Goal: Transaction & Acquisition: Purchase product/service

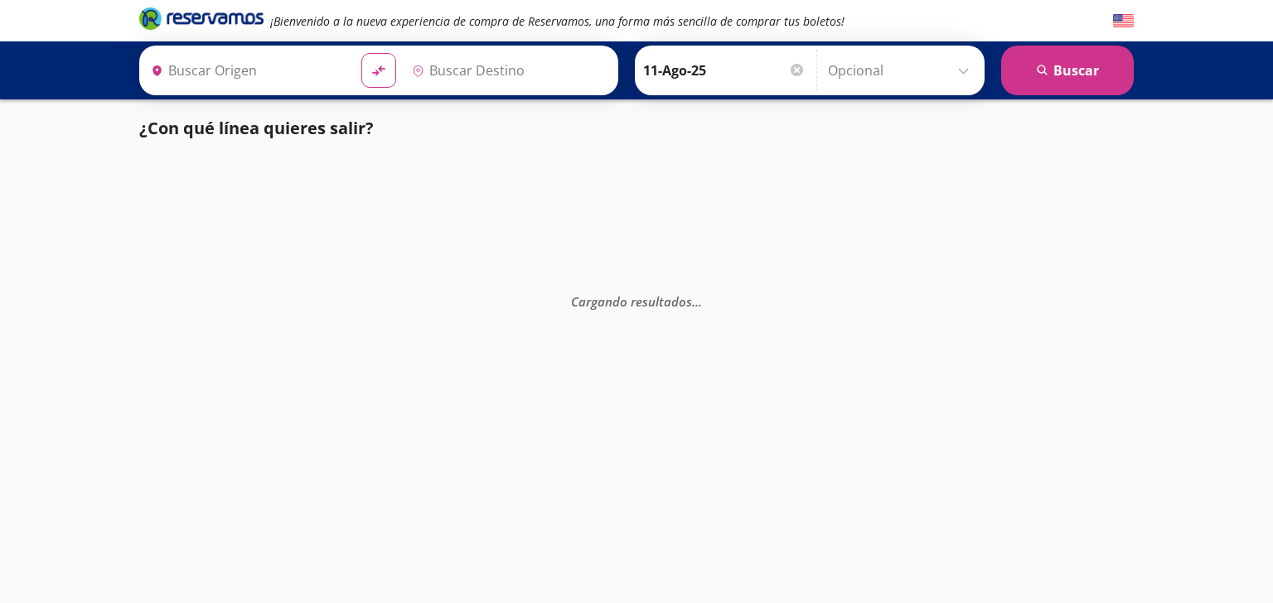
type input "[DATE][GEOGRAPHIC_DATA][PERSON_NAME], [GEOGRAPHIC_DATA]"
type input "Ciudad de México, Distrito Federal"
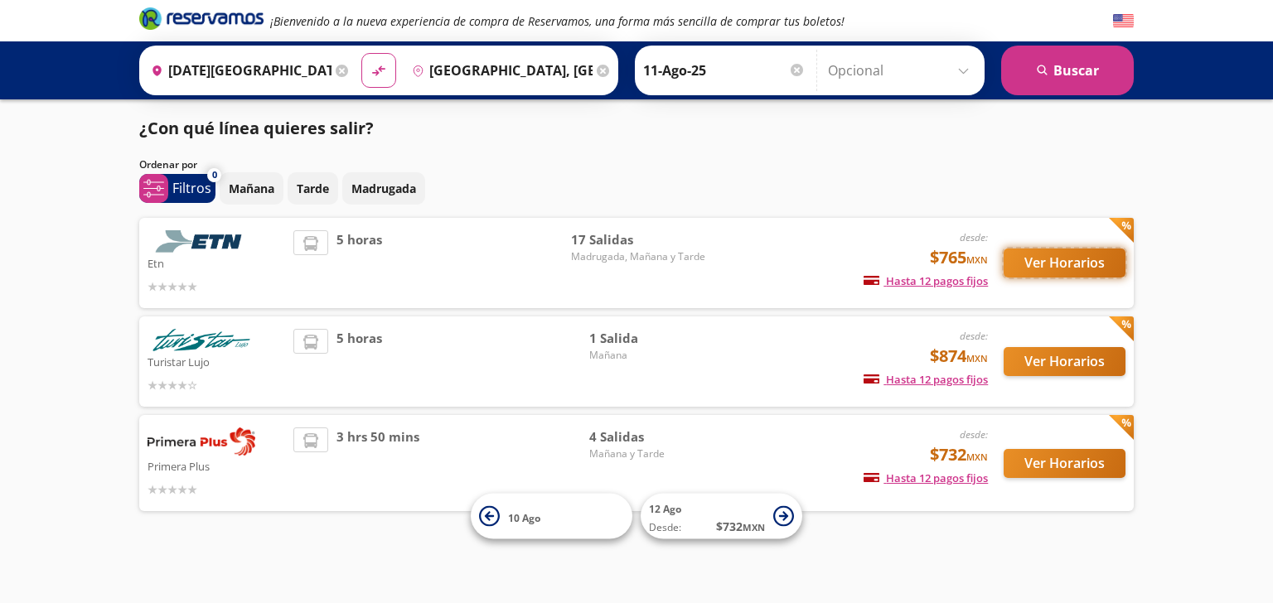
click at [1037, 273] on button "Ver Horarios" at bounding box center [1064, 263] width 122 height 29
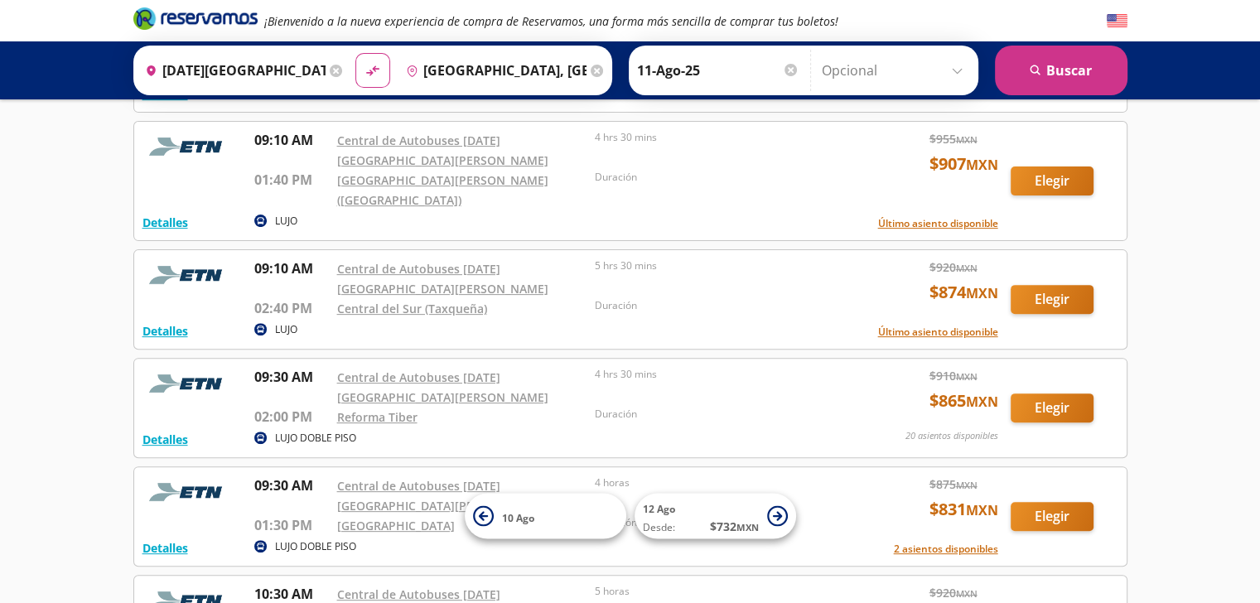
scroll to position [497, 0]
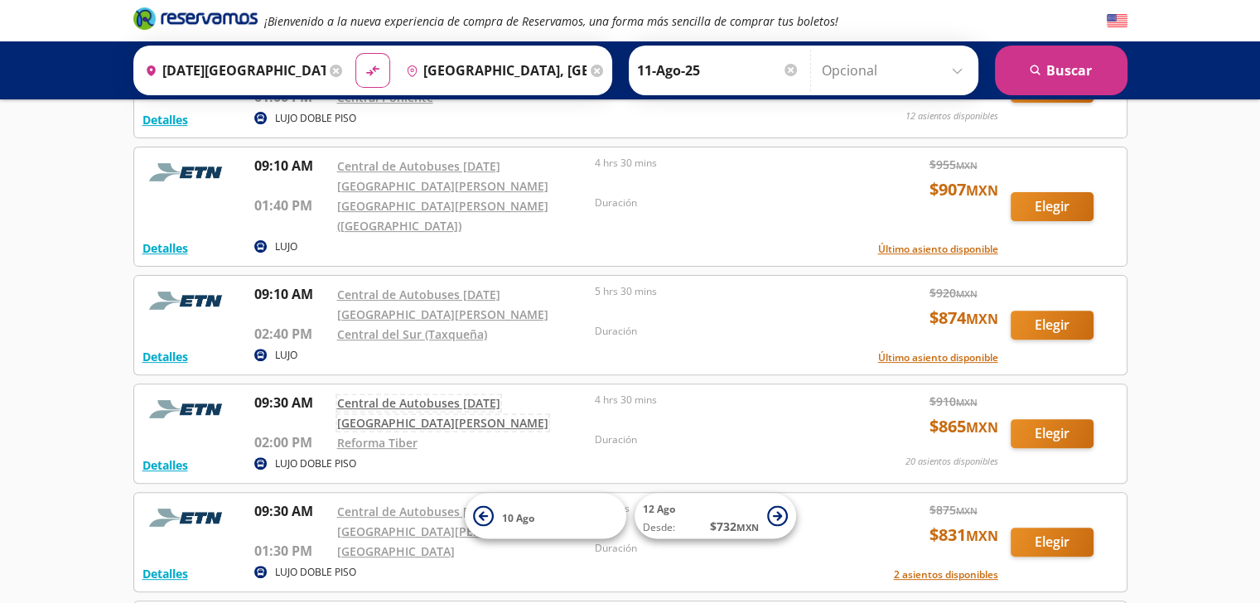
click at [454, 395] on link "Central de Autobuses [DATE][GEOGRAPHIC_DATA][PERSON_NAME]" at bounding box center [442, 413] width 211 height 36
click at [1065, 419] on button "Elegir" at bounding box center [1052, 433] width 83 height 29
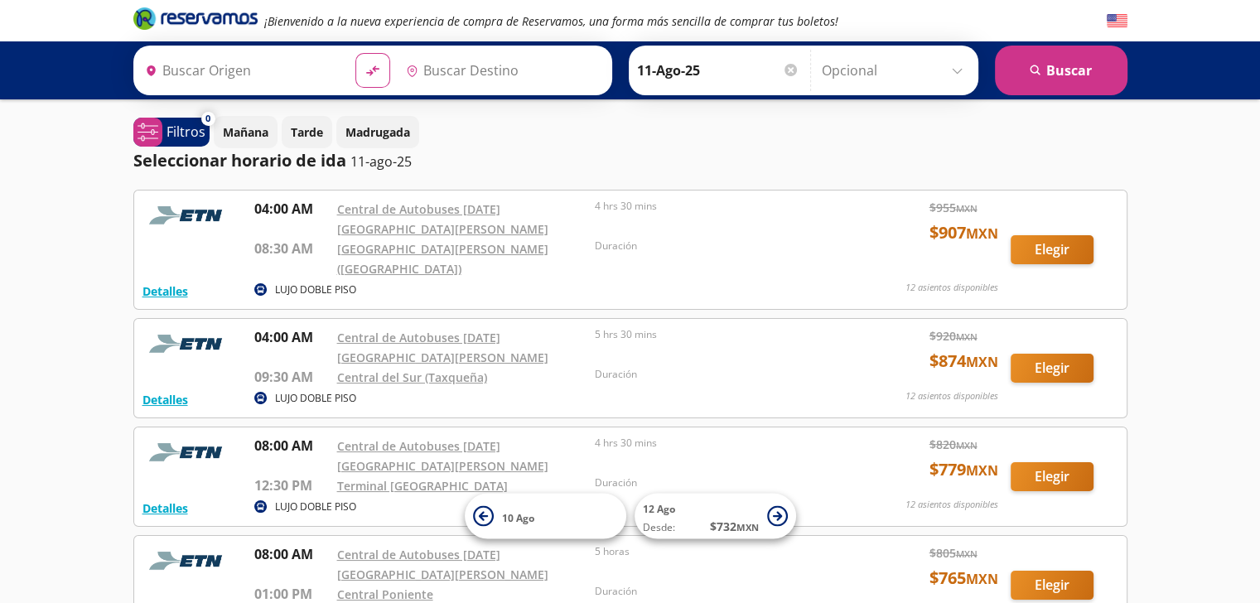
type input "San Miguel de Allende, Guanajuato"
type input "Ciudad de México, Distrito Federal"
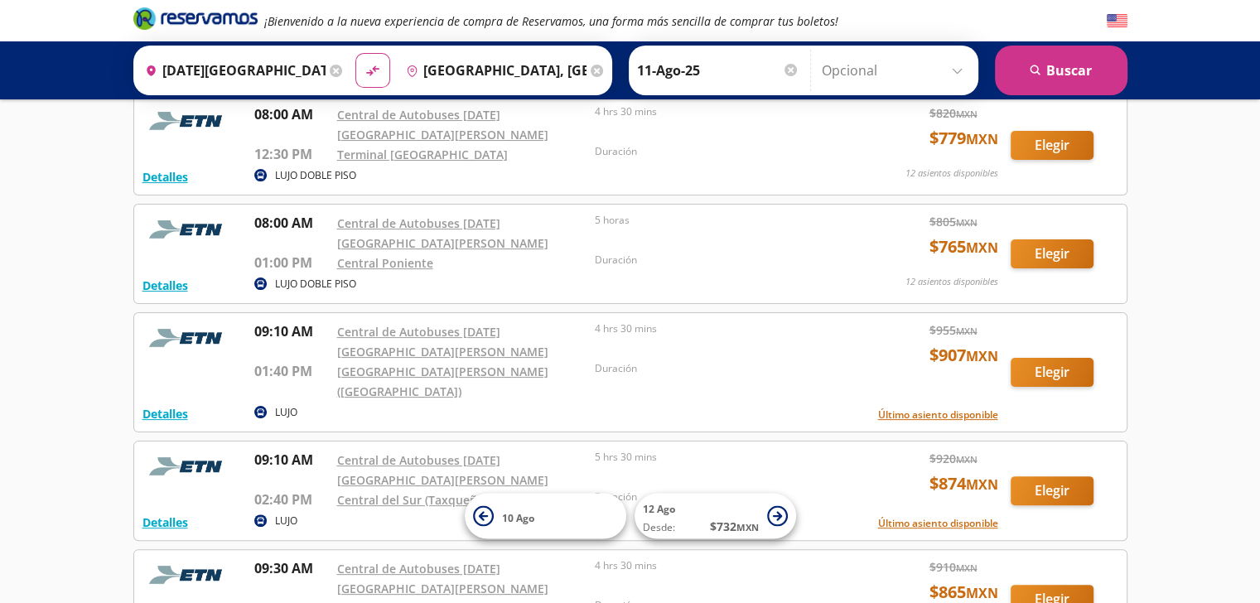
scroll to position [414, 0]
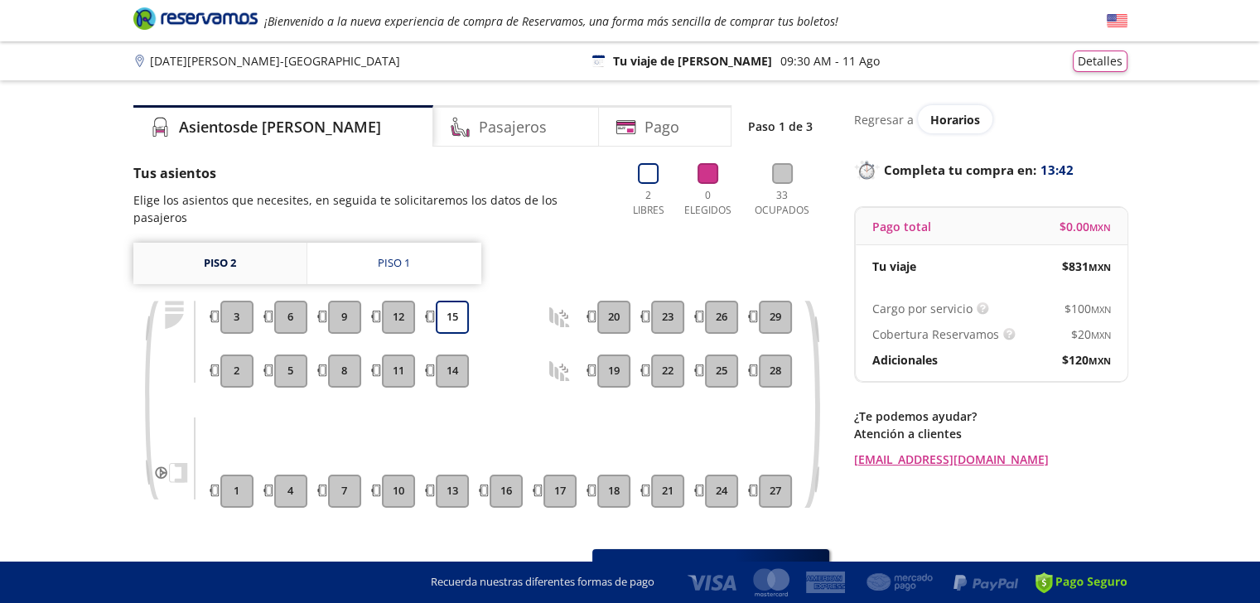
click at [230, 249] on link "Piso 2" at bounding box center [219, 263] width 173 height 41
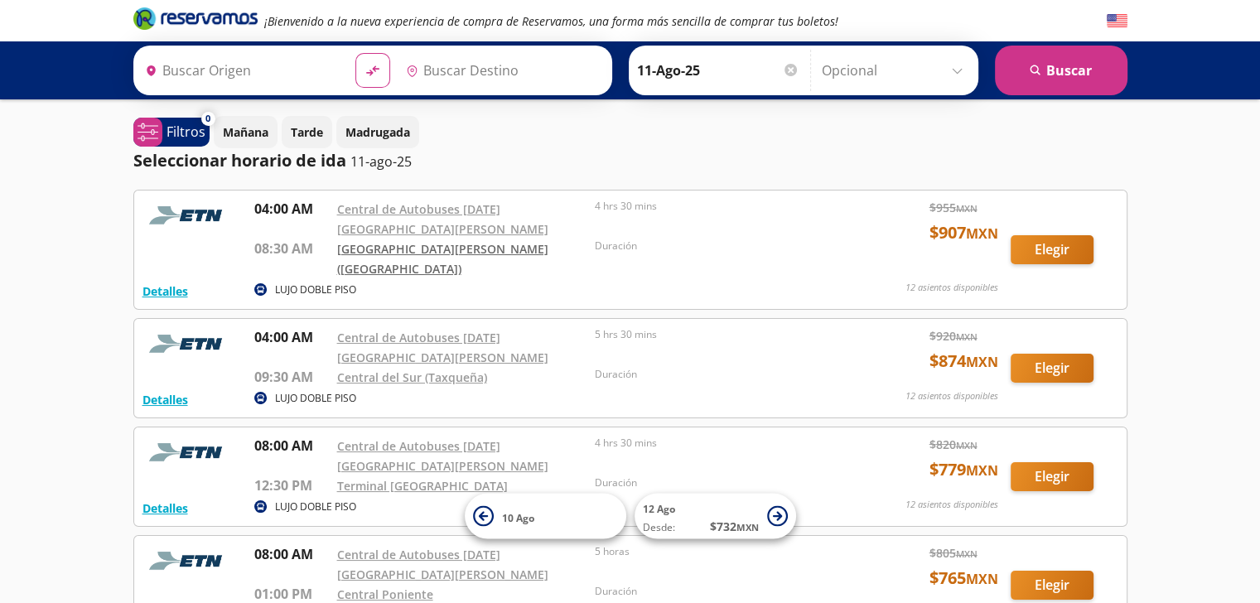
type input "San Miguel de Allende, Guanajuato"
type input "Ciudad de México, Distrito Federal"
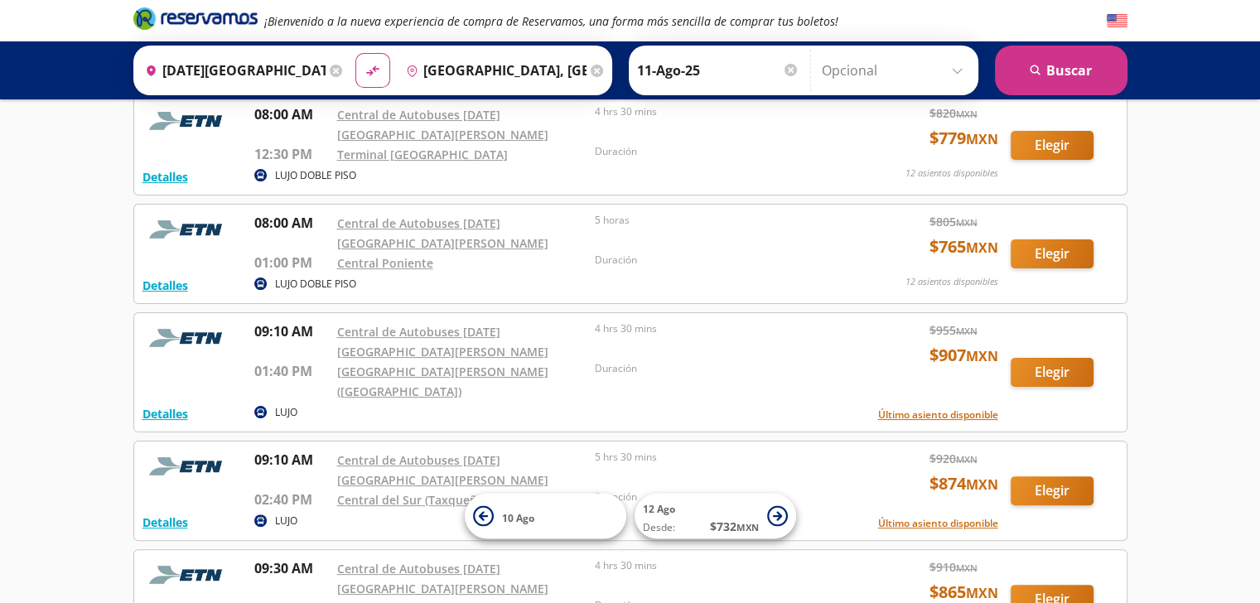
scroll to position [414, 0]
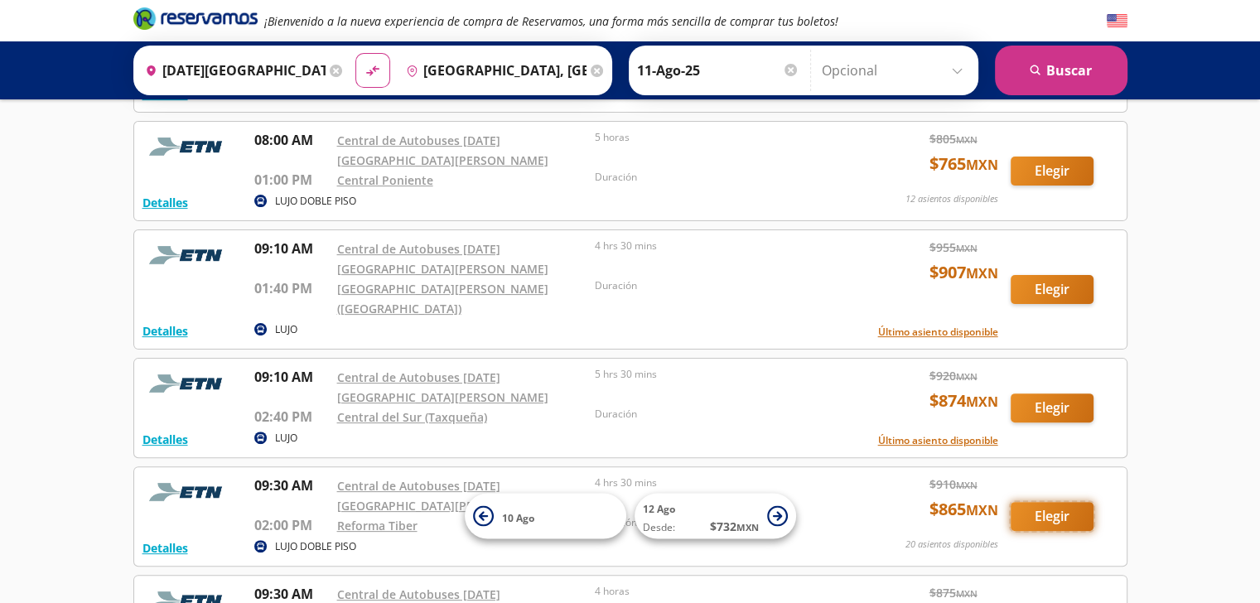
click at [1053, 502] on button "Elegir" at bounding box center [1052, 516] width 83 height 29
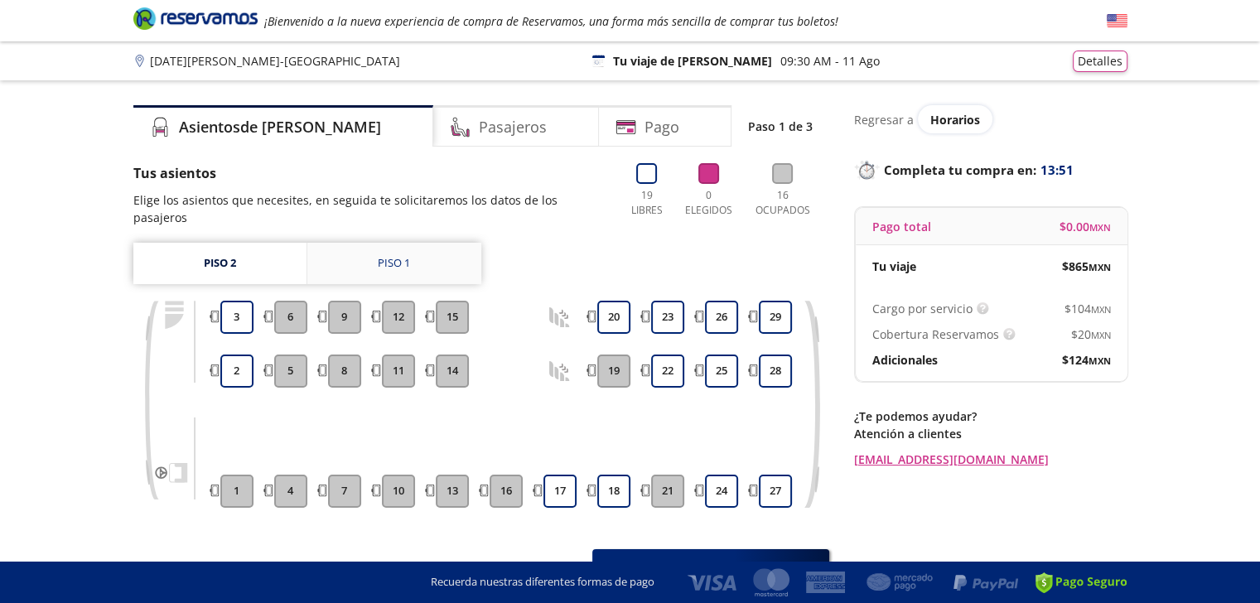
click at [409, 255] on div "Piso 1" at bounding box center [394, 263] width 32 height 17
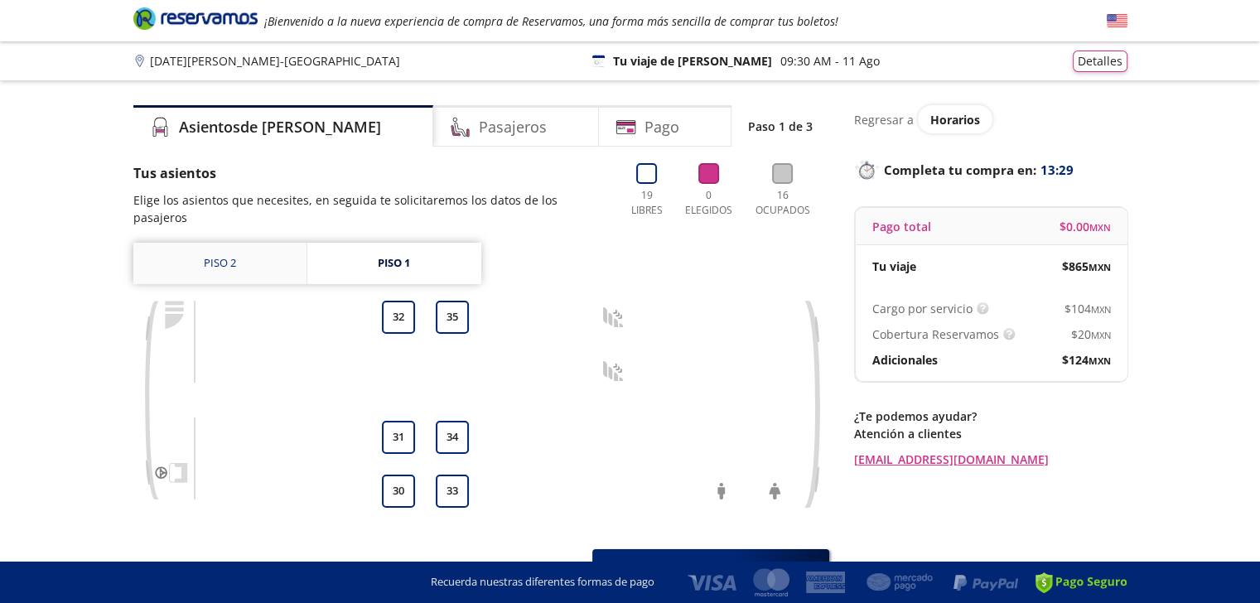
click at [228, 249] on link "Piso 2" at bounding box center [219, 263] width 173 height 41
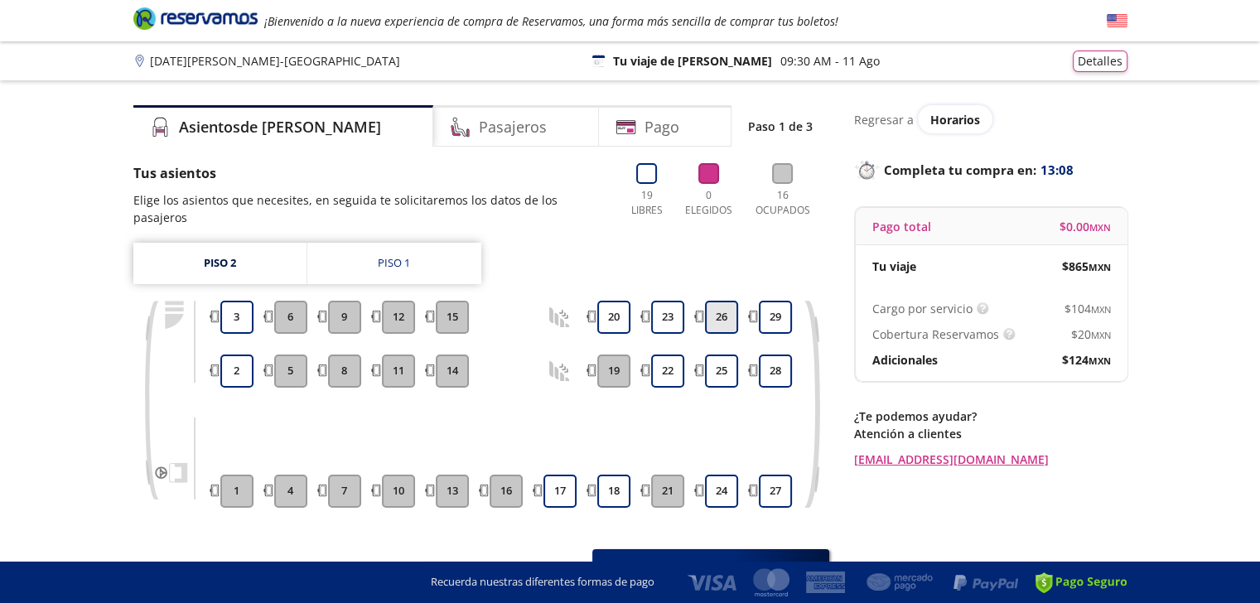
click at [717, 301] on button "26" at bounding box center [721, 317] width 33 height 33
click at [716, 355] on button "25" at bounding box center [721, 371] width 33 height 33
click at [715, 483] on button "24" at bounding box center [721, 491] width 33 height 33
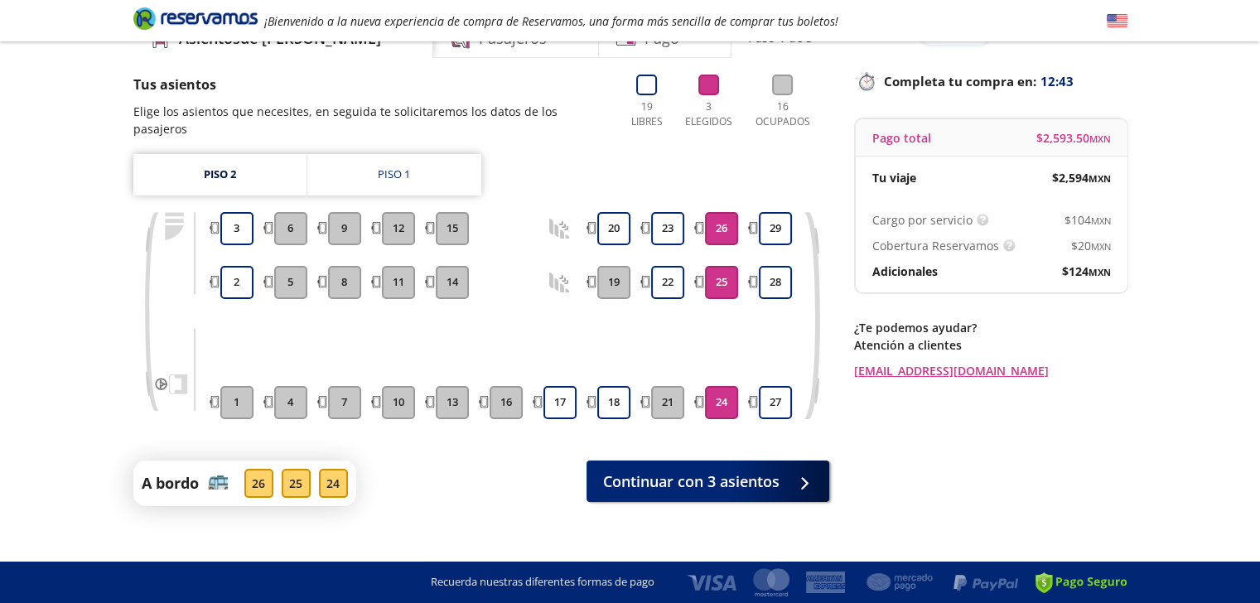
scroll to position [89, 0]
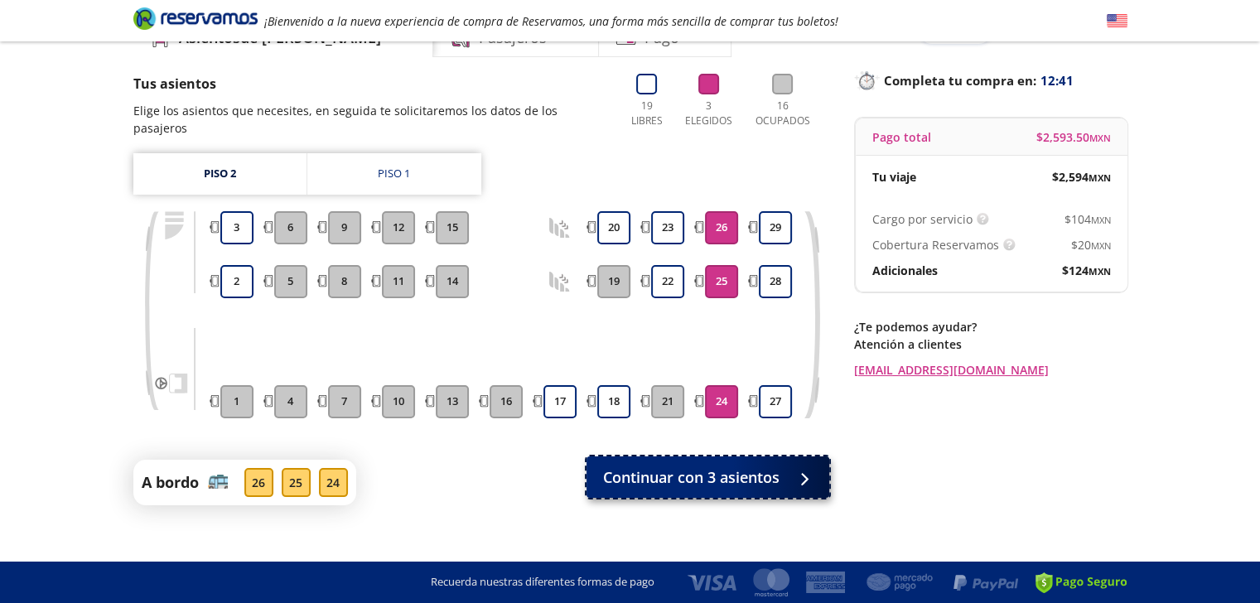
click at [735, 466] on span "Continuar con 3 asientos" at bounding box center [691, 477] width 176 height 22
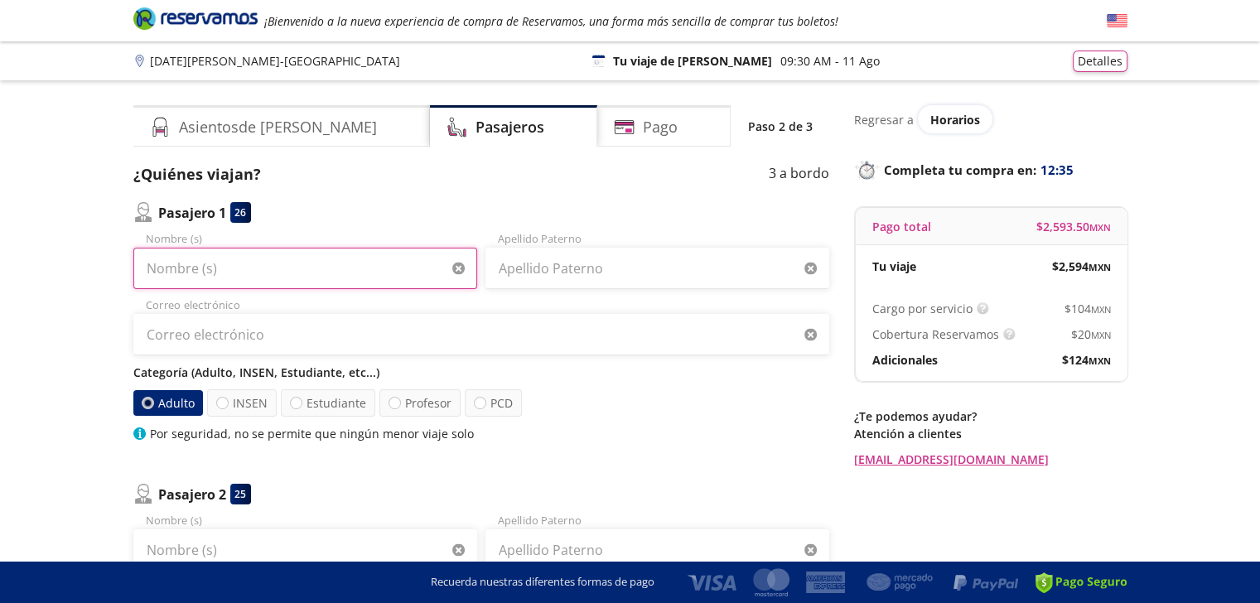
click at [252, 279] on input "Nombre (s)" at bounding box center [305, 268] width 344 height 41
type input "Bruce"
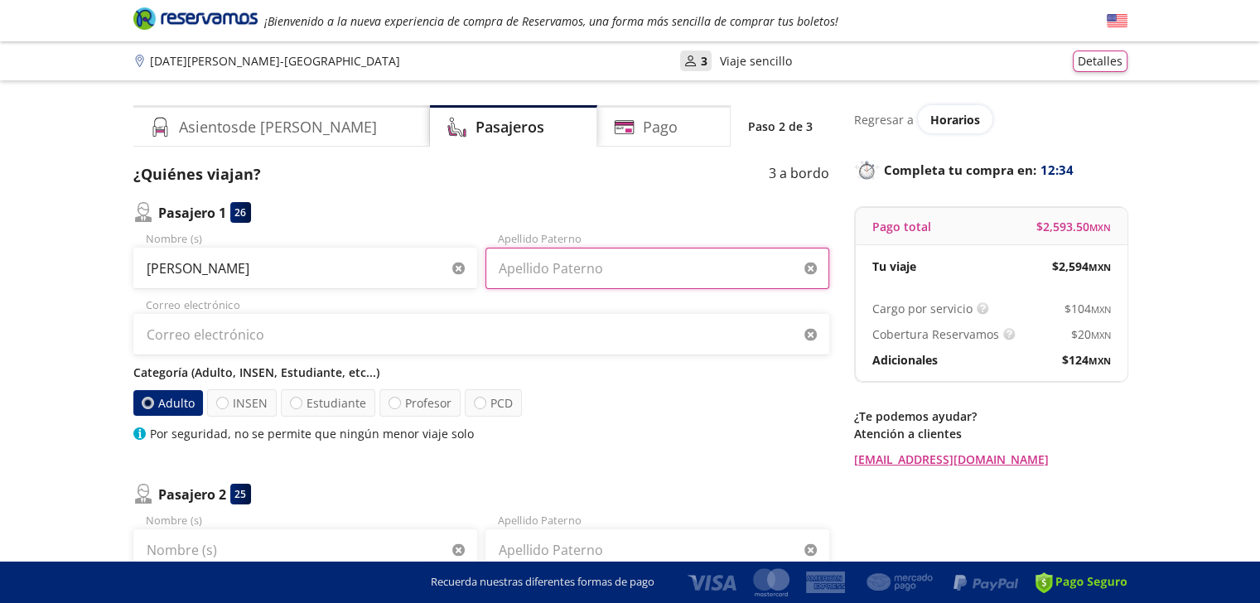
type input "Pierce"
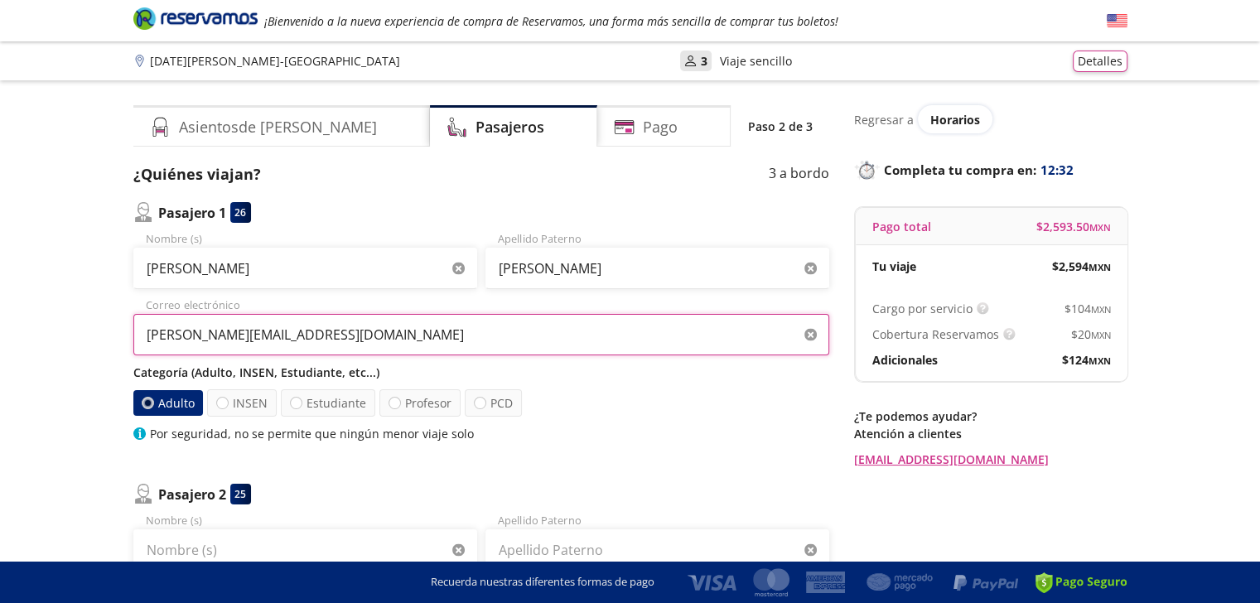
click at [267, 336] on input "bruce@bpelite.net" at bounding box center [481, 334] width 696 height 41
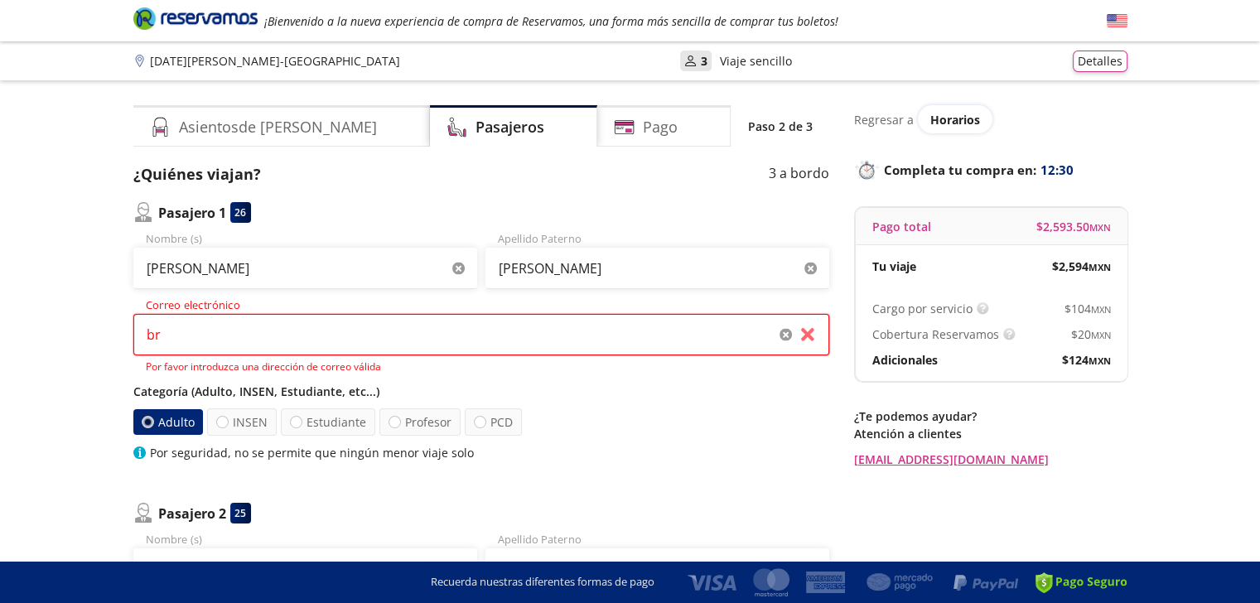
type input "b"
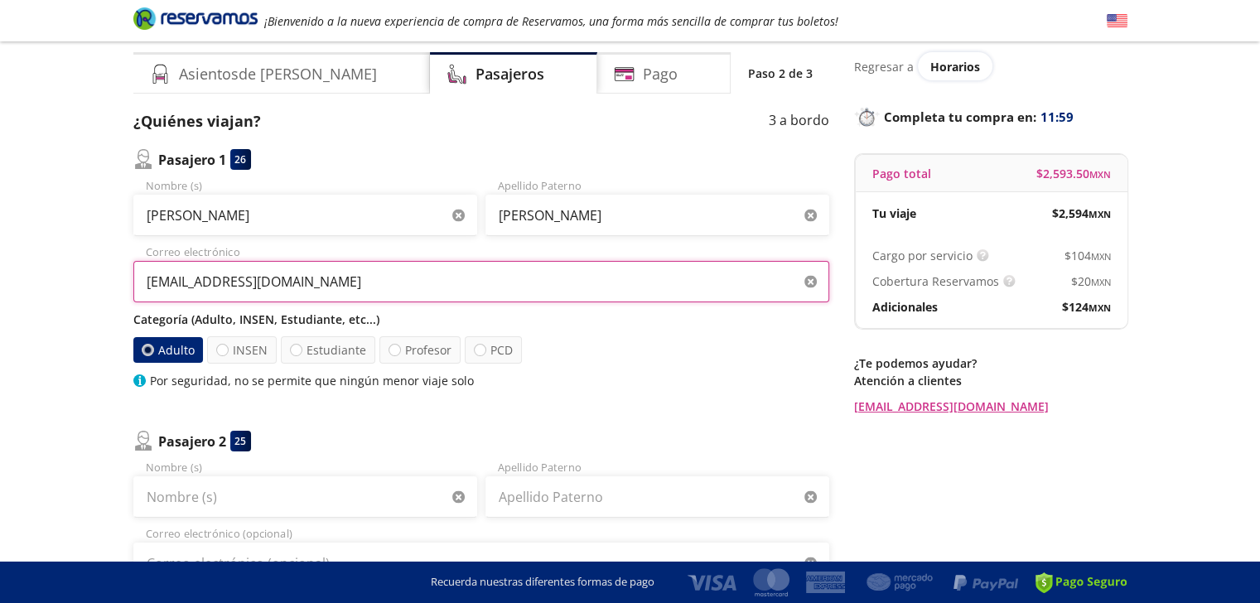
scroll to position [83, 0]
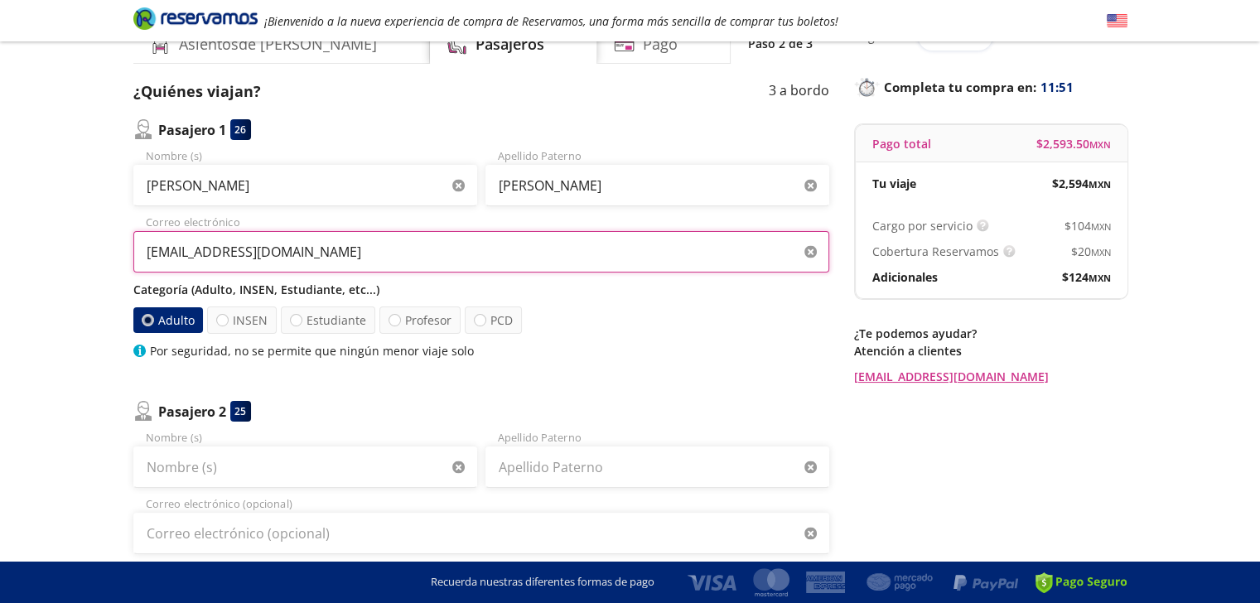
type input "[EMAIL_ADDRESS][DOMAIN_NAME]"
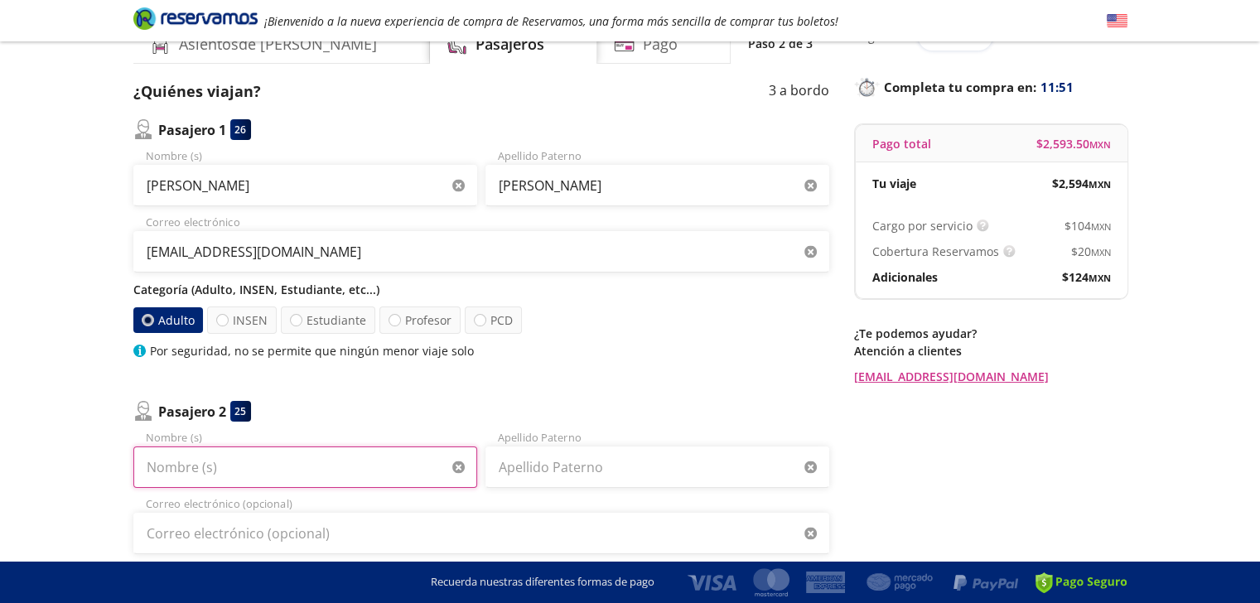
click at [262, 471] on input "Nombre (s)" at bounding box center [305, 467] width 344 height 41
type input "Marcia"
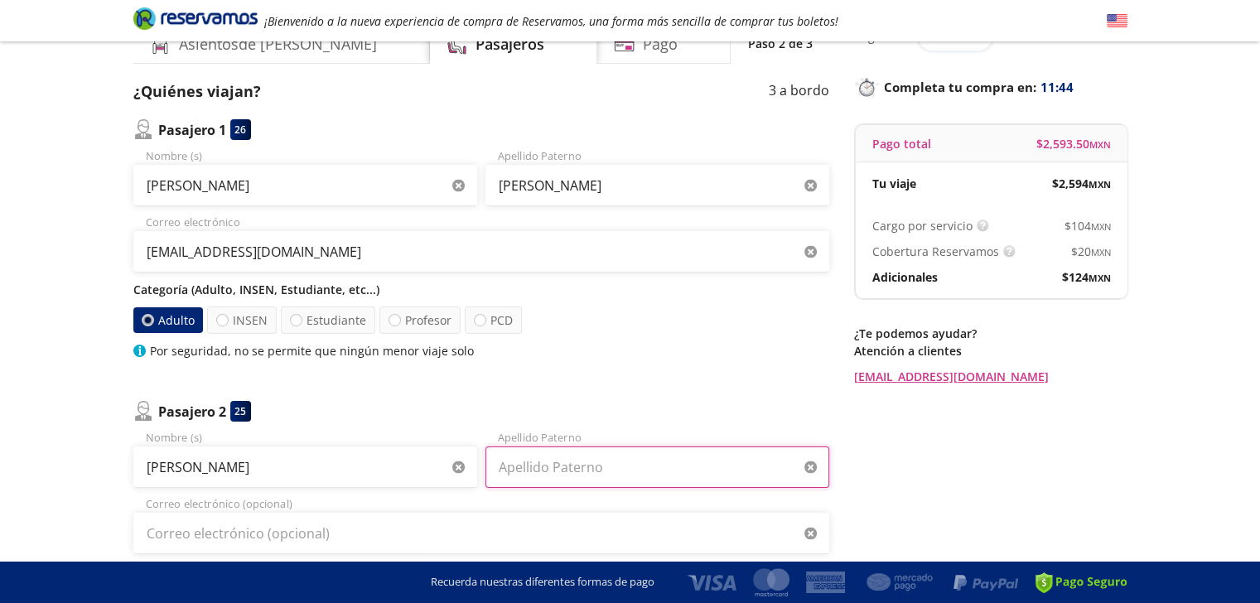
click at [605, 462] on input "Apellido Paterno" at bounding box center [658, 467] width 344 height 41
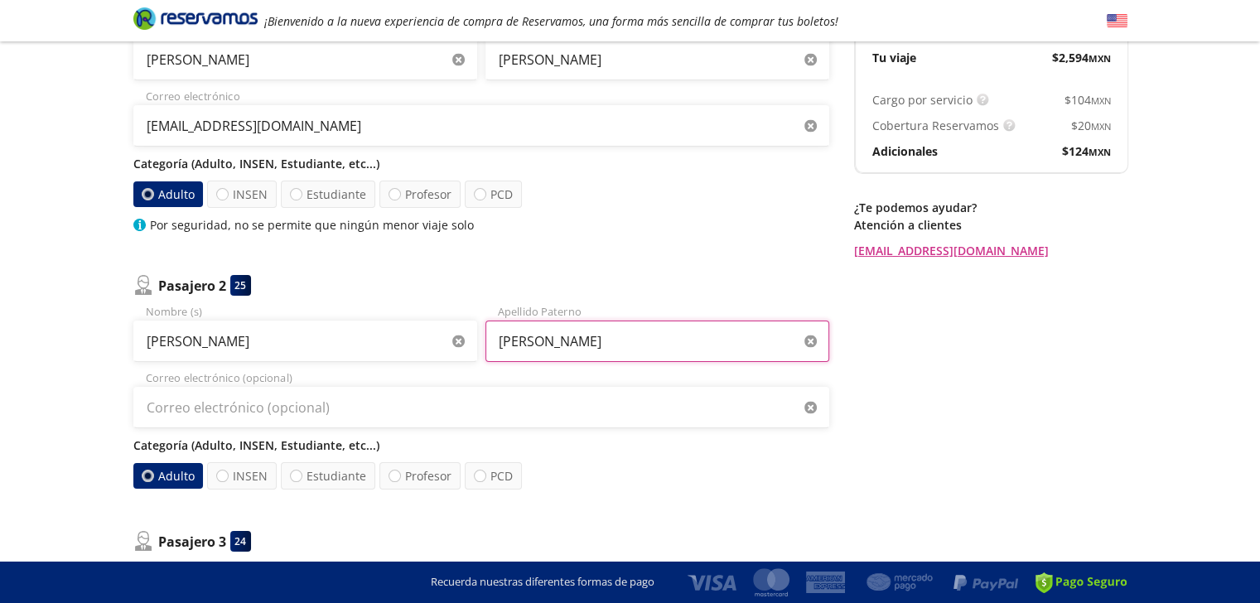
scroll to position [249, 0]
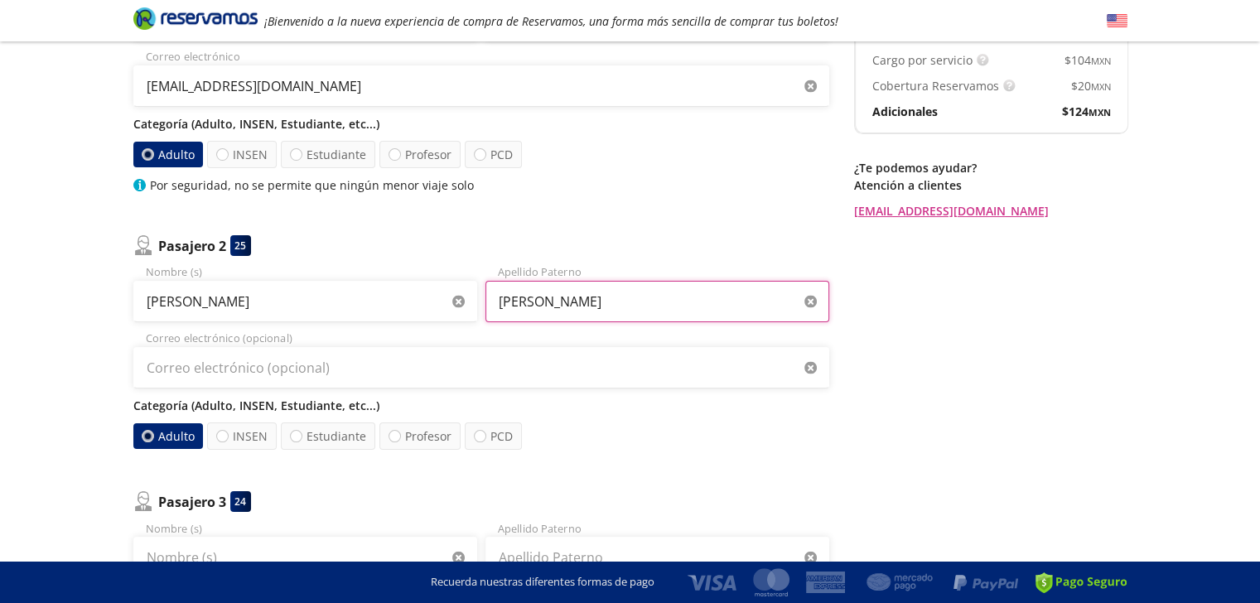
type input "Pierce"
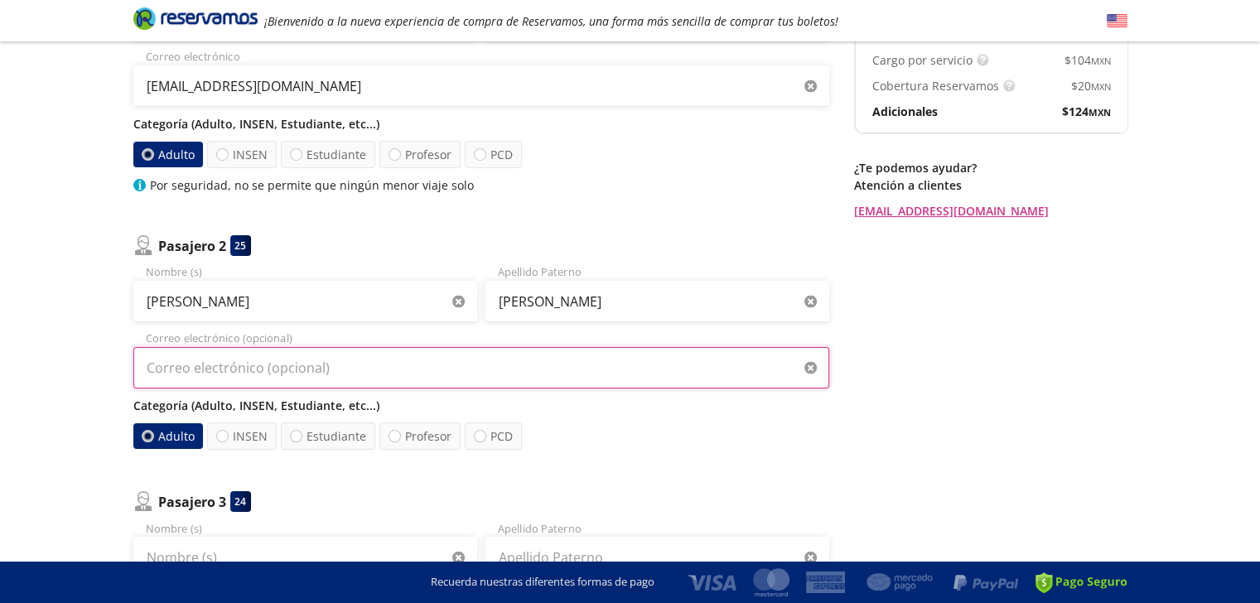
click at [359, 381] on input "Correo electrónico (opcional)" at bounding box center [481, 367] width 696 height 41
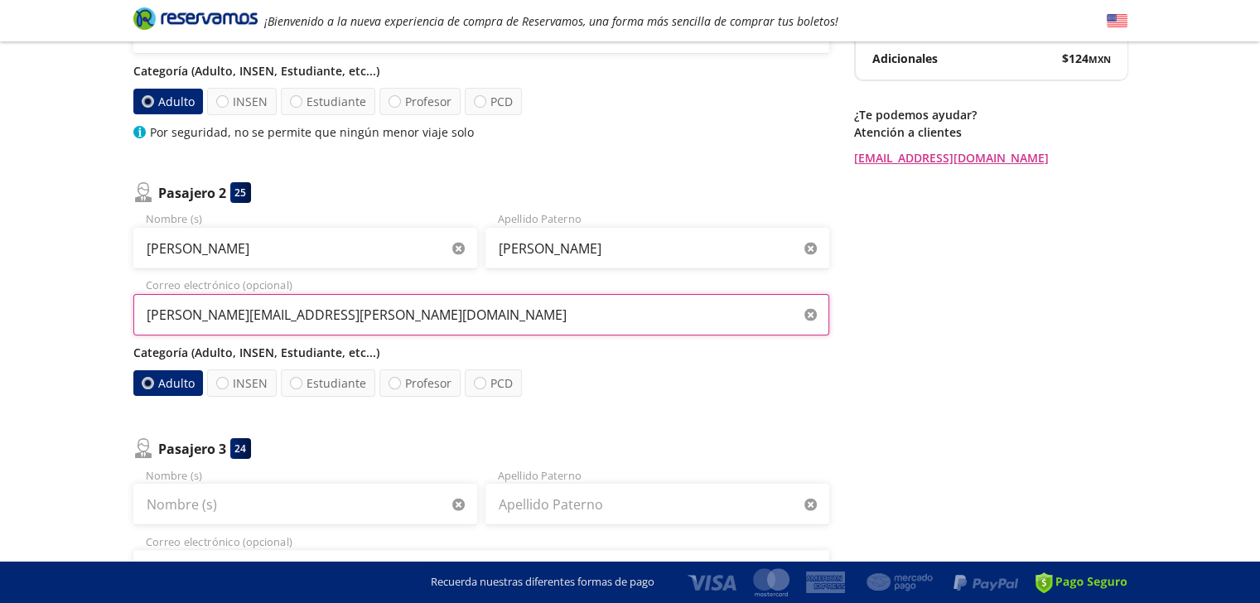
scroll to position [331, 0]
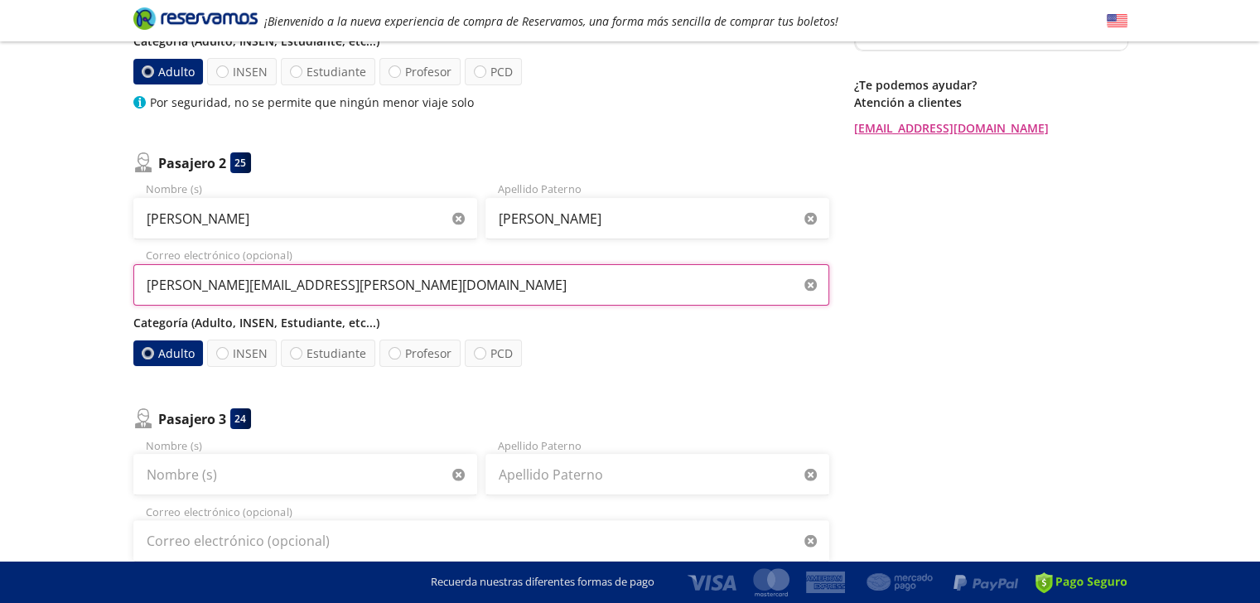
type input "marcia.pierce@eku.edu"
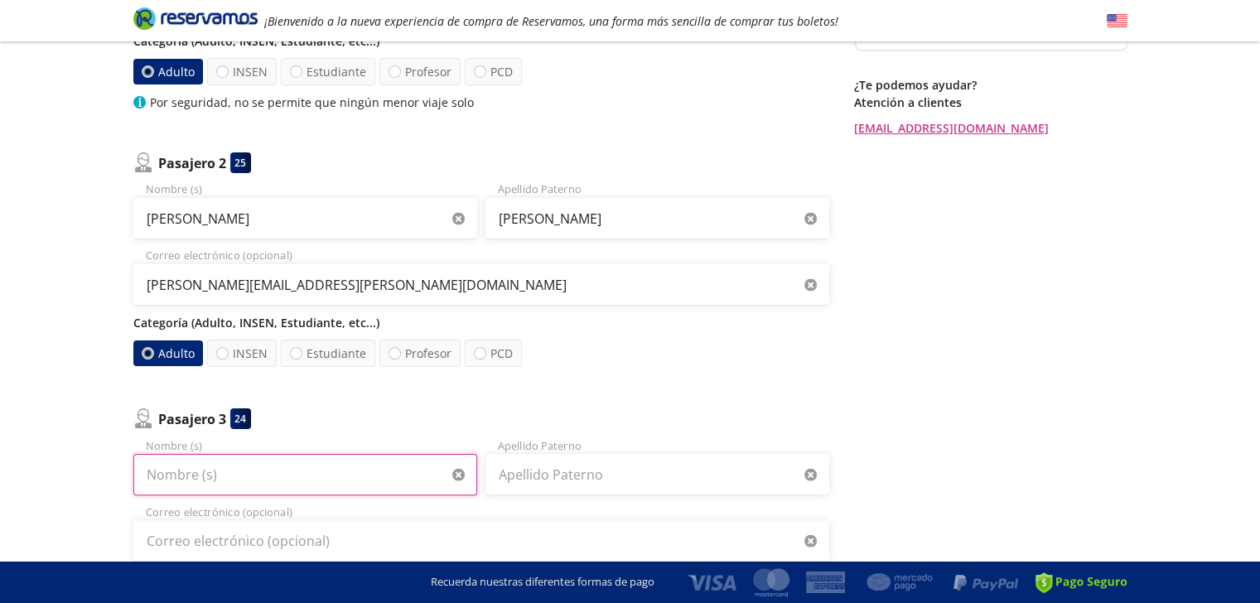
click at [233, 475] on input "Nombre (s)" at bounding box center [305, 474] width 344 height 41
type input "b"
type input "J"
type input "John Fredy"
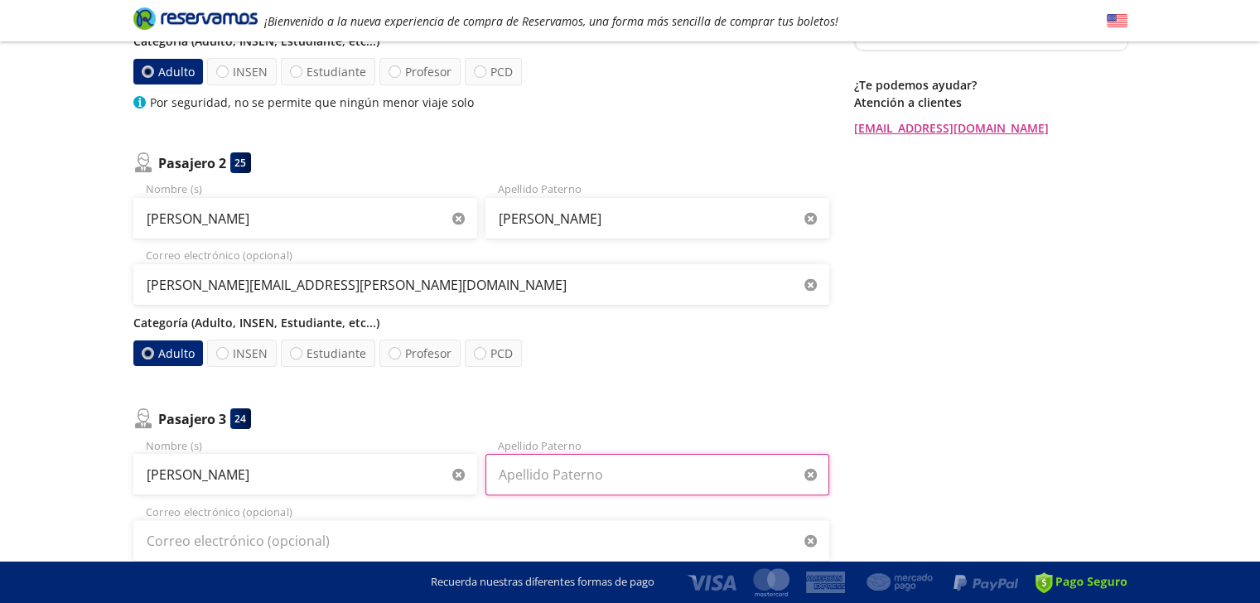
click at [557, 475] on input "Apellido Paterno" at bounding box center [658, 474] width 344 height 41
type input "Ahue Cuella"
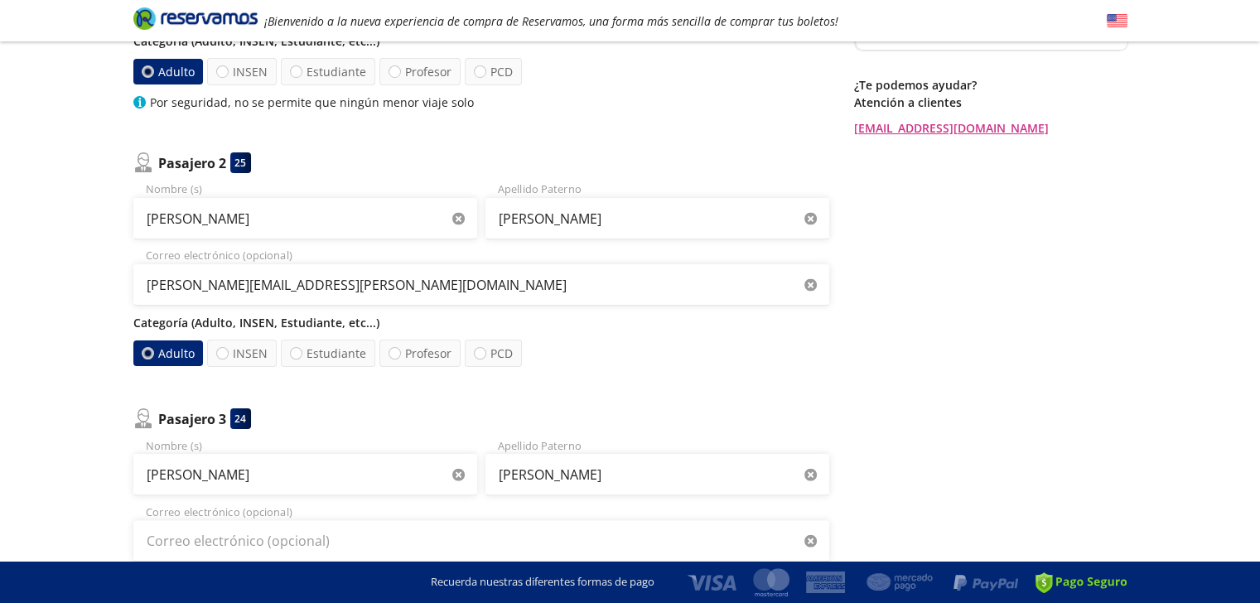
click at [943, 336] on div "Regresar a Horarios Completa tu compra en : 10:06 Pago total $ 2,593.50 MXN Tu …" at bounding box center [990, 295] width 273 height 1042
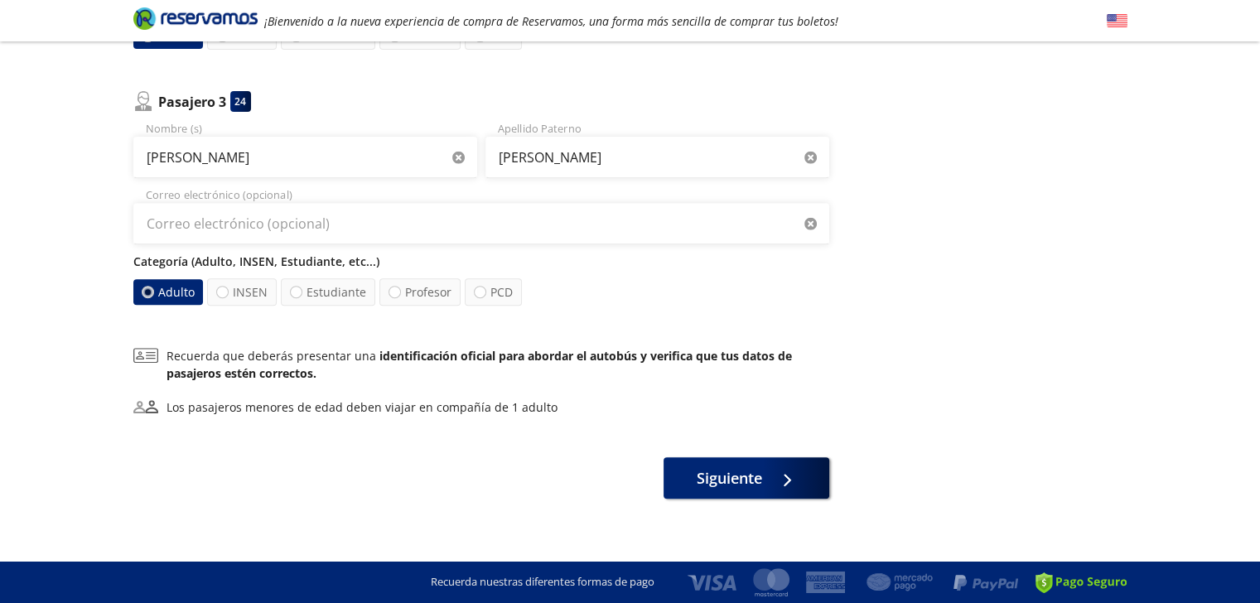
scroll to position [659, 0]
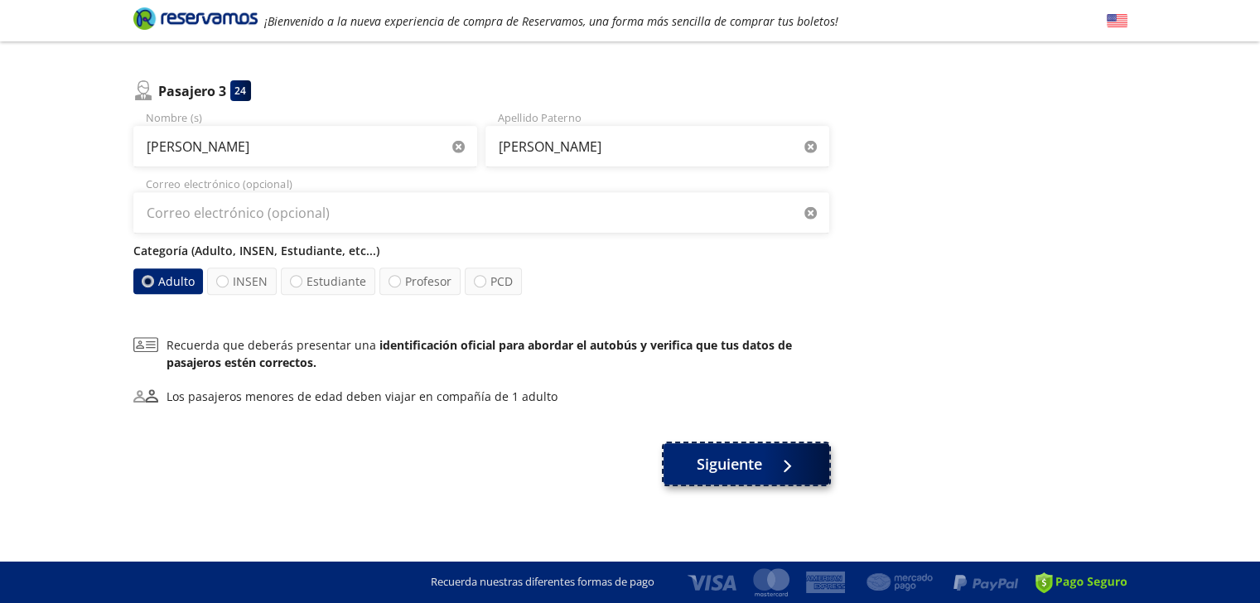
click at [738, 458] on span "Siguiente" at bounding box center [729, 464] width 65 height 22
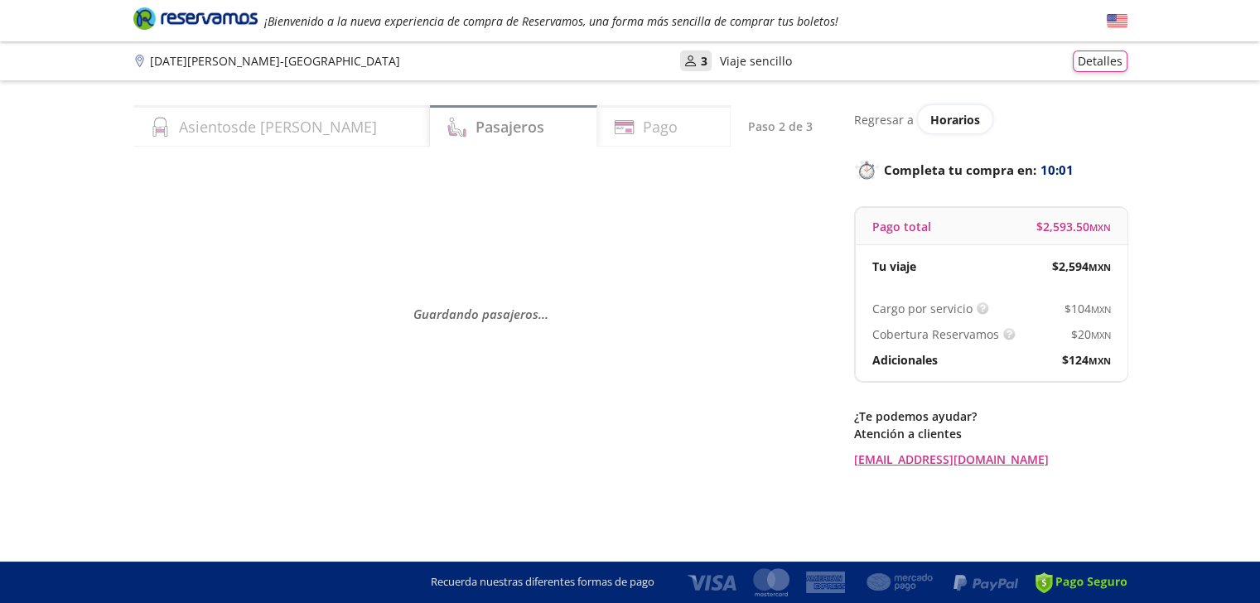
scroll to position [0, 0]
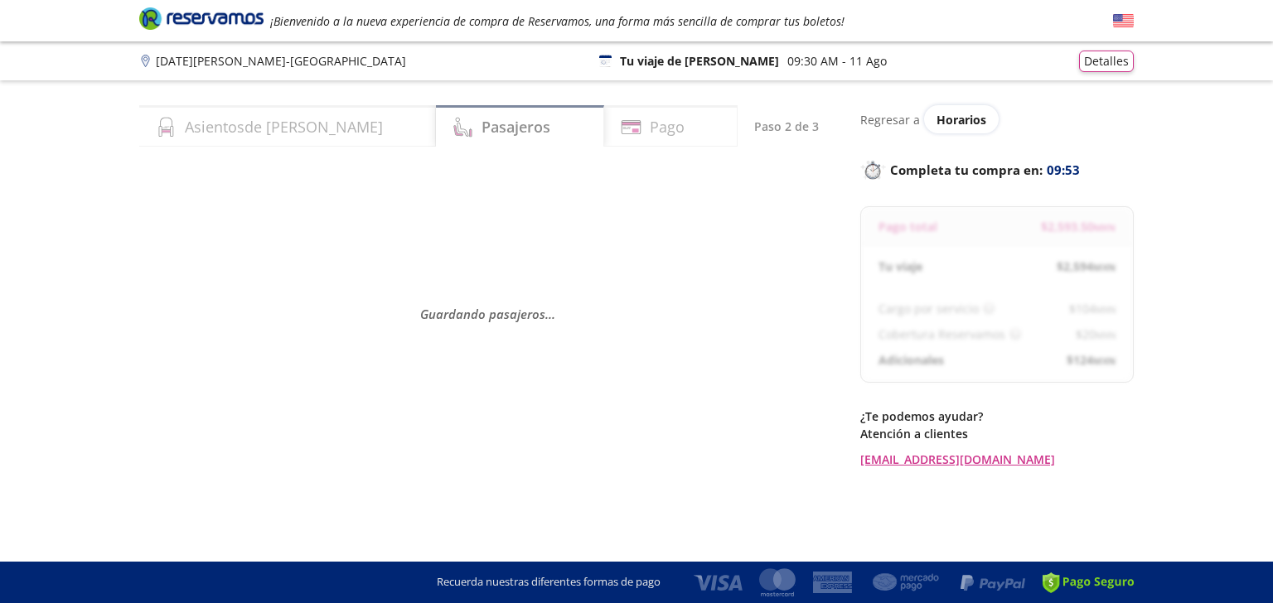
select select "MX"
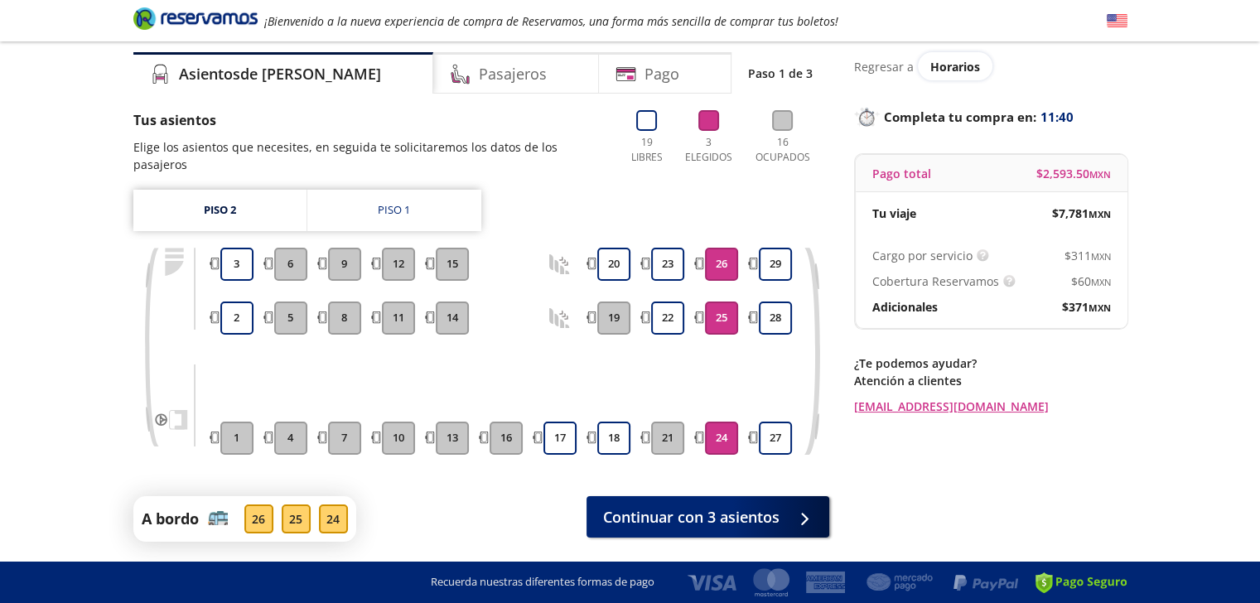
scroll to position [89, 0]
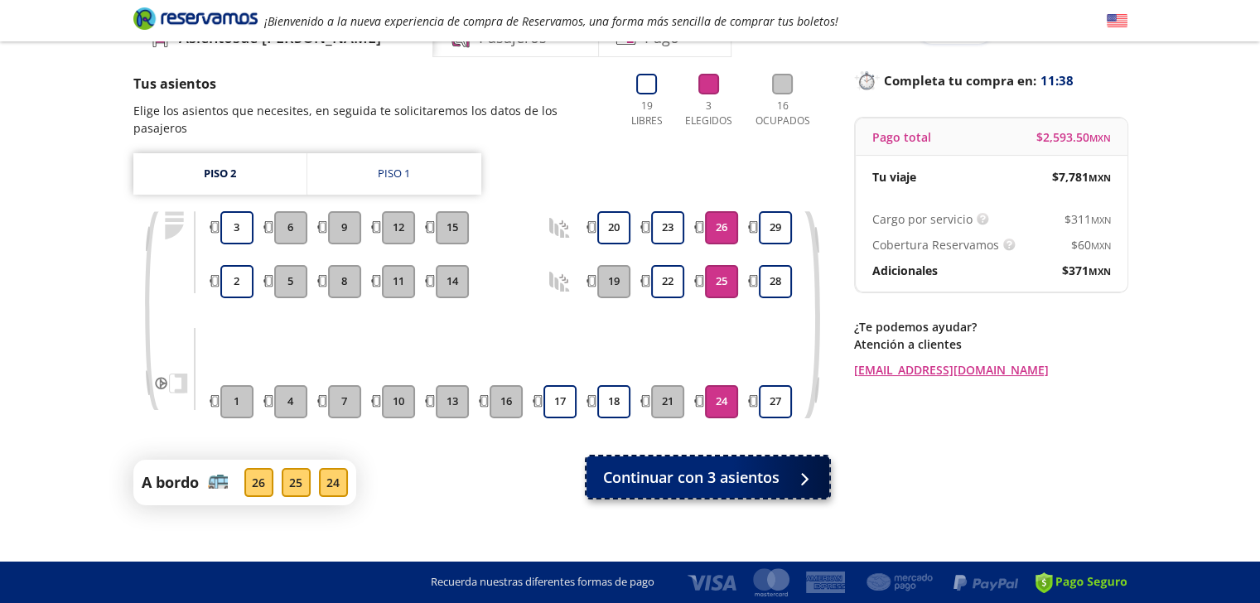
click at [774, 466] on span "Continuar con 3 asientos" at bounding box center [691, 477] width 176 height 22
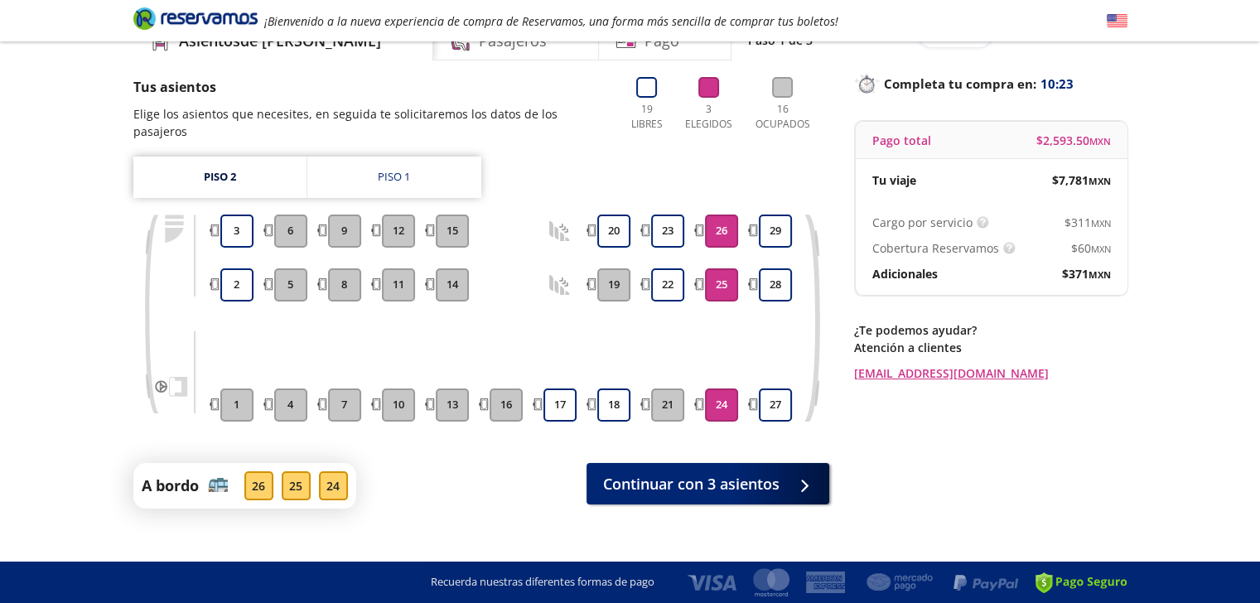
scroll to position [89, 0]
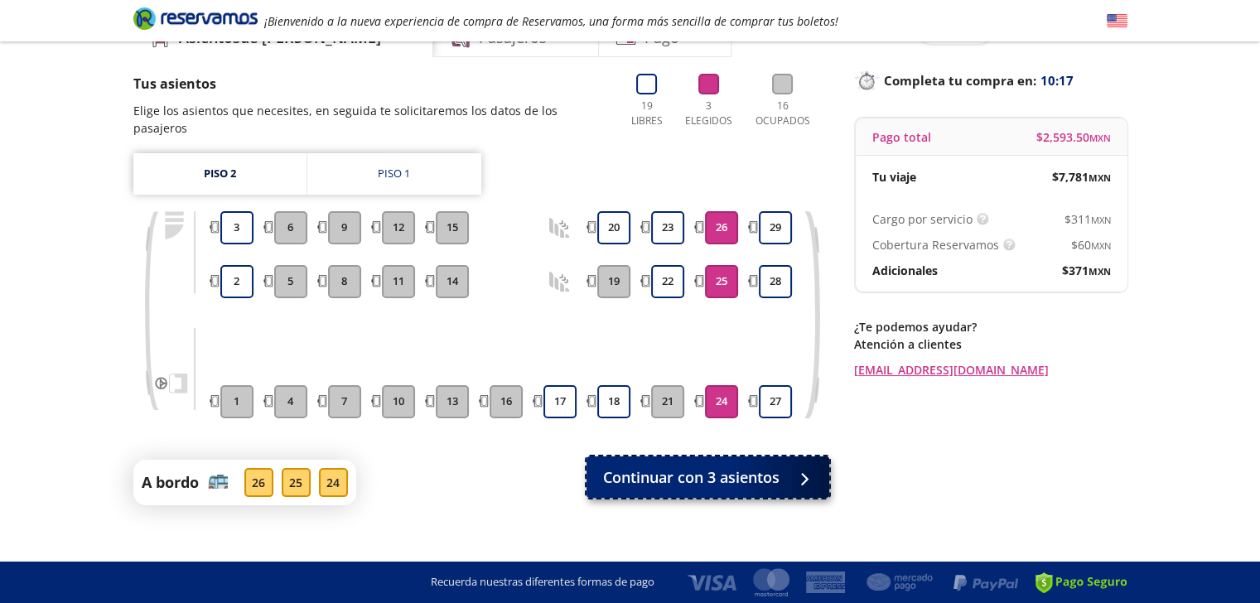
click at [742, 466] on span "Continuar con 3 asientos" at bounding box center [691, 477] width 176 height 22
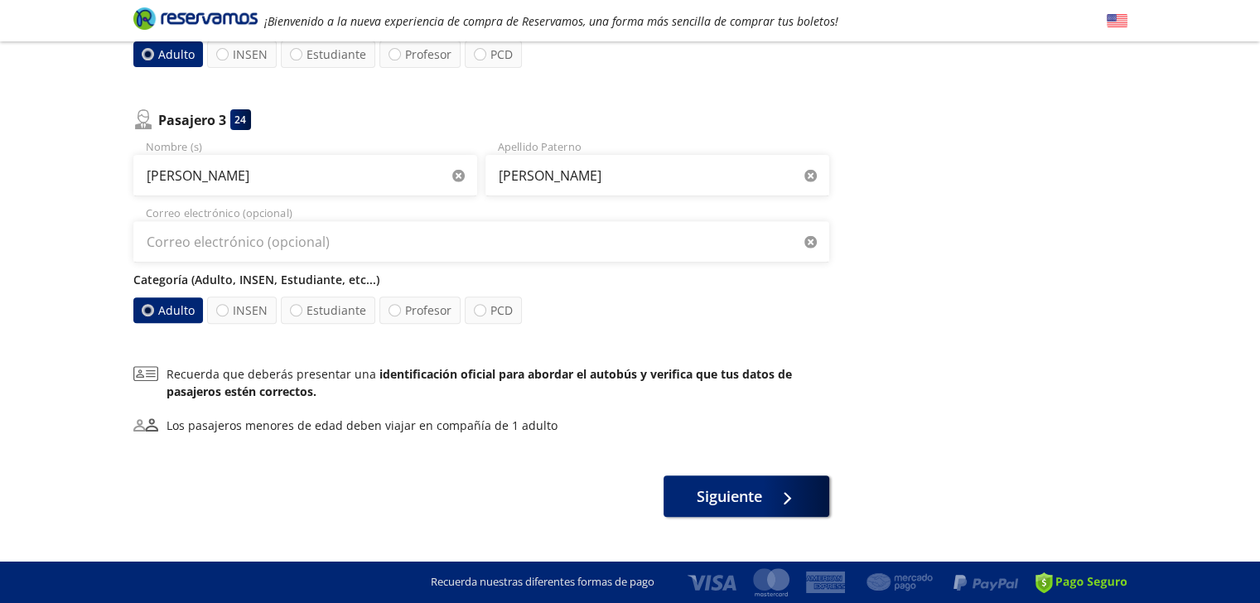
scroll to position [659, 0]
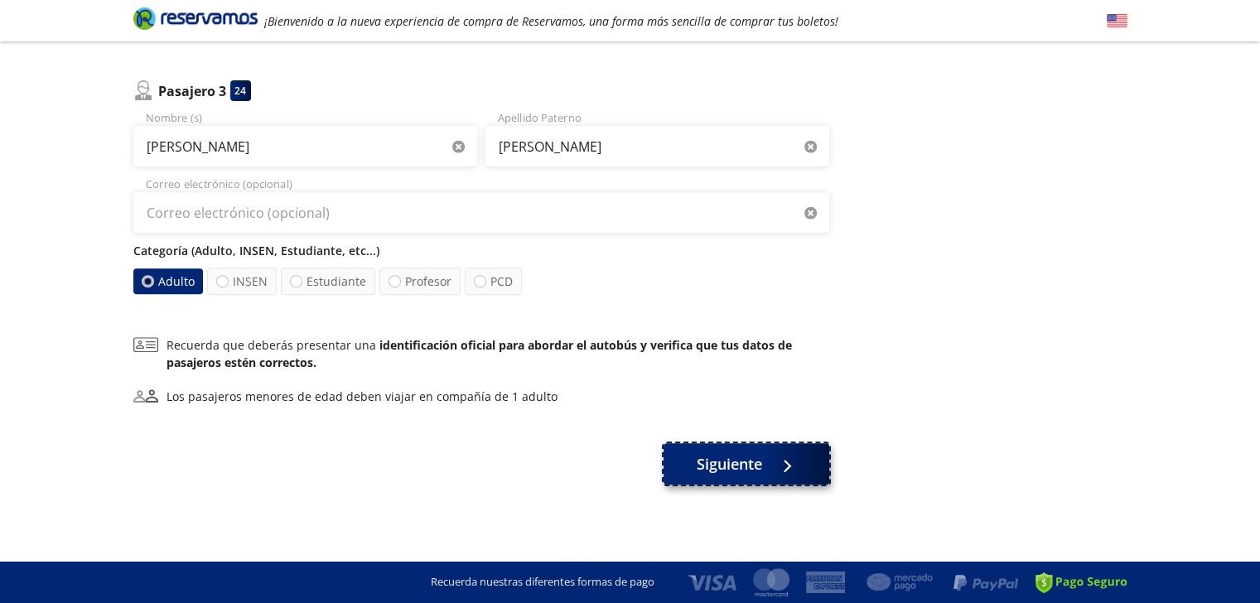
click at [737, 461] on span "Siguiente" at bounding box center [729, 464] width 65 height 22
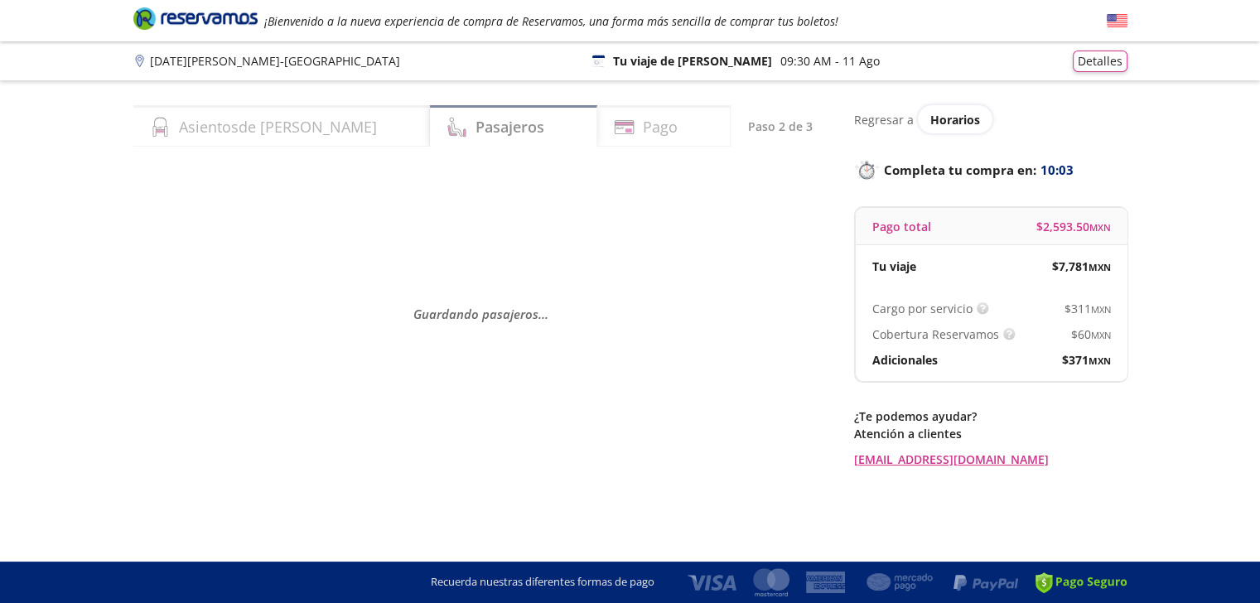
scroll to position [0, 0]
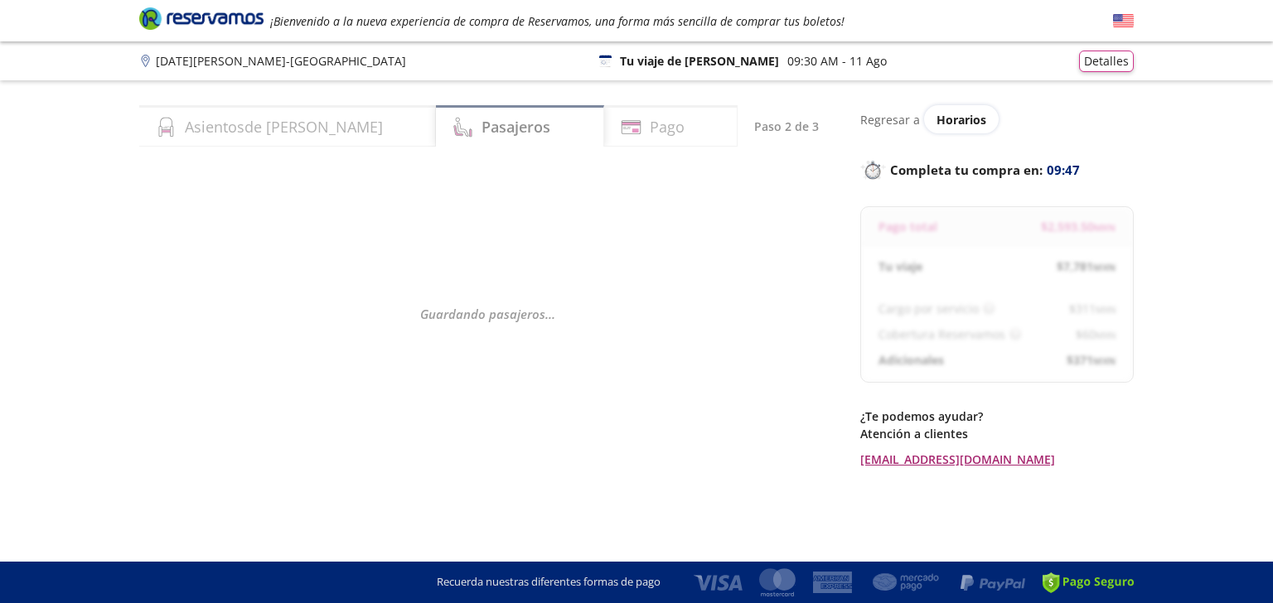
select select "MX"
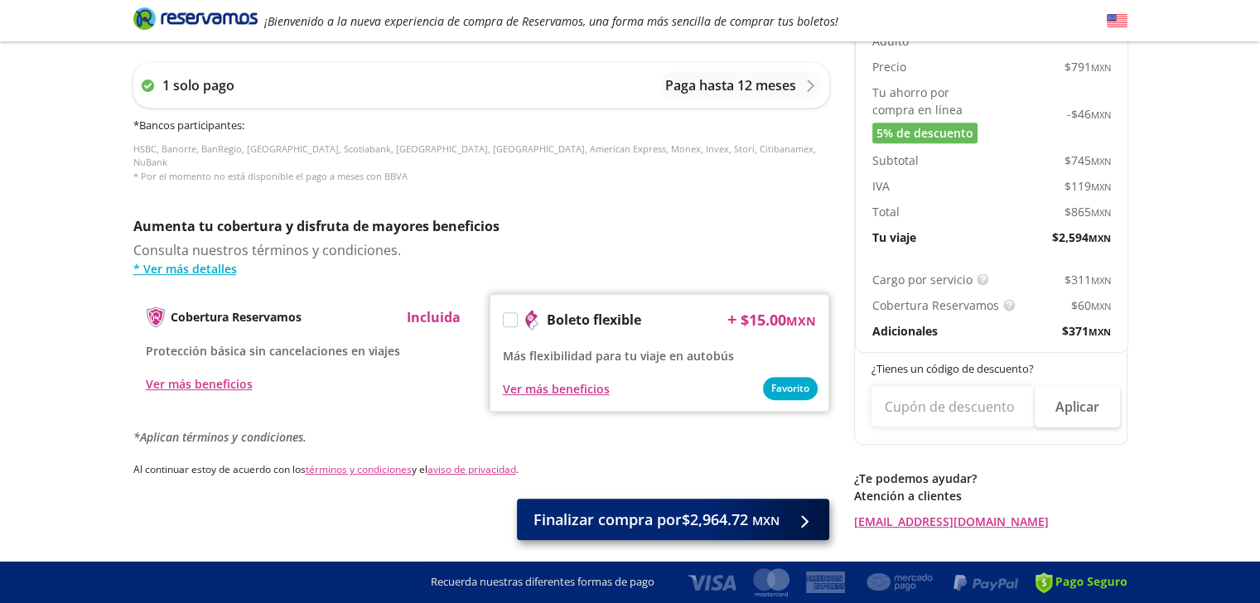
scroll to position [722, 0]
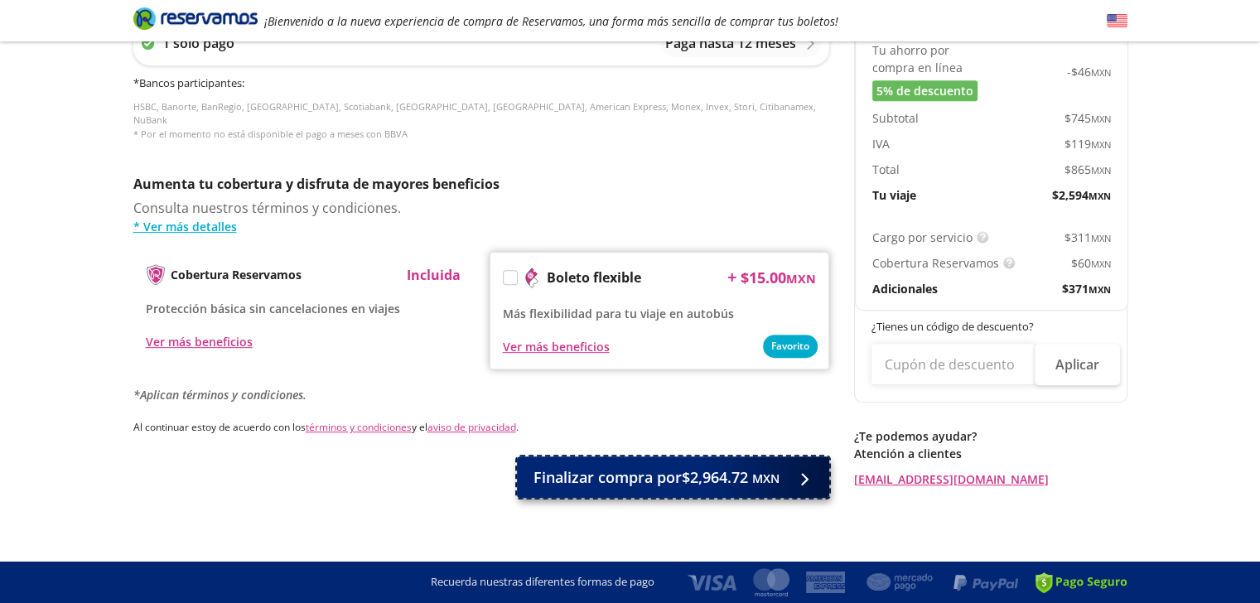
click at [713, 470] on span "Finalizar compra por $2,964.72 MXN" at bounding box center [657, 477] width 246 height 22
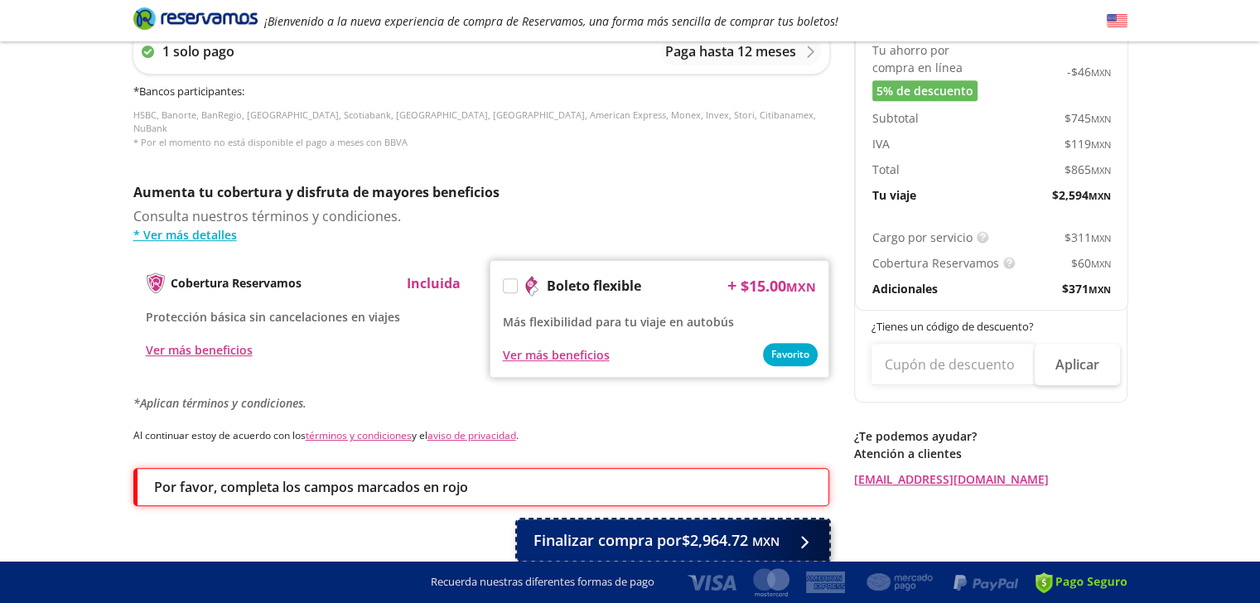
scroll to position [785, 0]
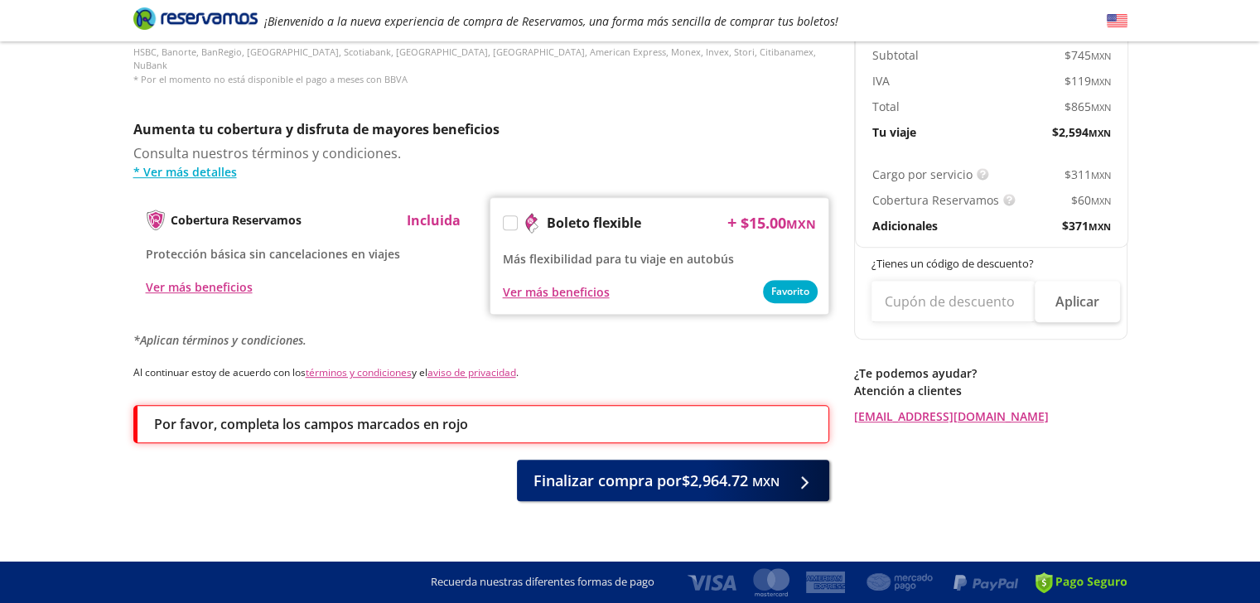
click at [514, 216] on label at bounding box center [510, 222] width 13 height 13
click at [514, 220] on input "Boleto flexible" at bounding box center [509, 225] width 11 height 11
click at [756, 414] on div "Por favor, completa los campos marcados en rojo" at bounding box center [483, 424] width 658 height 20
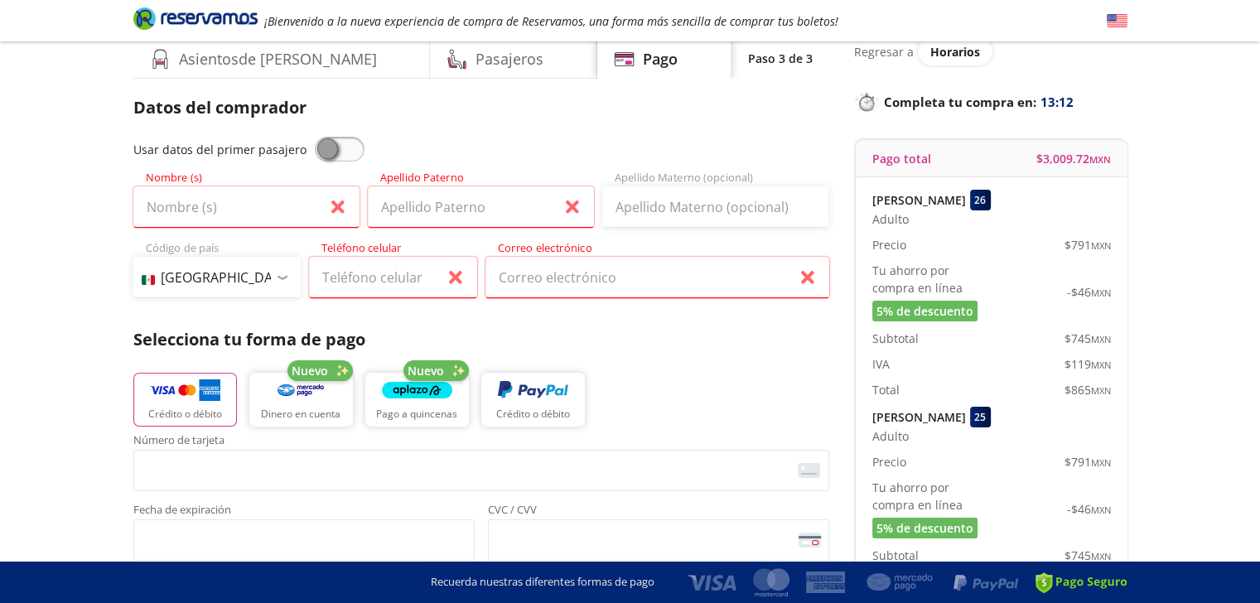
scroll to position [40, 0]
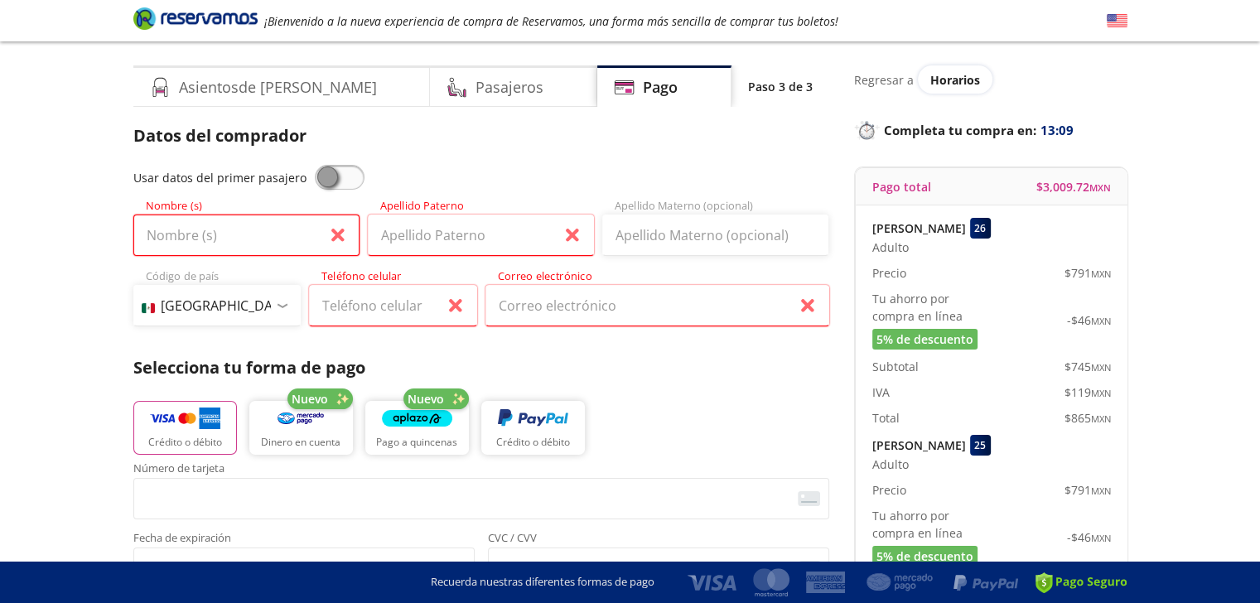
click at [261, 236] on input "Nombre (s)" at bounding box center [246, 235] width 226 height 41
click at [434, 236] on input "Apellido Paterno" at bounding box center [481, 235] width 226 height 41
type input "Pierce"
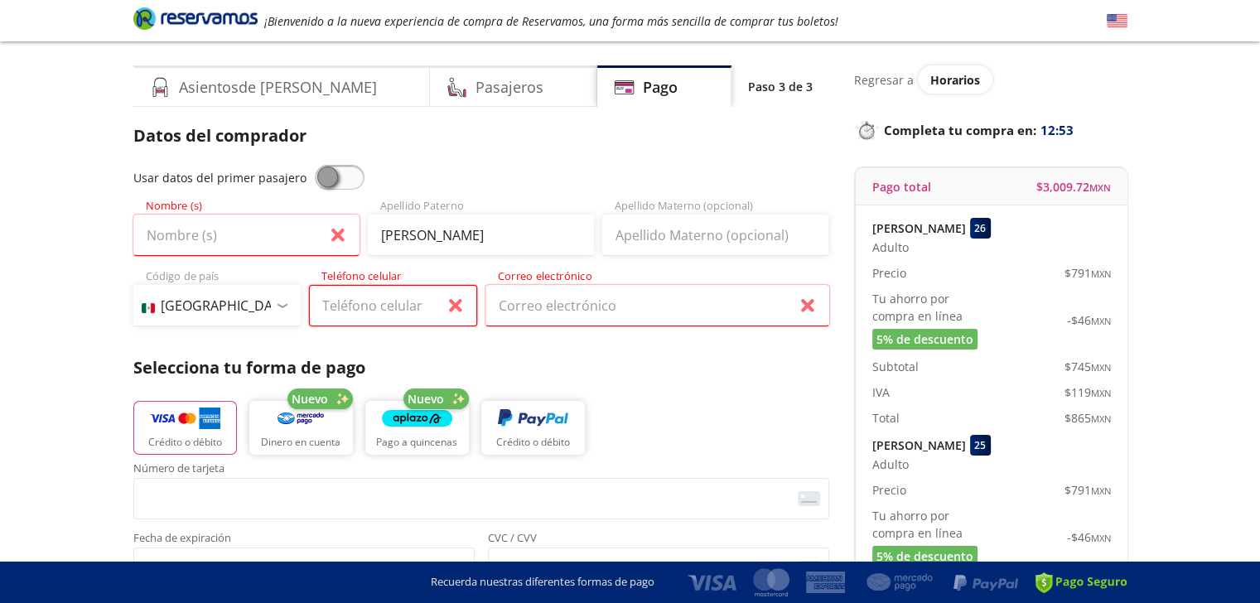
click at [348, 304] on input "Teléfono celular" at bounding box center [393, 305] width 168 height 41
type input "55 5418 1585"
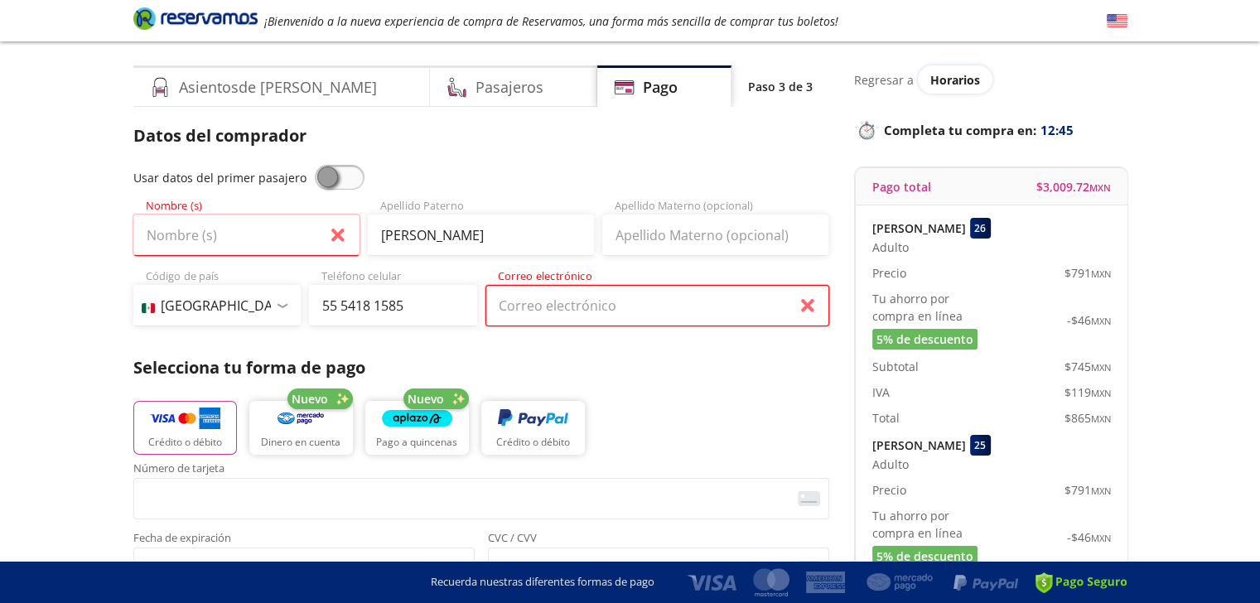
click at [555, 310] on input "Correo electrónico" at bounding box center [658, 305] width 344 height 41
type input "[EMAIL_ADDRESS][DOMAIN_NAME]"
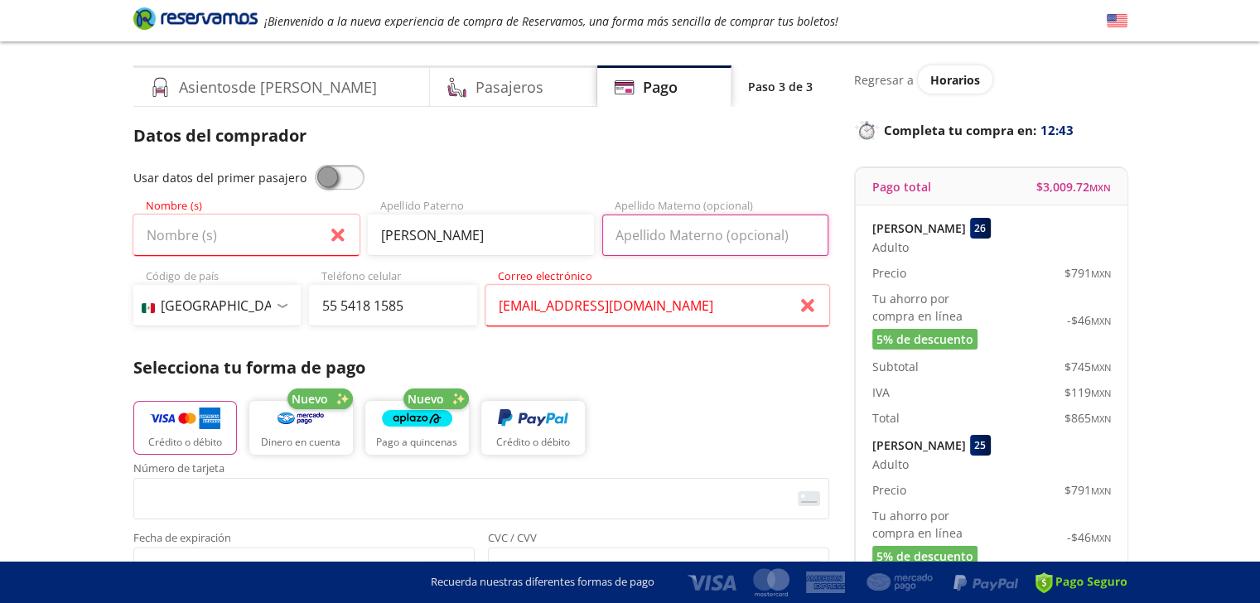
type input "brucepierce626"
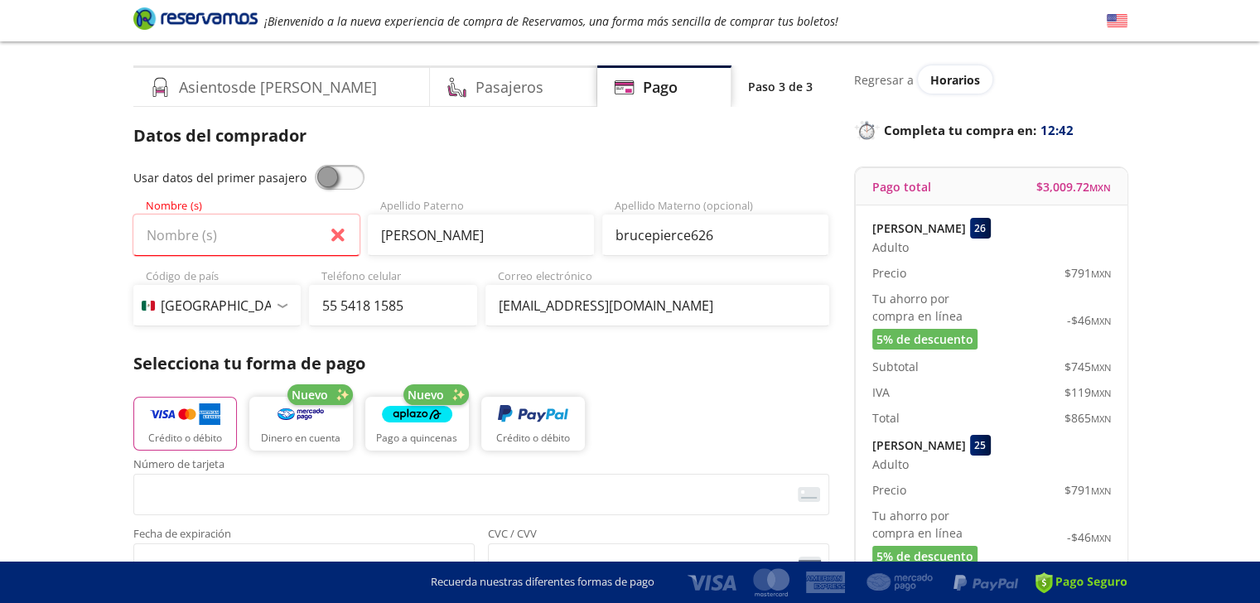
click at [727, 401] on div "Crédito o débito Nuevo Dinero en cuenta Nuevo Pago a quincenas Crédito o débito" at bounding box center [481, 421] width 696 height 75
click at [255, 236] on input "Nombre (s)" at bounding box center [246, 235] width 226 height 41
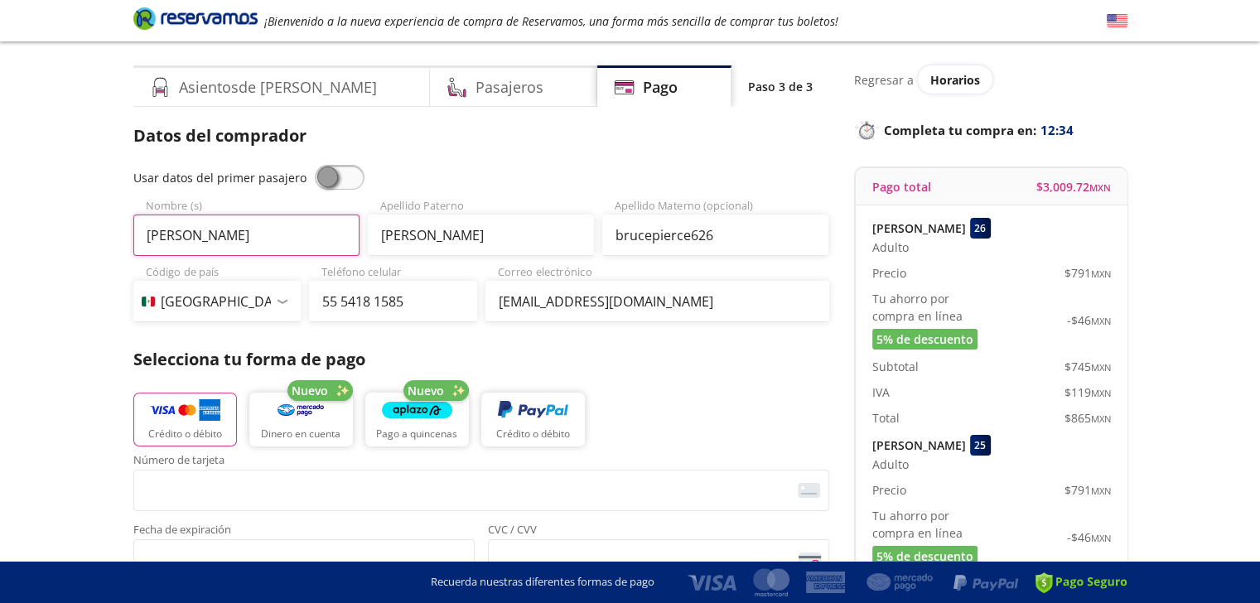
type input "Bruce"
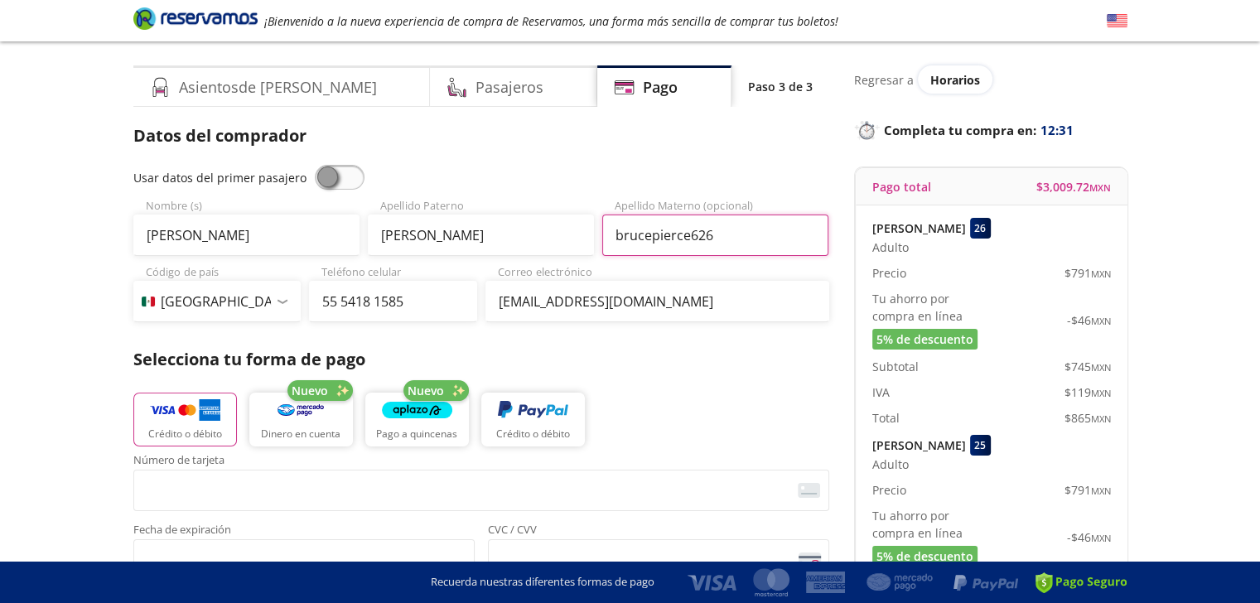
drag, startPoint x: 726, startPoint y: 234, endPoint x: 610, endPoint y: 236, distance: 116.0
click at [610, 236] on input "brucepierce626" at bounding box center [715, 235] width 226 height 41
click at [630, 362] on p "Selecciona tu forma de pago" at bounding box center [481, 359] width 696 height 25
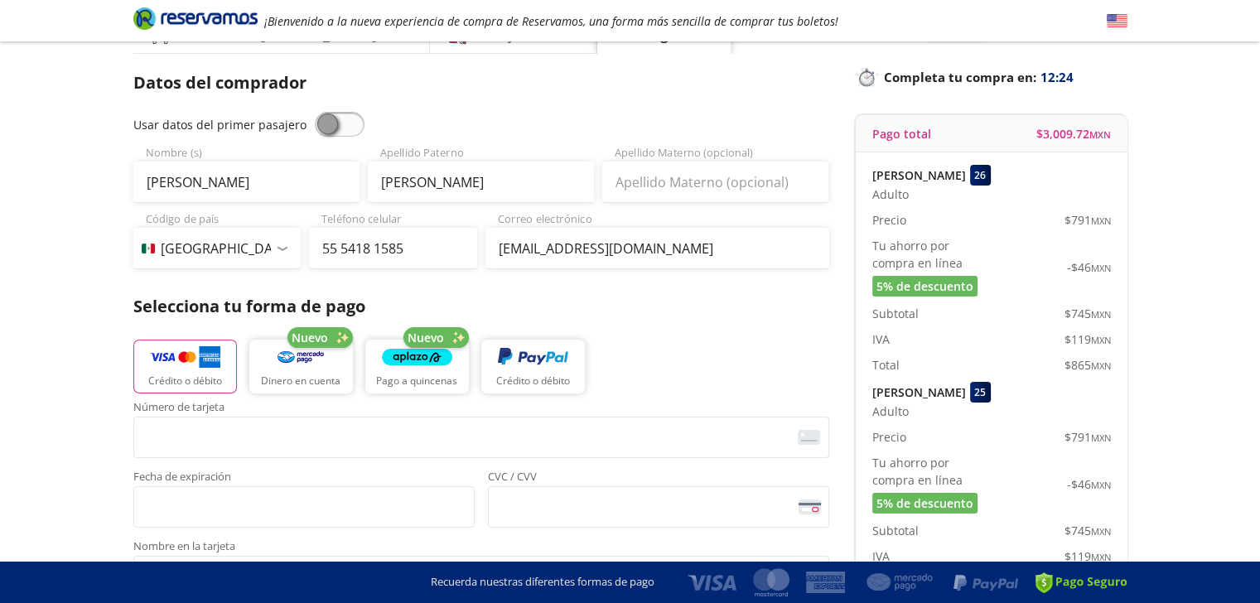
scroll to position [123, 0]
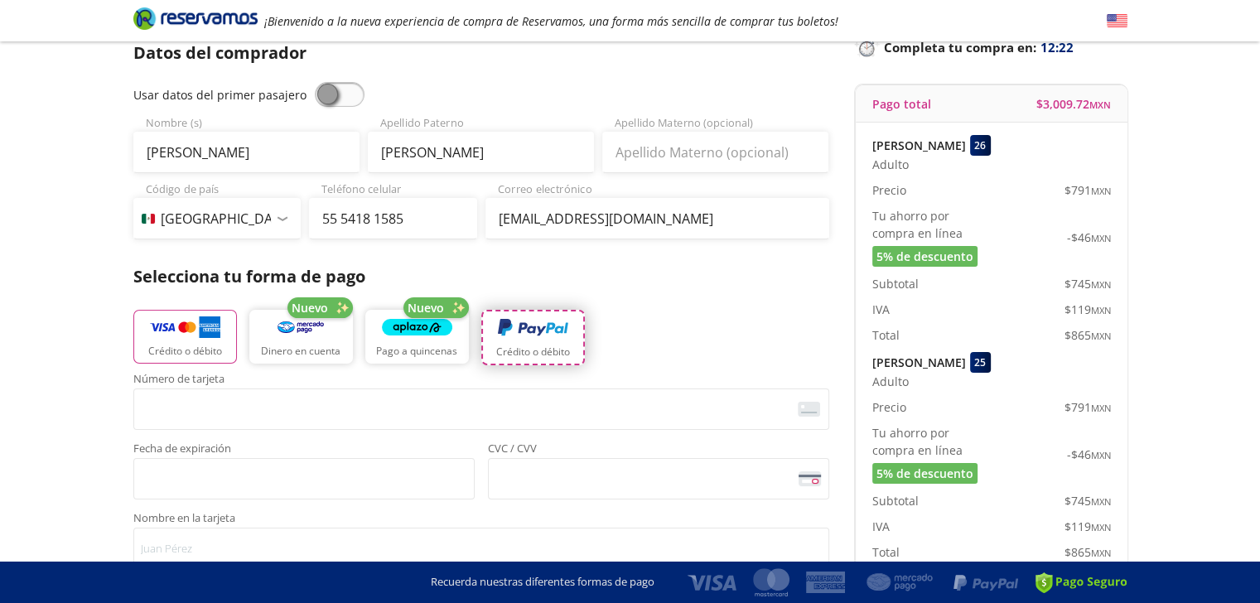
click at [536, 332] on img "button" at bounding box center [533, 328] width 70 height 25
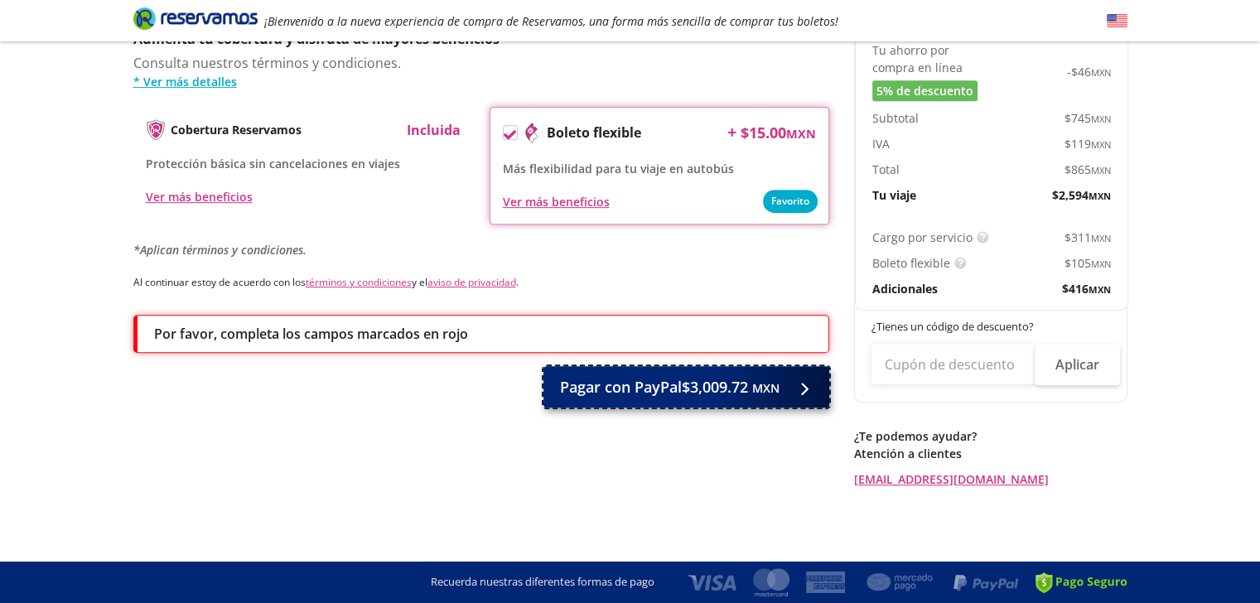
scroll to position [721, 0]
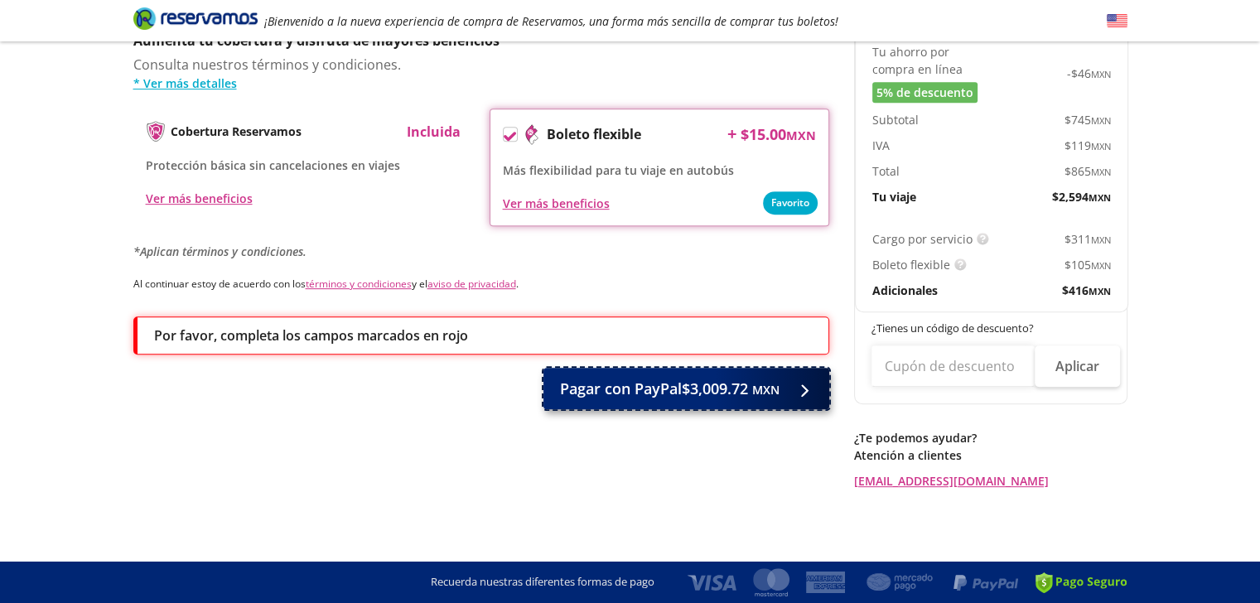
click at [698, 385] on span "Pagar con PayPal $3,009.72 MXN" at bounding box center [670, 389] width 220 height 22
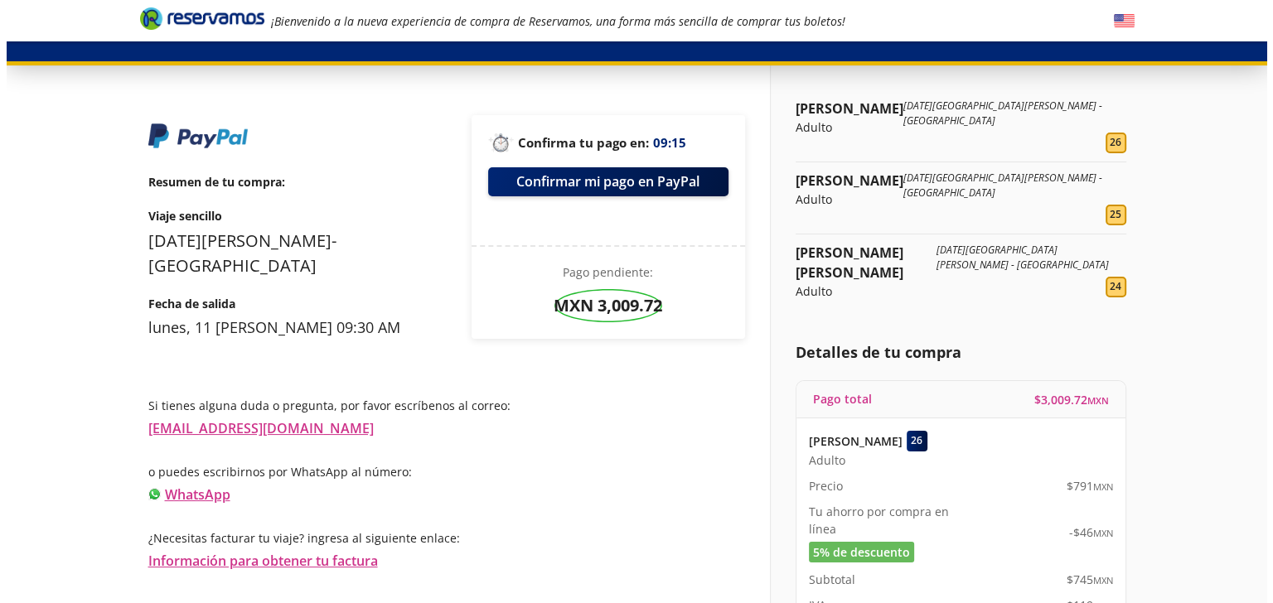
scroll to position [61, 0]
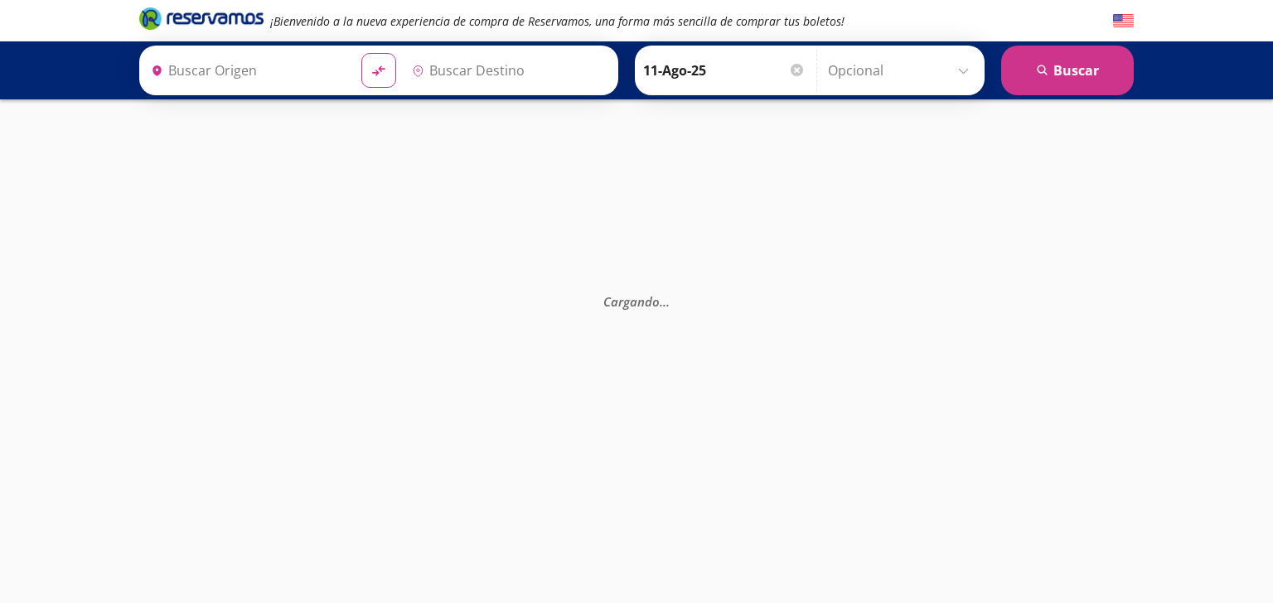
type input "Central de Autobuses San Miguel de Allende, Guanajuato"
type input "Reforma Tiber, Distrito Federal"
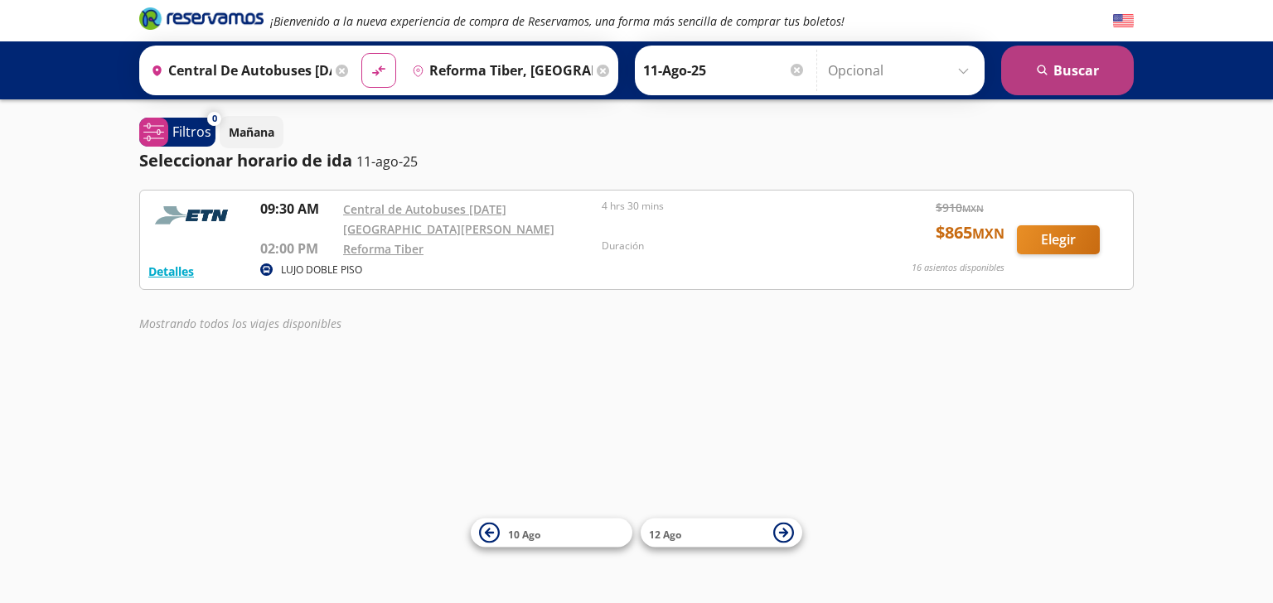
click at [1054, 71] on button "search Buscar" at bounding box center [1067, 71] width 133 height 50
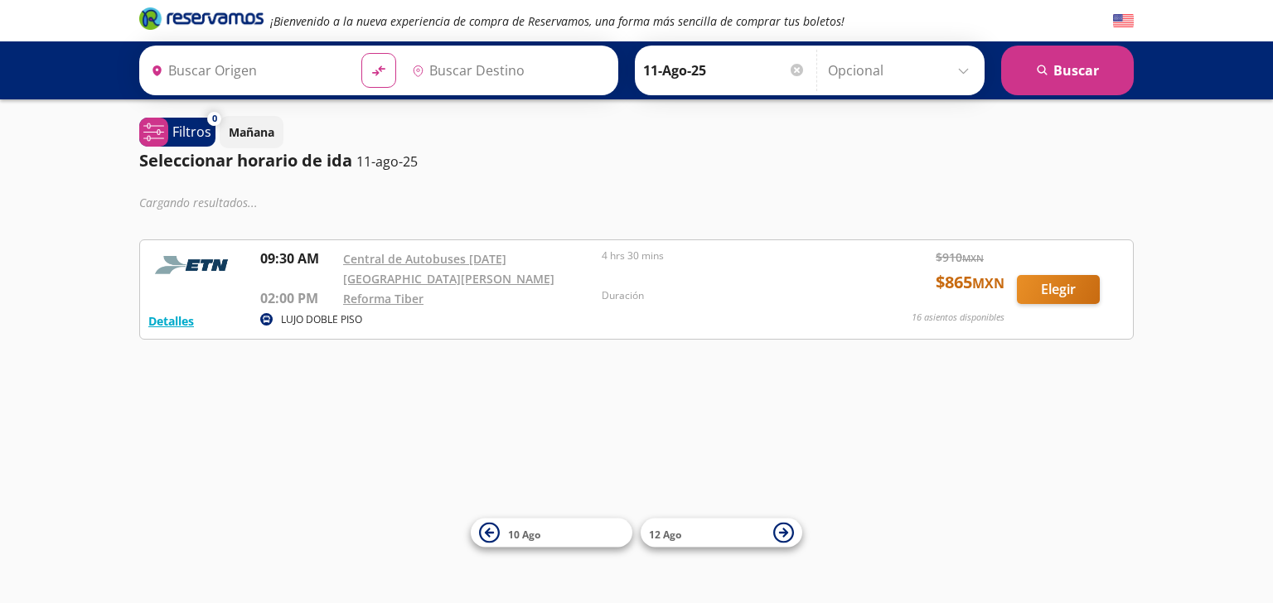
type input "Central de Autobuses San Miguel de Allende, Guanajuato"
type input "Reforma Tiber, Distrito Federal"
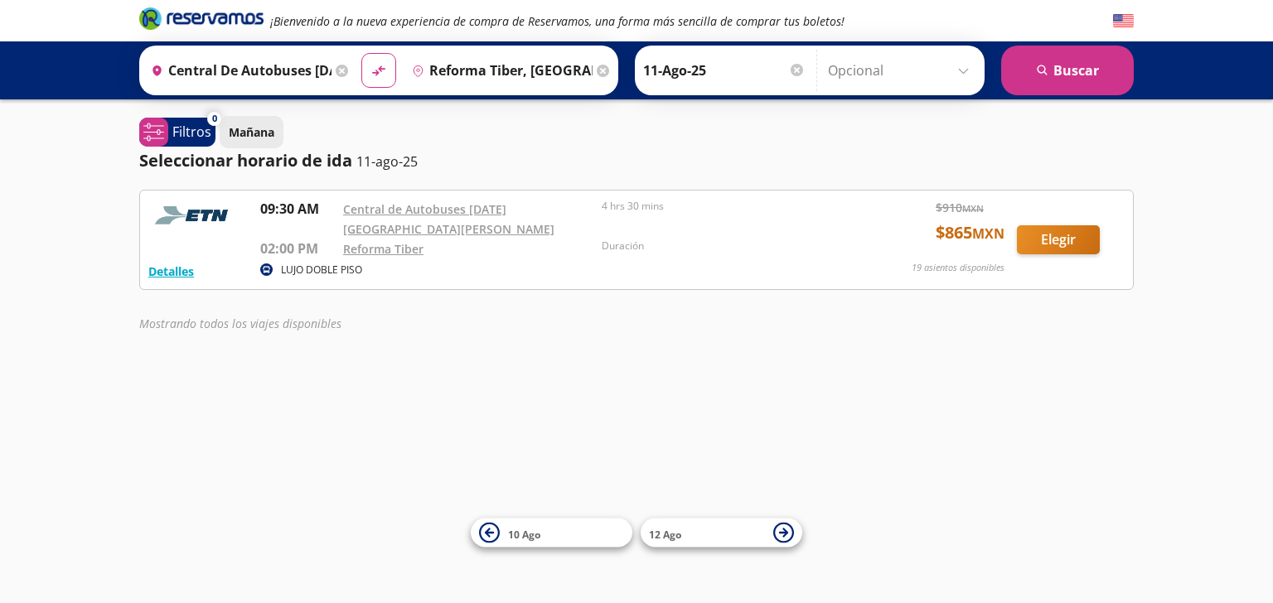
click at [265, 140] on button "Mañana" at bounding box center [252, 132] width 64 height 32
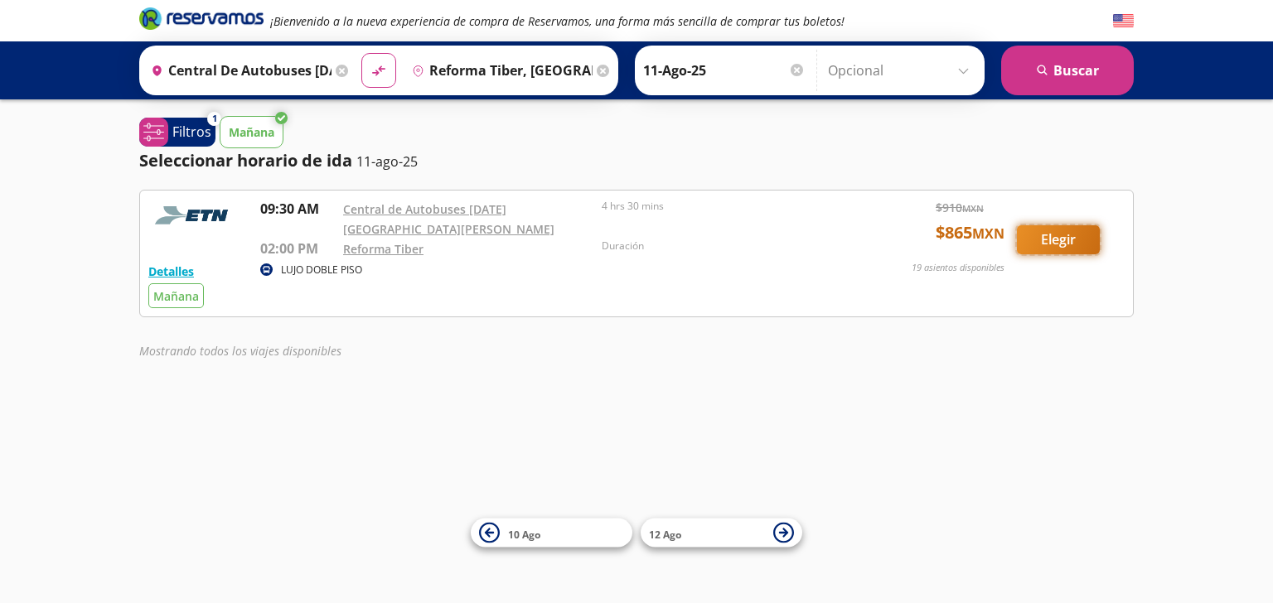
click at [1049, 232] on button "Elegir" at bounding box center [1058, 239] width 83 height 29
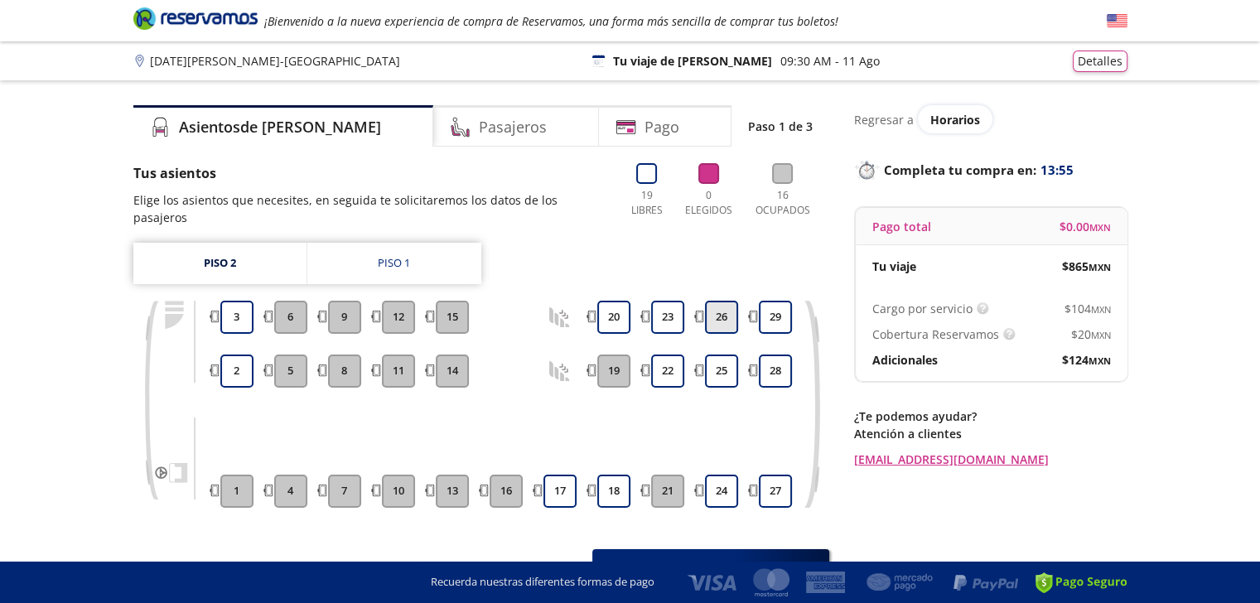
click at [722, 301] on button "26" at bounding box center [721, 317] width 33 height 33
click at [717, 355] on button "25" at bounding box center [721, 371] width 33 height 33
click at [724, 475] on button "24" at bounding box center [721, 491] width 33 height 33
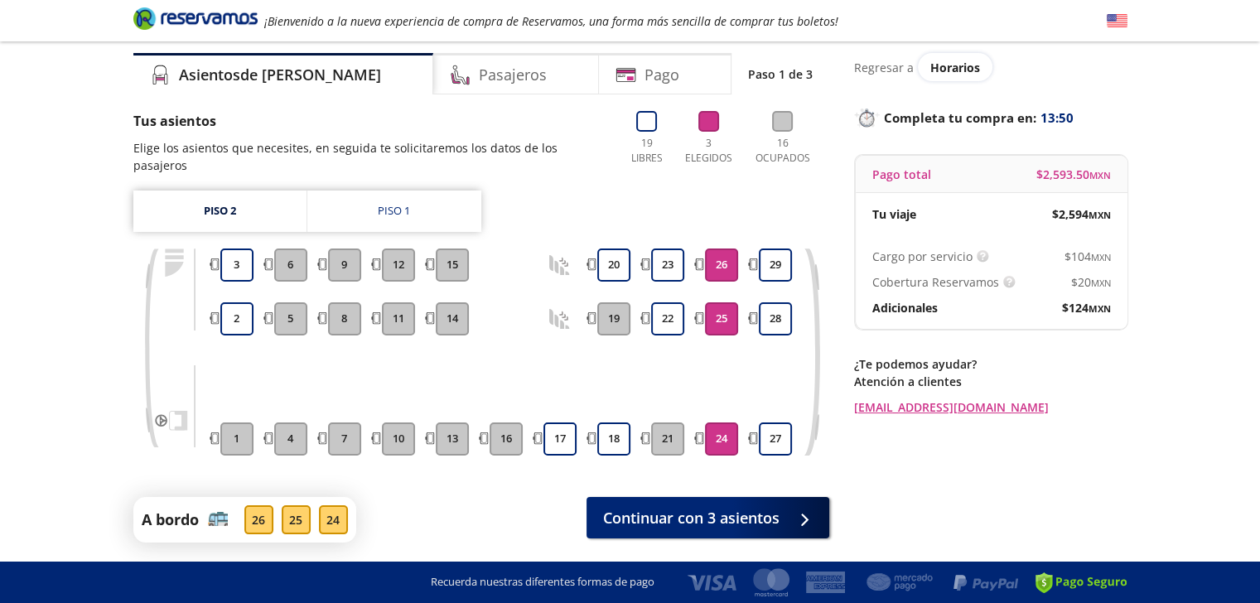
scroll to position [89, 0]
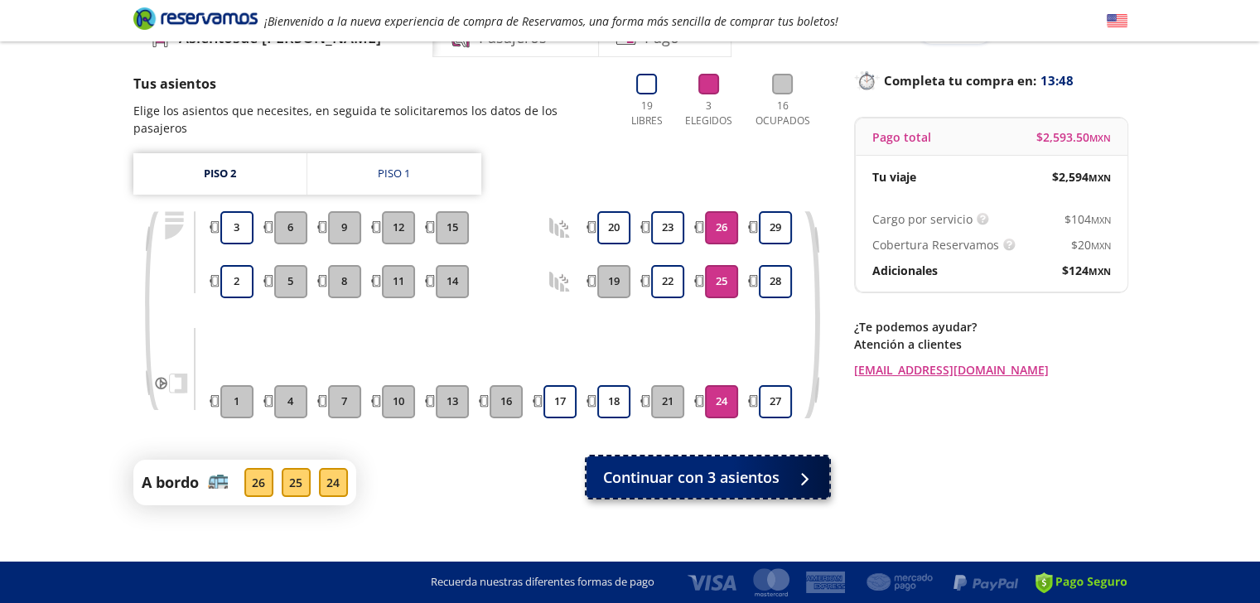
click at [801, 468] on div at bounding box center [800, 477] width 25 height 21
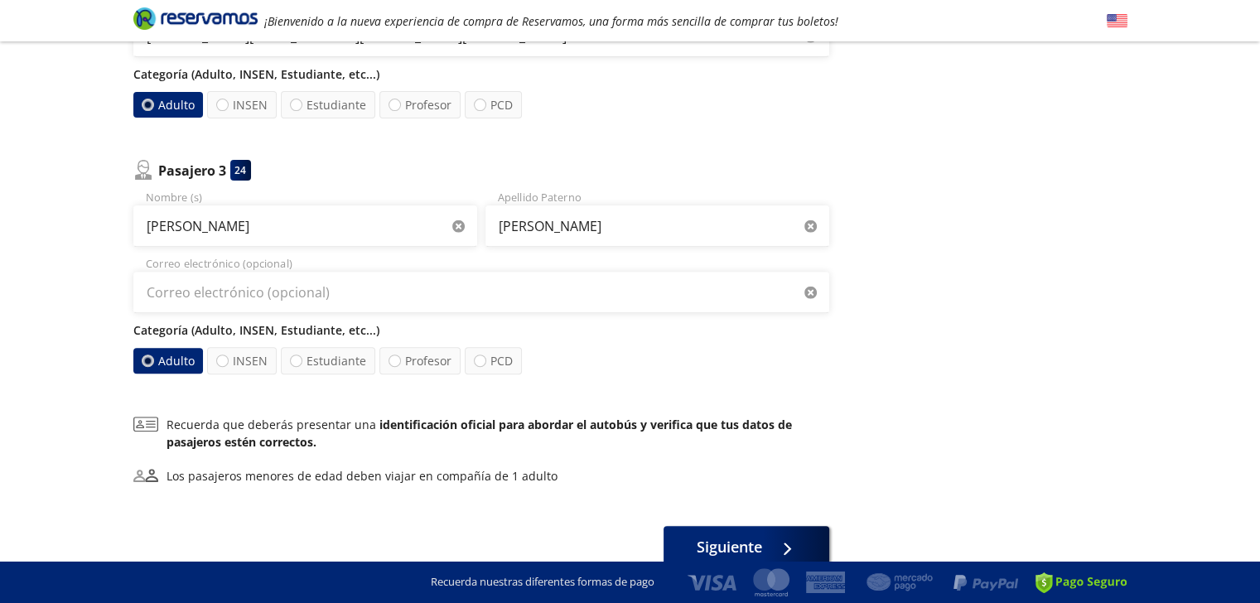
scroll to position [659, 0]
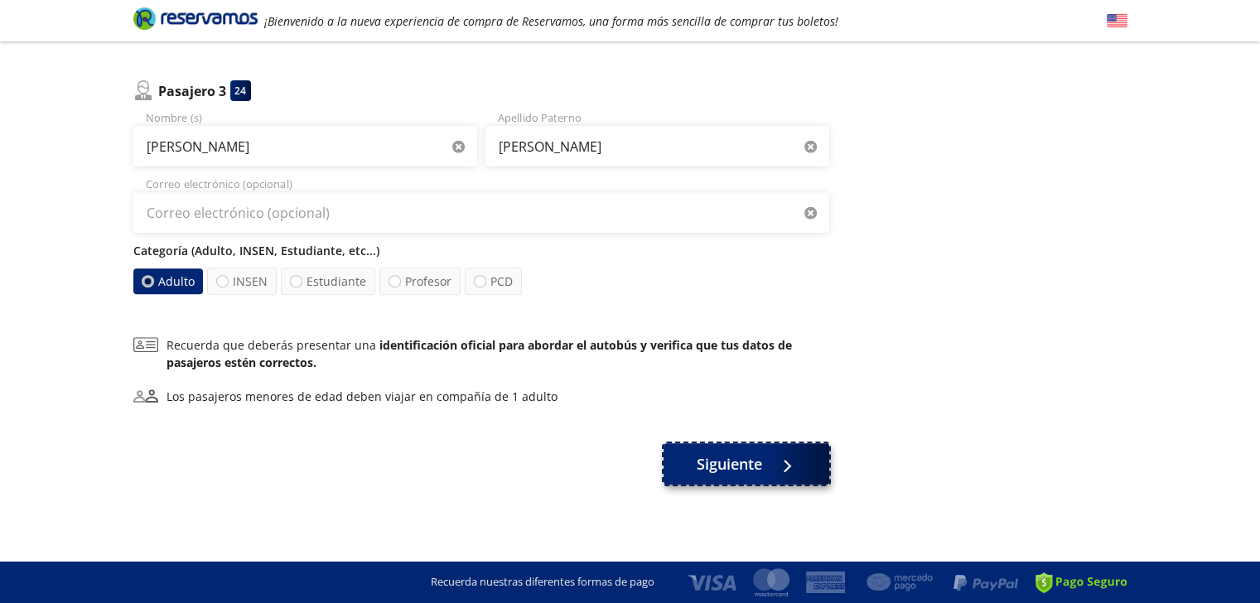
click at [742, 455] on span "Siguiente" at bounding box center [729, 464] width 65 height 22
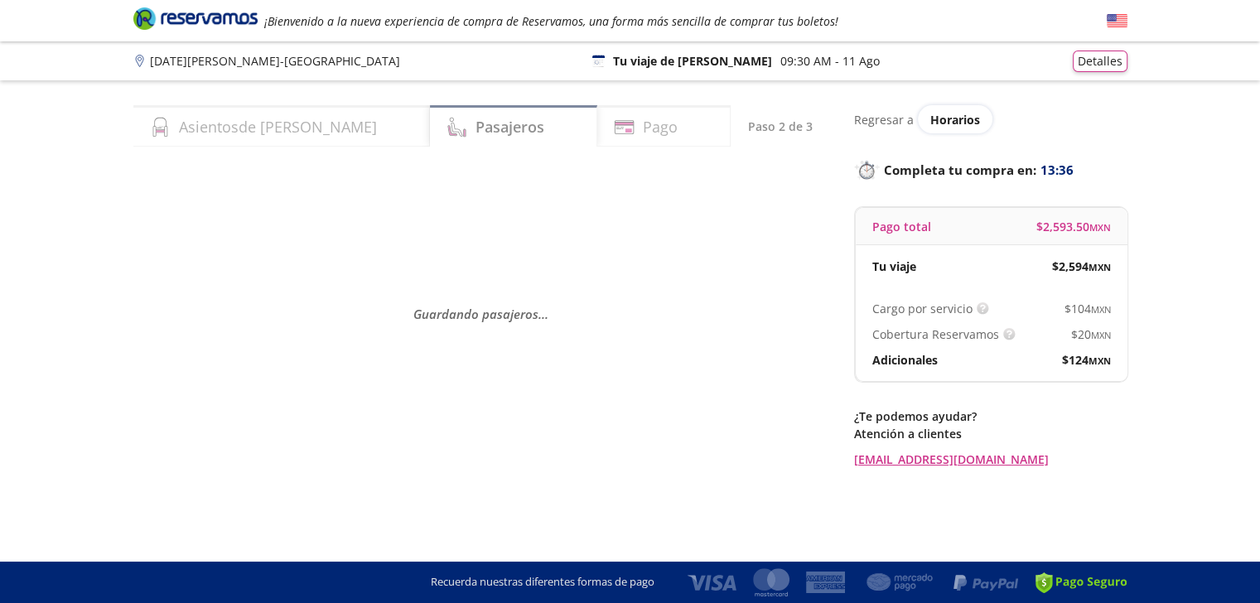
scroll to position [0, 0]
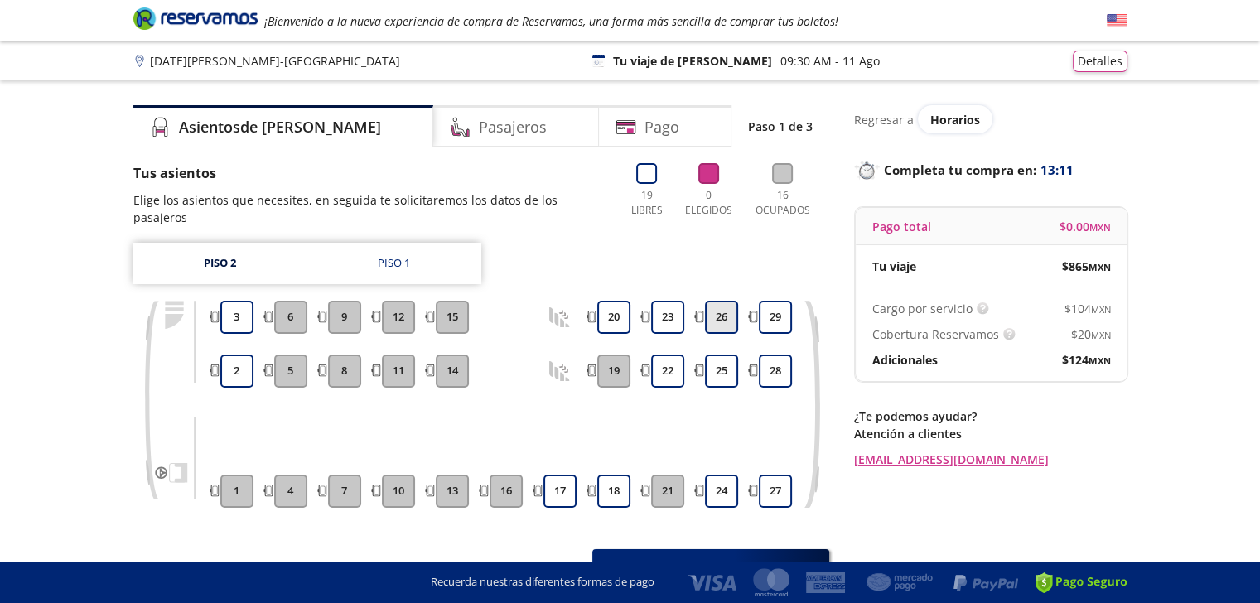
click at [719, 302] on button "26" at bounding box center [721, 317] width 33 height 33
click at [718, 355] on button "25" at bounding box center [721, 371] width 33 height 33
click at [720, 475] on button "24" at bounding box center [721, 491] width 33 height 33
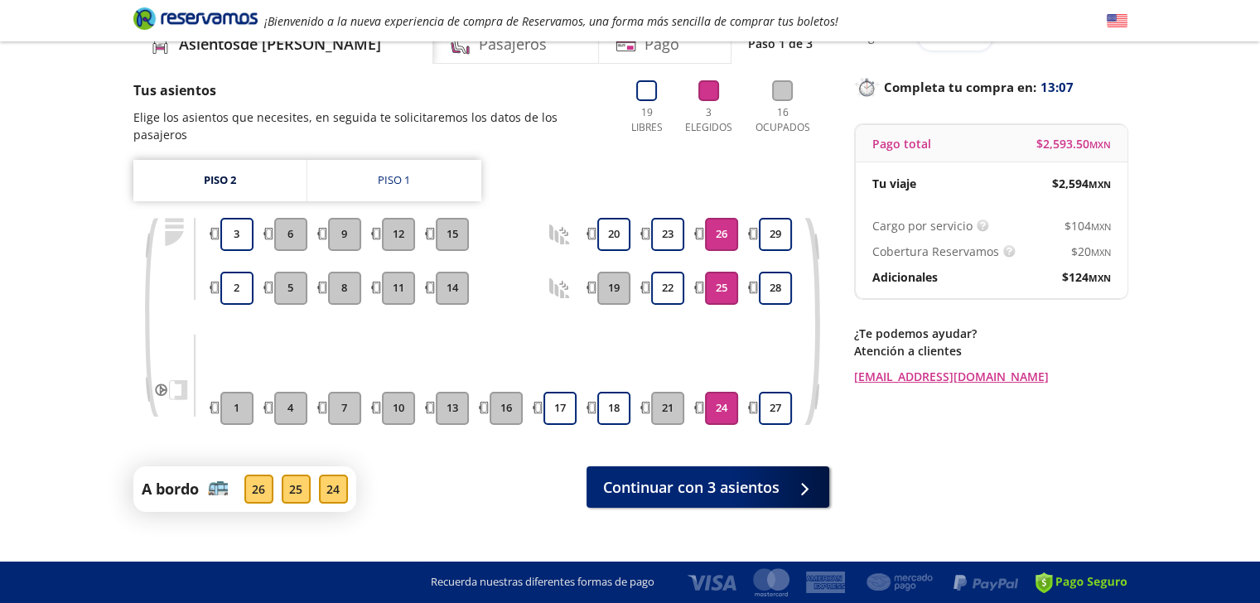
scroll to position [89, 0]
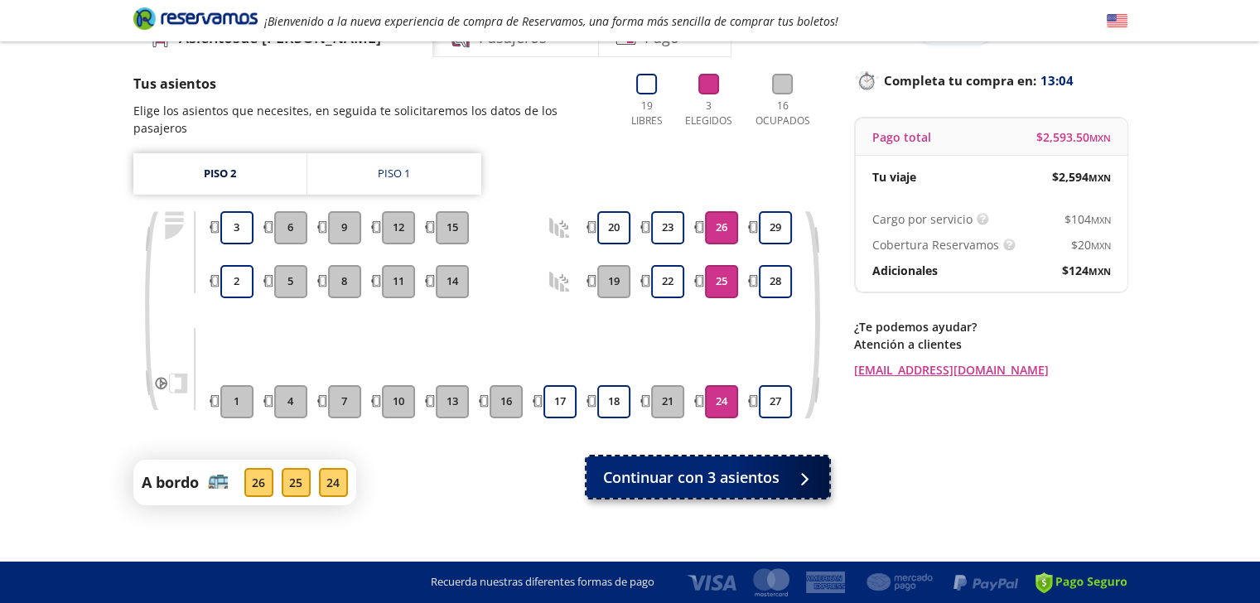
click at [790, 467] on div at bounding box center [800, 477] width 25 height 21
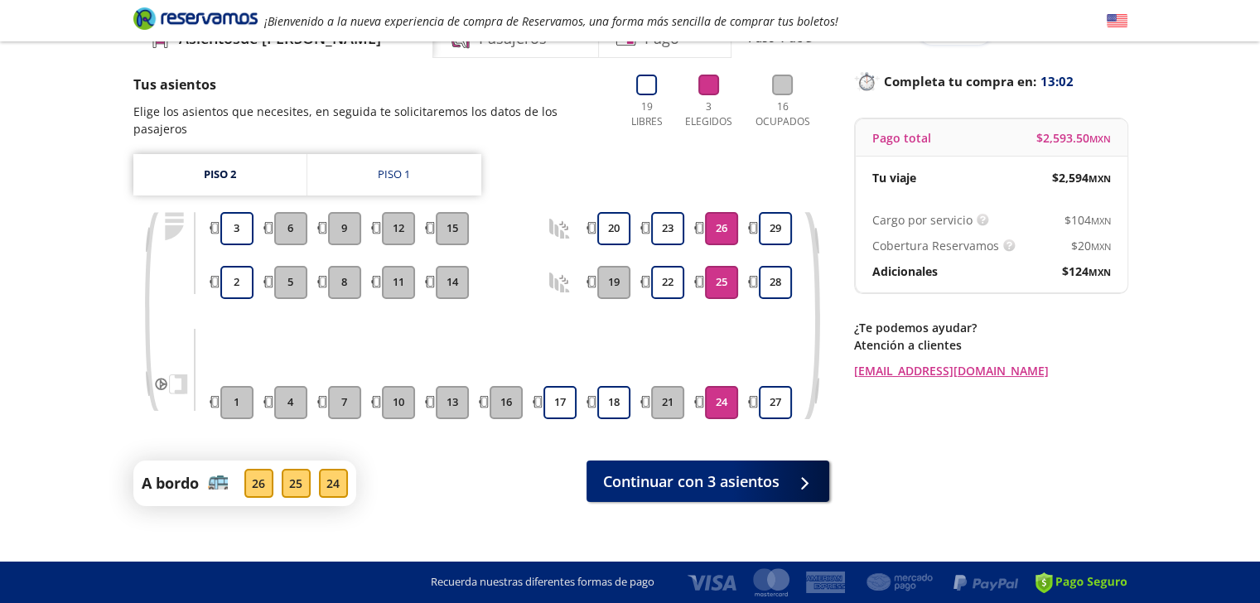
scroll to position [89, 0]
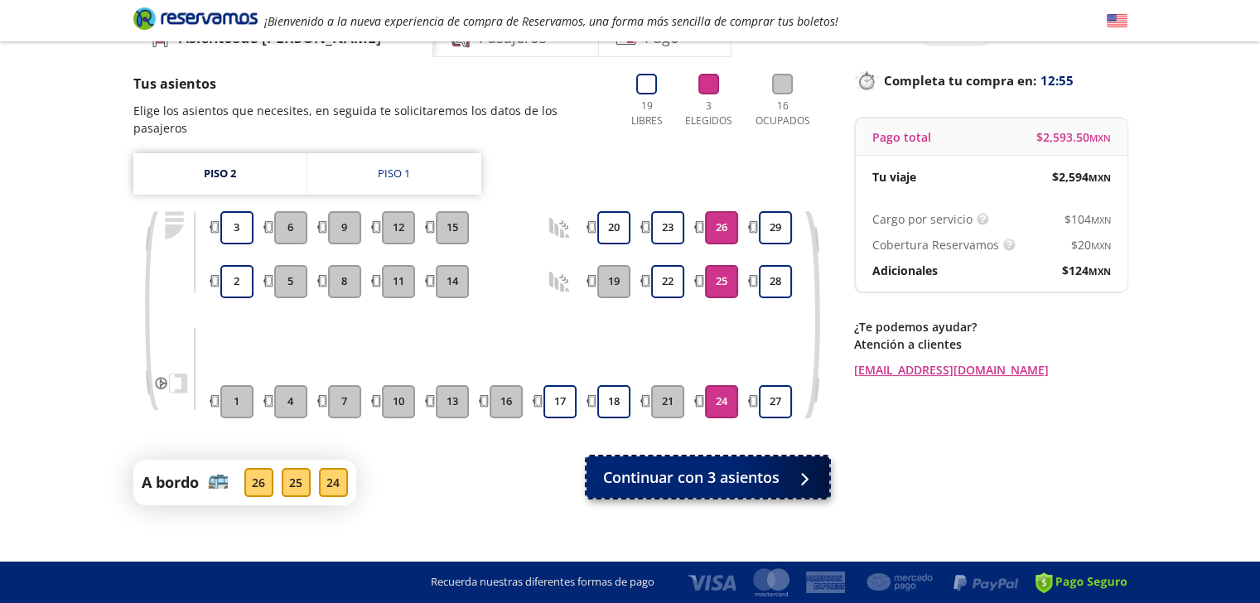
click at [729, 466] on span "Continuar con 3 asientos" at bounding box center [691, 477] width 176 height 22
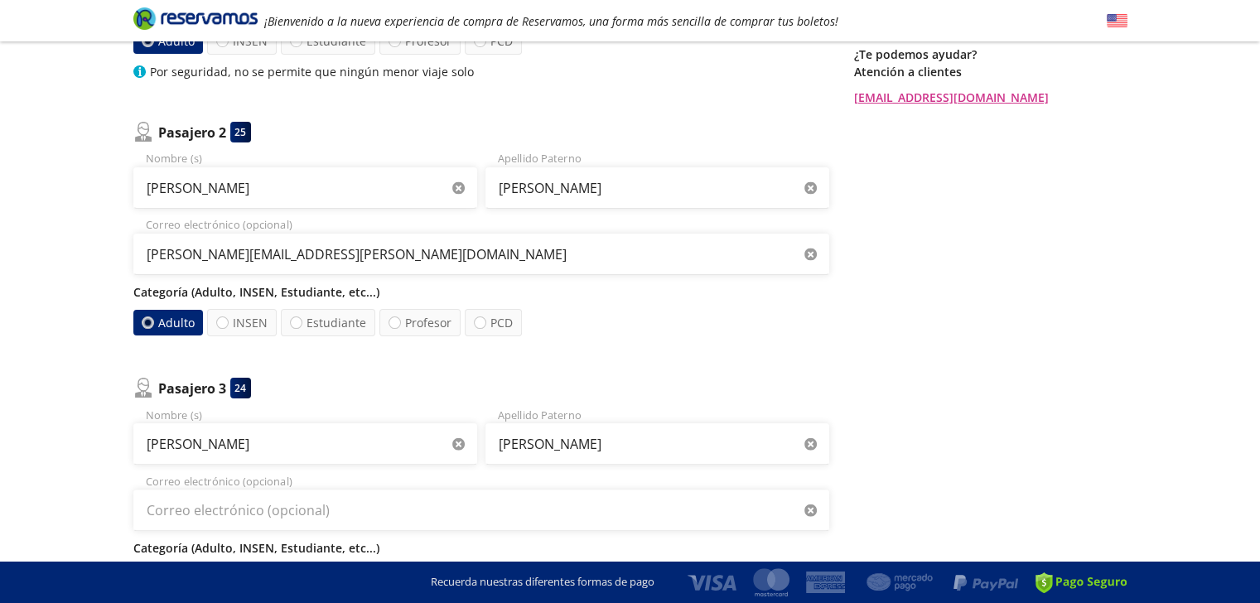
scroll to position [414, 0]
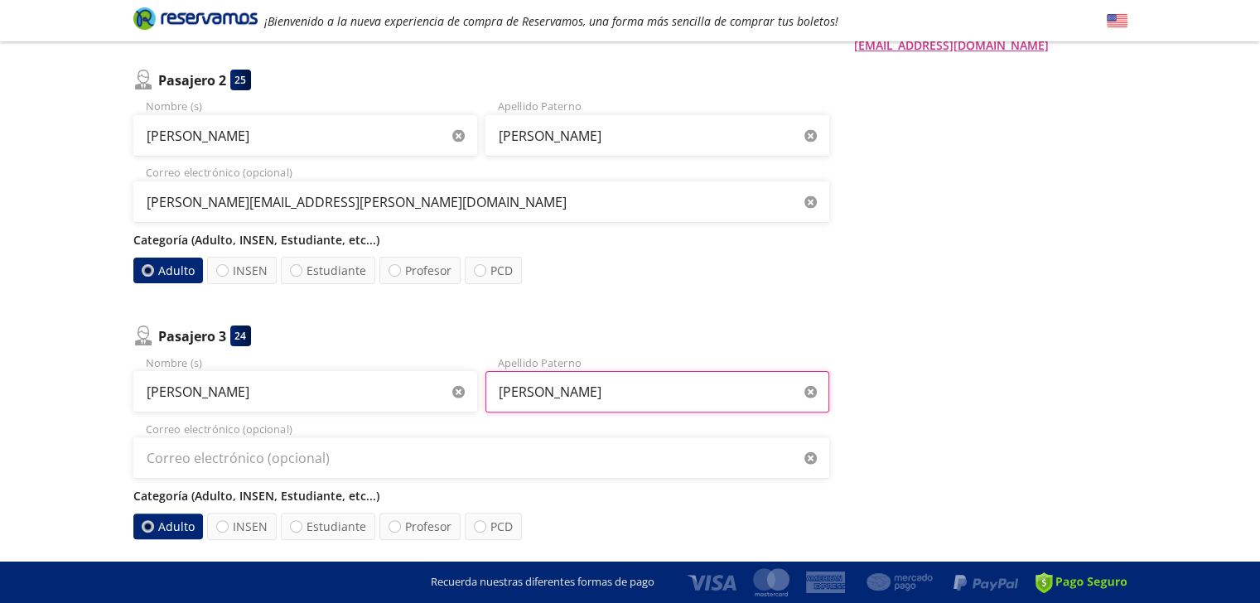
click at [600, 401] on input "Ahue Cuella" at bounding box center [658, 391] width 344 height 41
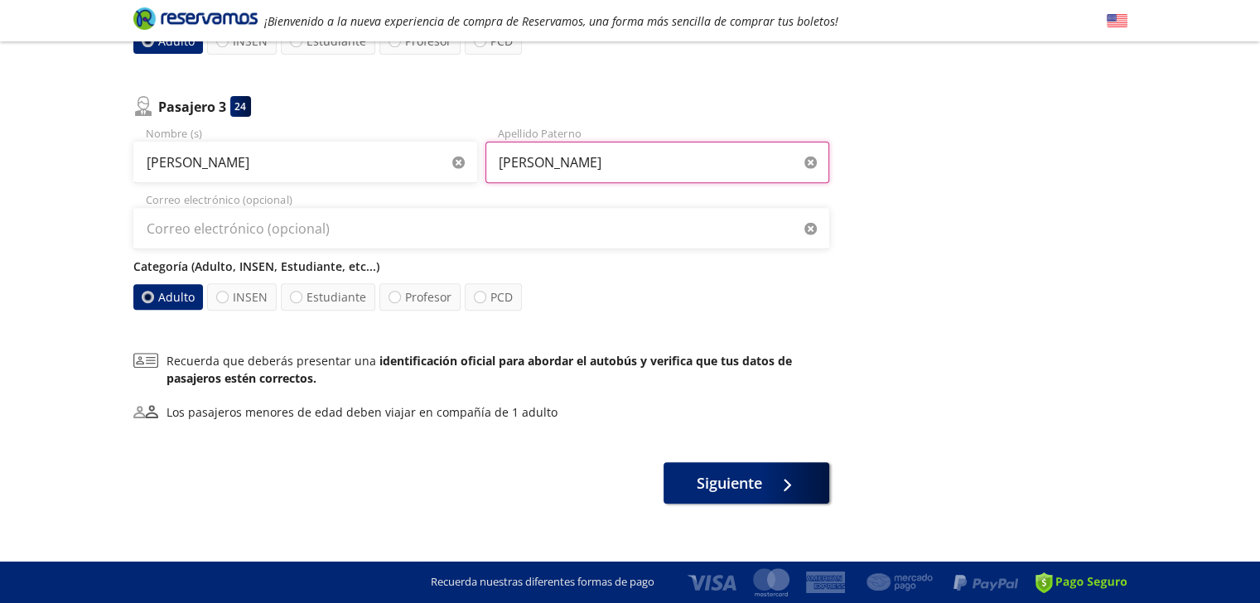
scroll to position [659, 0]
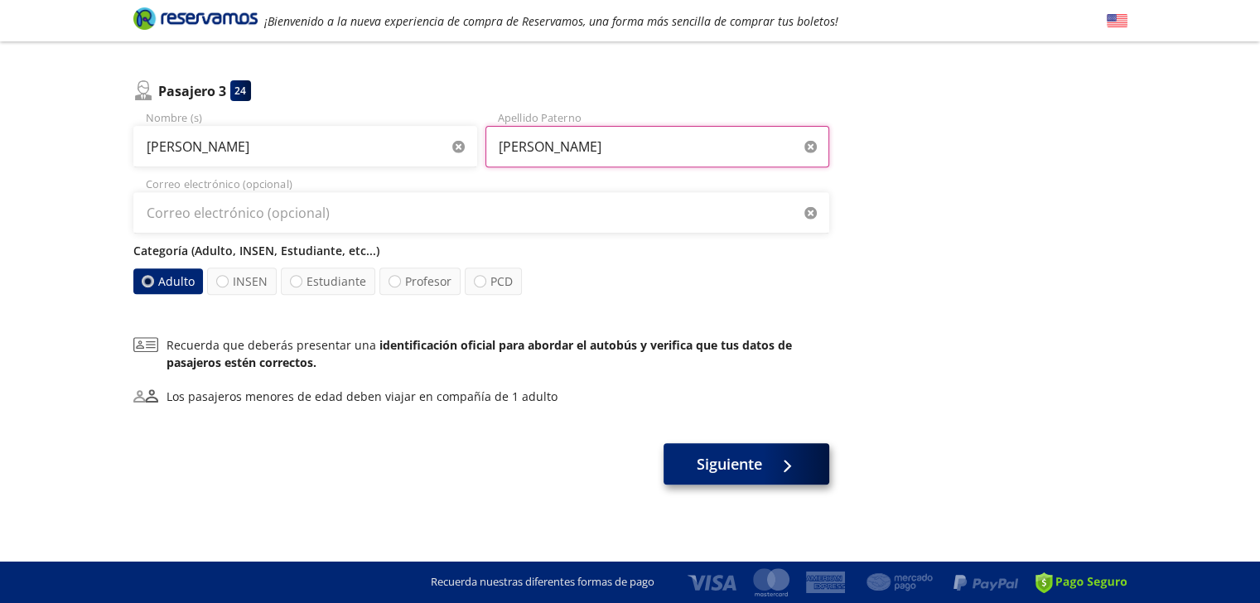
type input "Ahue Cuellar"
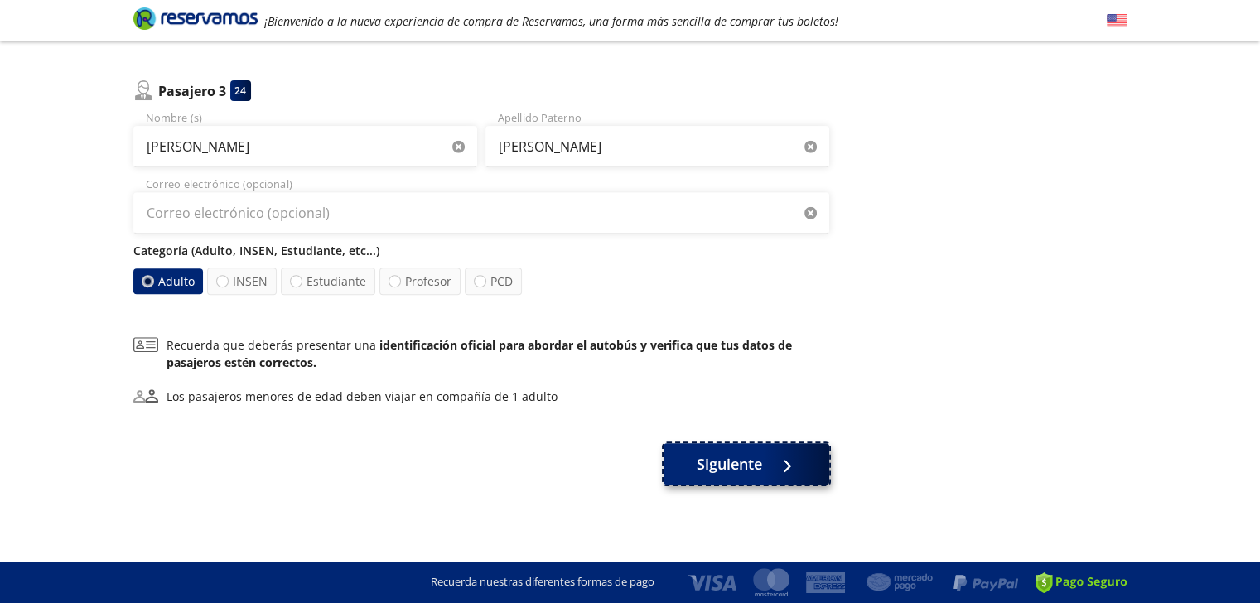
click at [739, 460] on span "Siguiente" at bounding box center [729, 464] width 65 height 22
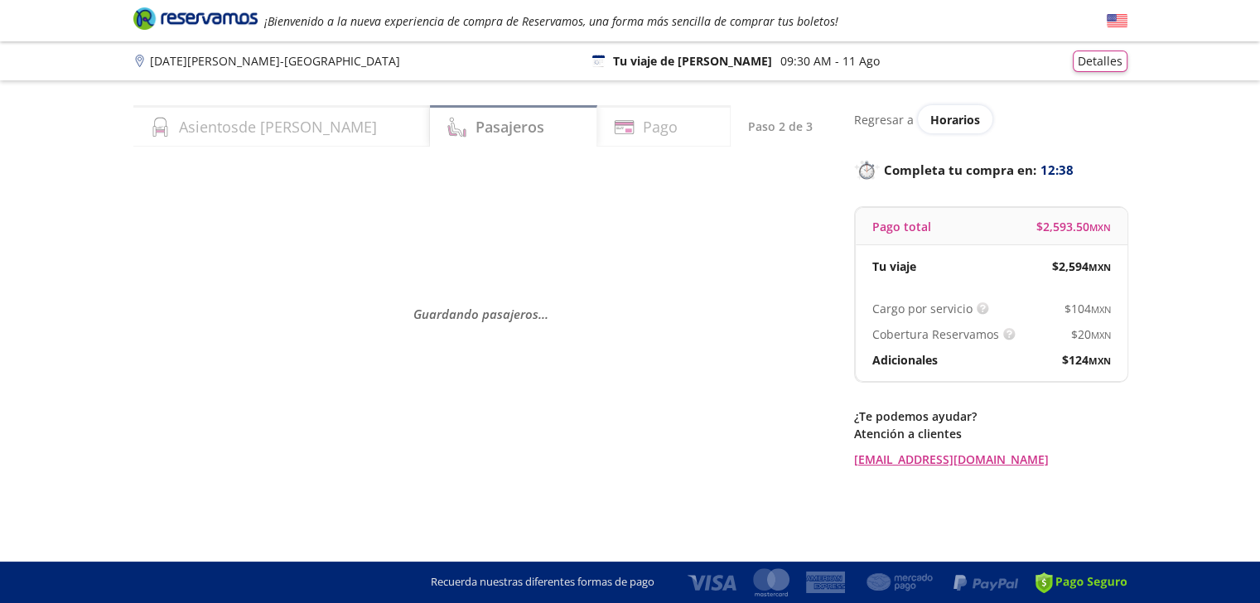
scroll to position [0, 0]
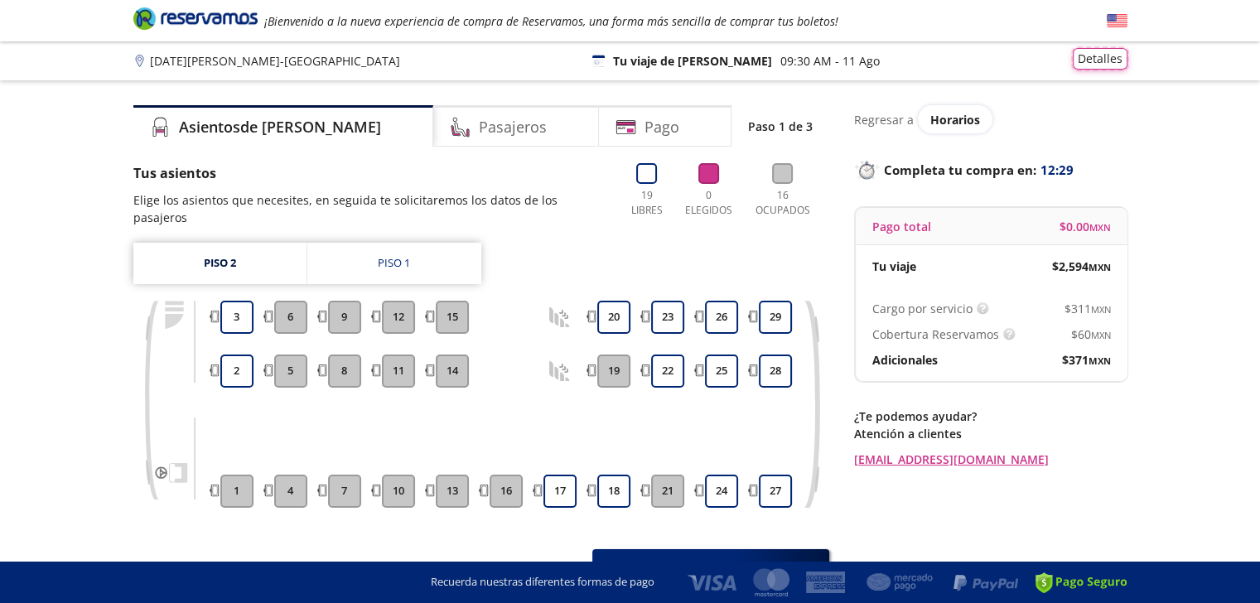
click at [1099, 55] on button "Detalles" at bounding box center [1100, 59] width 55 height 22
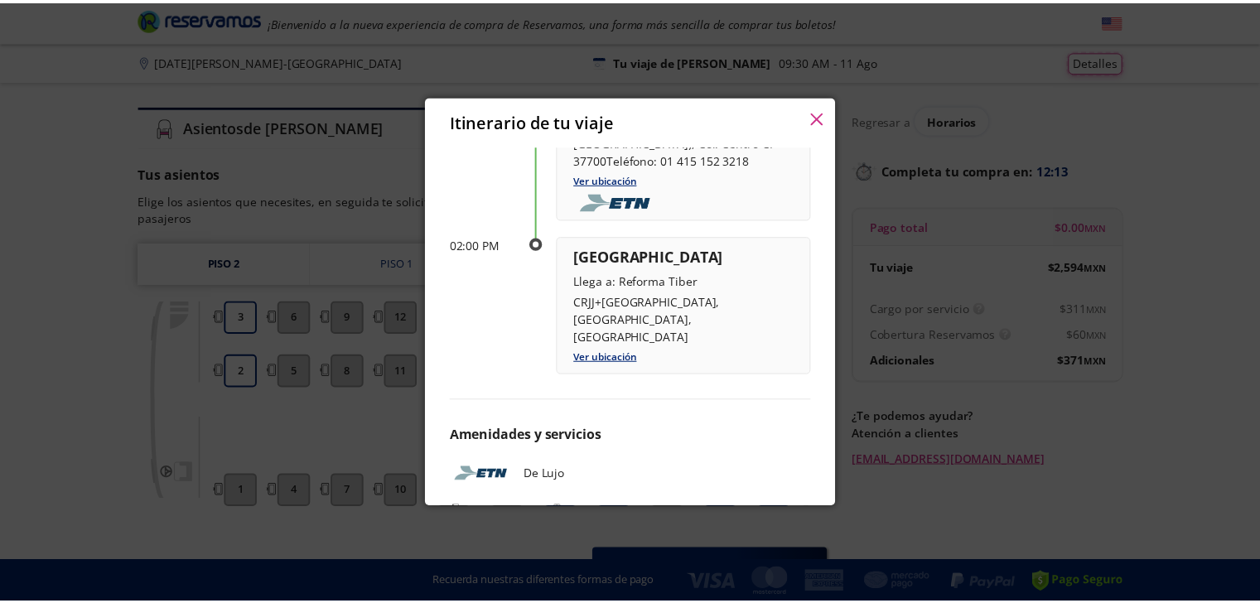
scroll to position [209, 0]
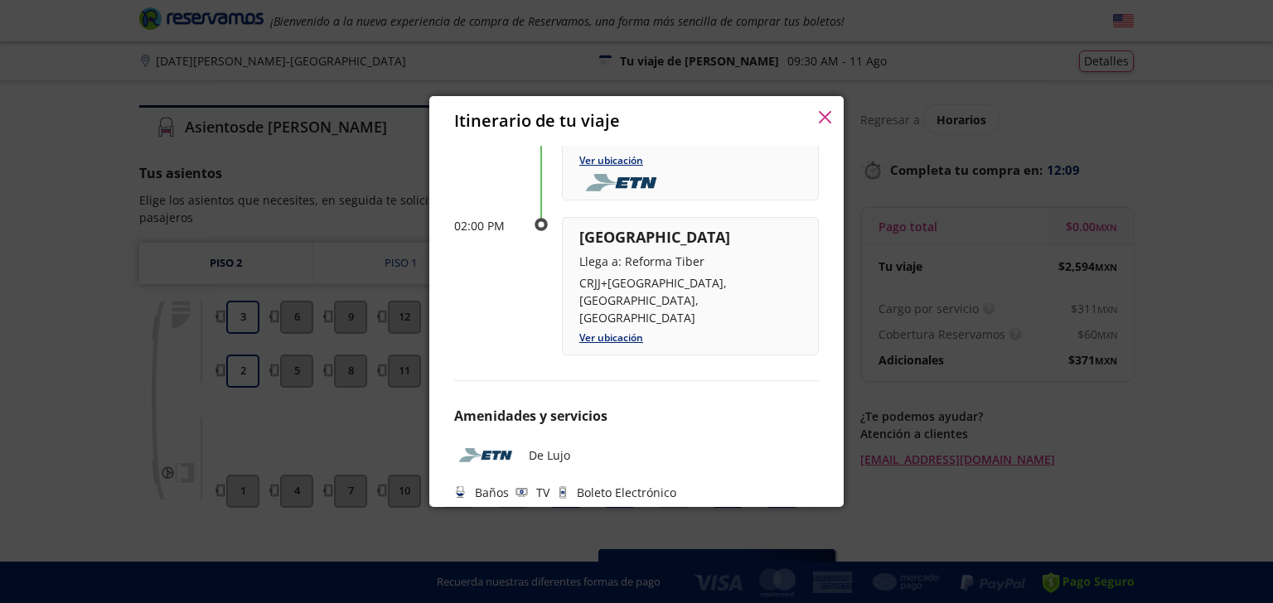
click at [821, 109] on button "button" at bounding box center [825, 119] width 12 height 20
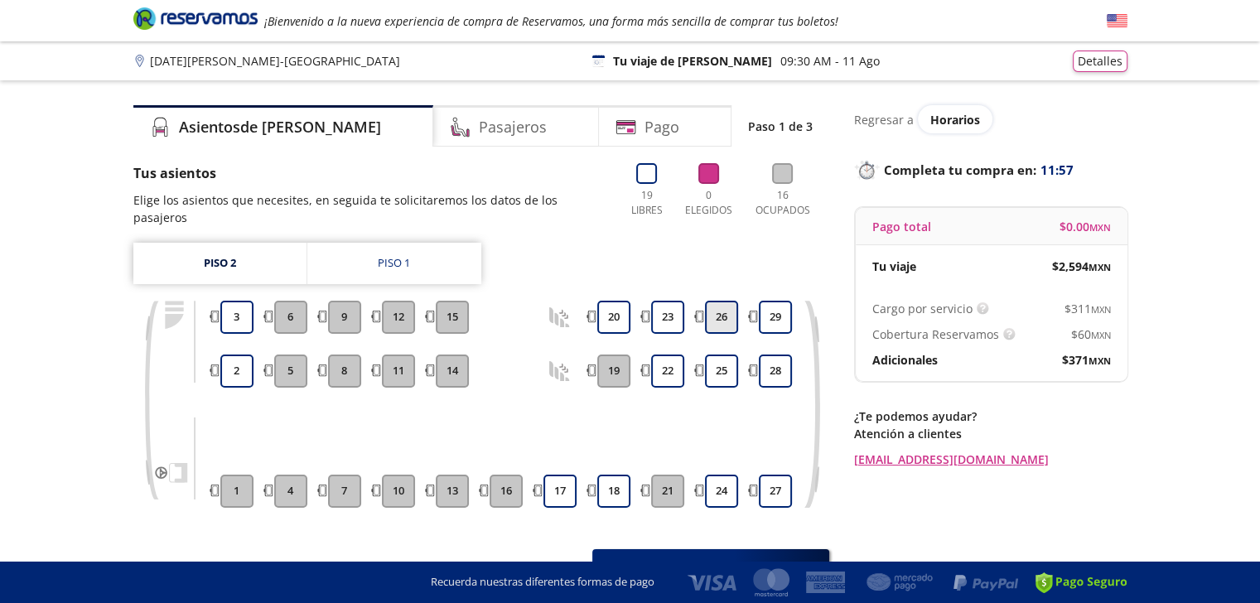
click at [727, 310] on button "26" at bounding box center [721, 317] width 33 height 33
click at [718, 357] on button "25" at bounding box center [721, 371] width 33 height 33
click at [726, 475] on button "24" at bounding box center [721, 491] width 33 height 33
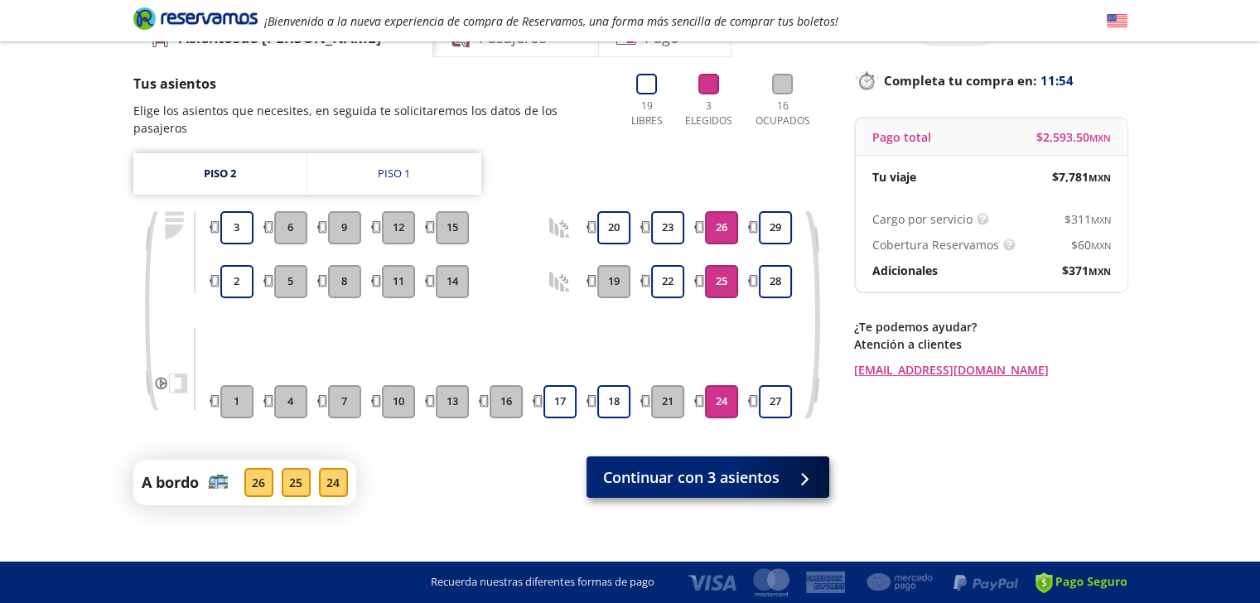
scroll to position [89, 0]
click at [732, 466] on span "Continuar con 3 asientos" at bounding box center [691, 477] width 176 height 22
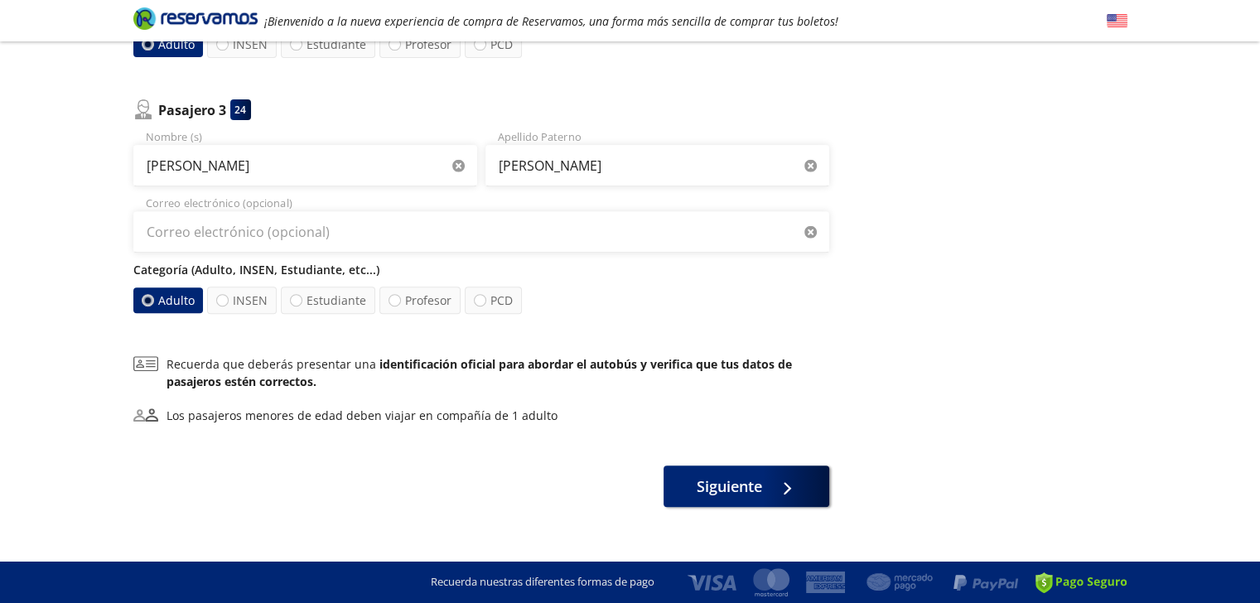
scroll to position [659, 0]
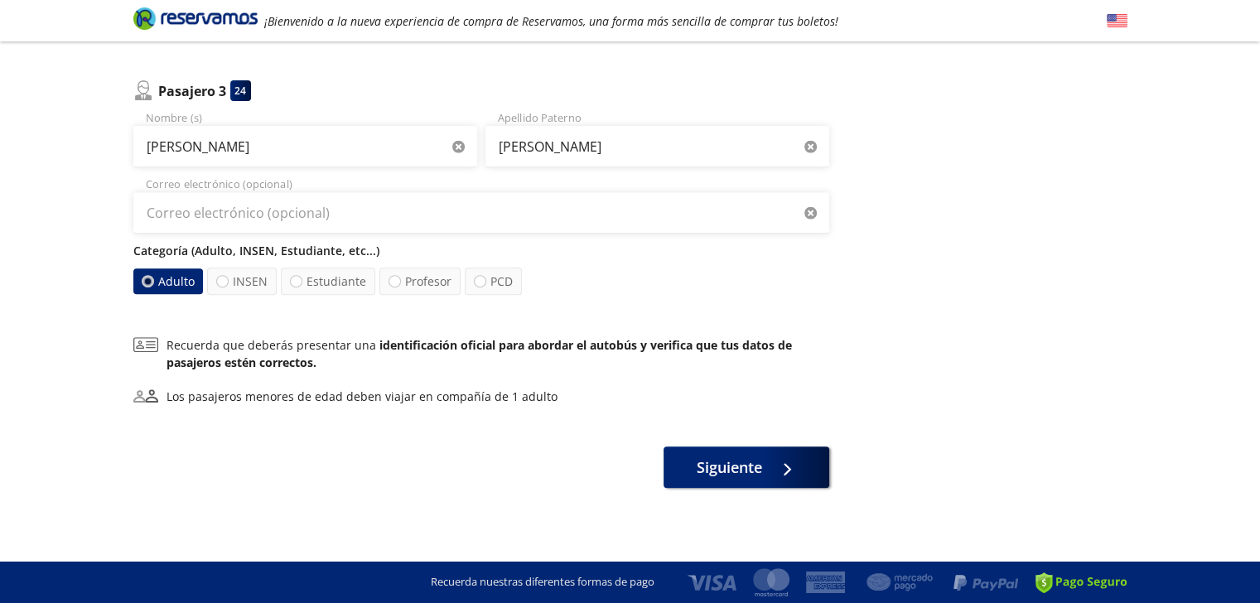
click at [749, 473] on span "Siguiente" at bounding box center [729, 464] width 65 height 22
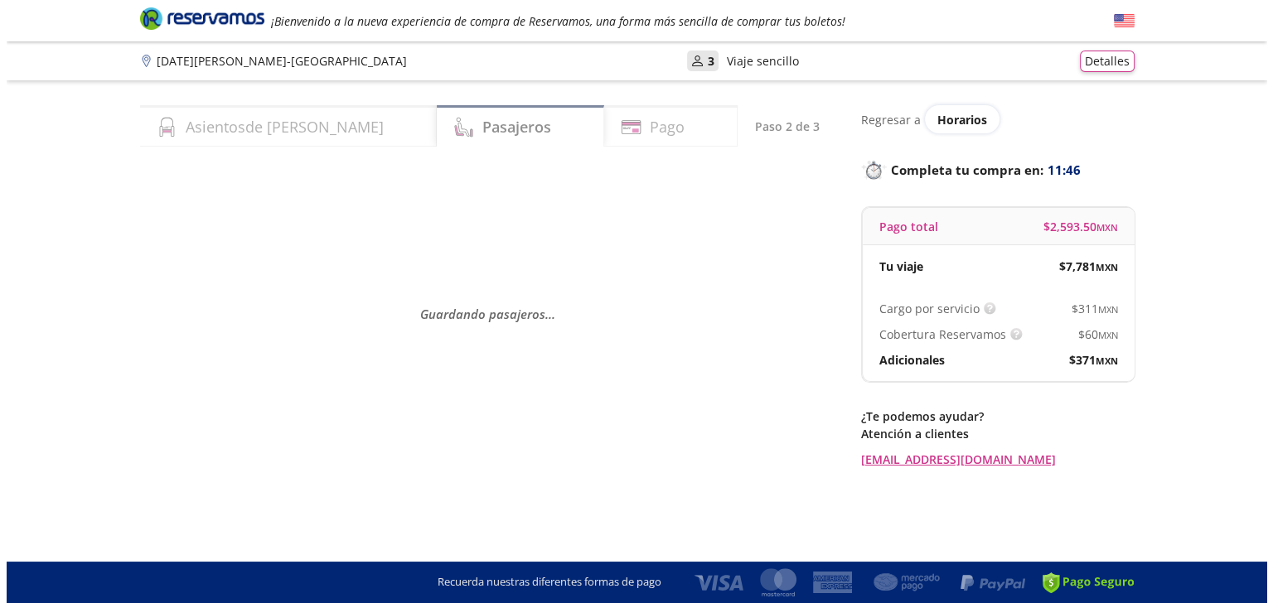
scroll to position [0, 0]
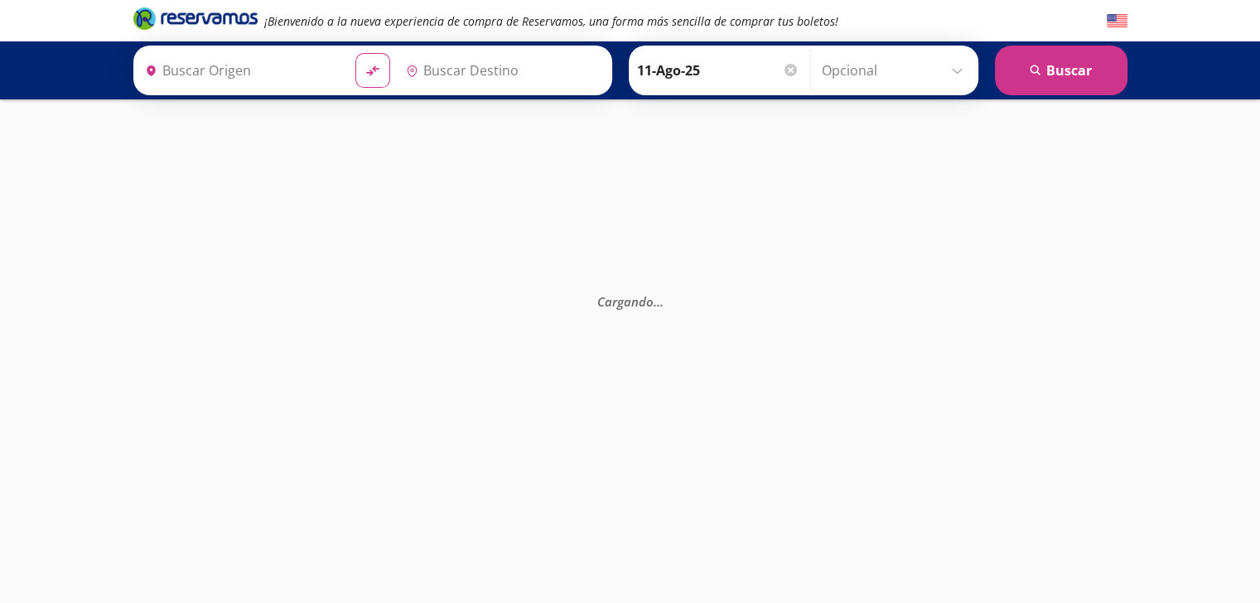
type input "Central de Autobuses [DATE][GEOGRAPHIC_DATA][PERSON_NAME], [GEOGRAPHIC_DATA]"
type input "Reforma Tiber, [GEOGRAPHIC_DATA]"
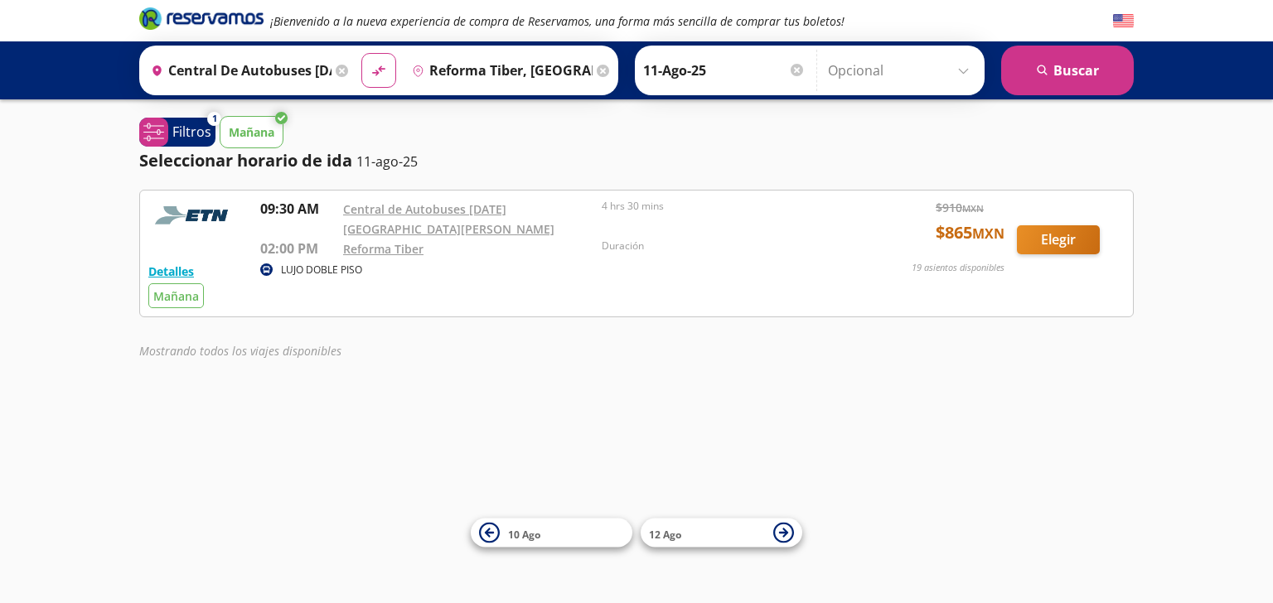
click at [1116, 20] on img at bounding box center [1123, 21] width 21 height 21
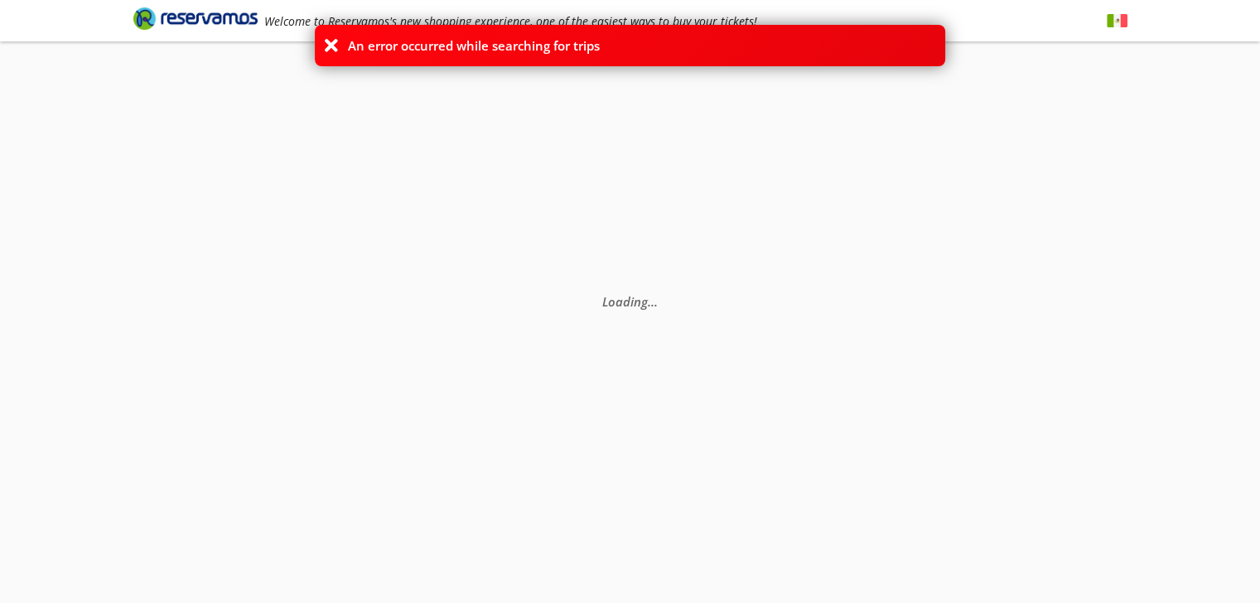
click at [581, 54] on p "An error occurred while searching for trips" at bounding box center [474, 45] width 252 height 19
click at [330, 51] on icon at bounding box center [331, 45] width 17 height 17
click at [335, 51] on icon at bounding box center [331, 45] width 17 height 17
click at [329, 39] on icon at bounding box center [331, 45] width 17 height 17
click at [1121, 20] on img at bounding box center [1117, 21] width 21 height 21
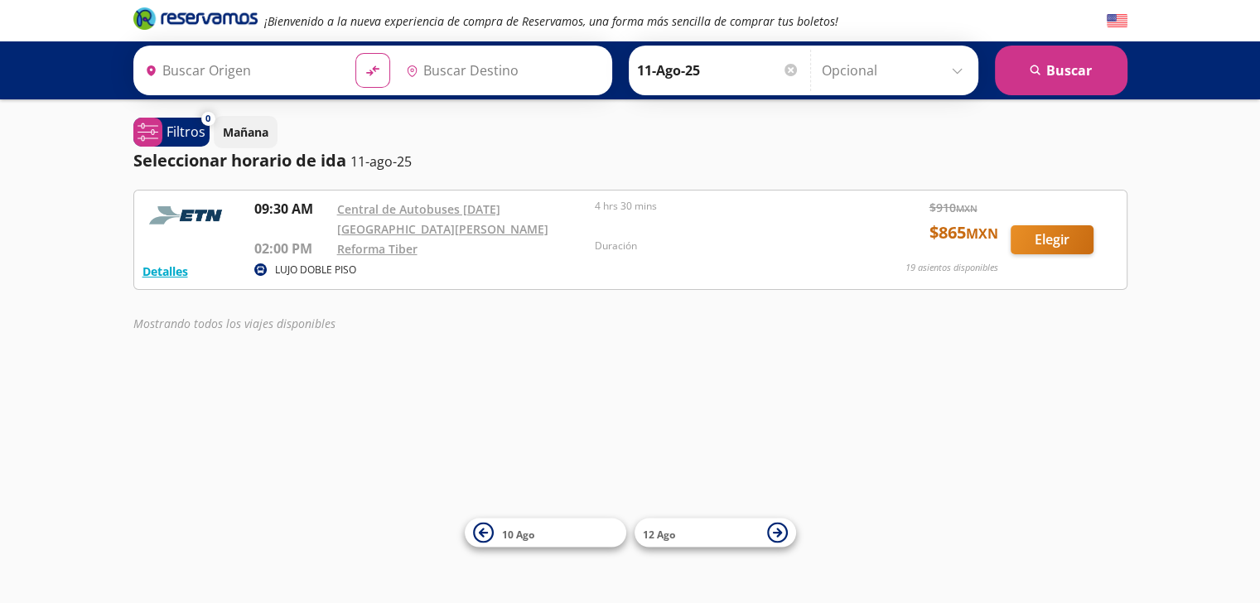
type input "Central de Autobuses [DATE][GEOGRAPHIC_DATA][PERSON_NAME], [GEOGRAPHIC_DATA]"
type input "Reforma Tiber, [GEOGRAPHIC_DATA]"
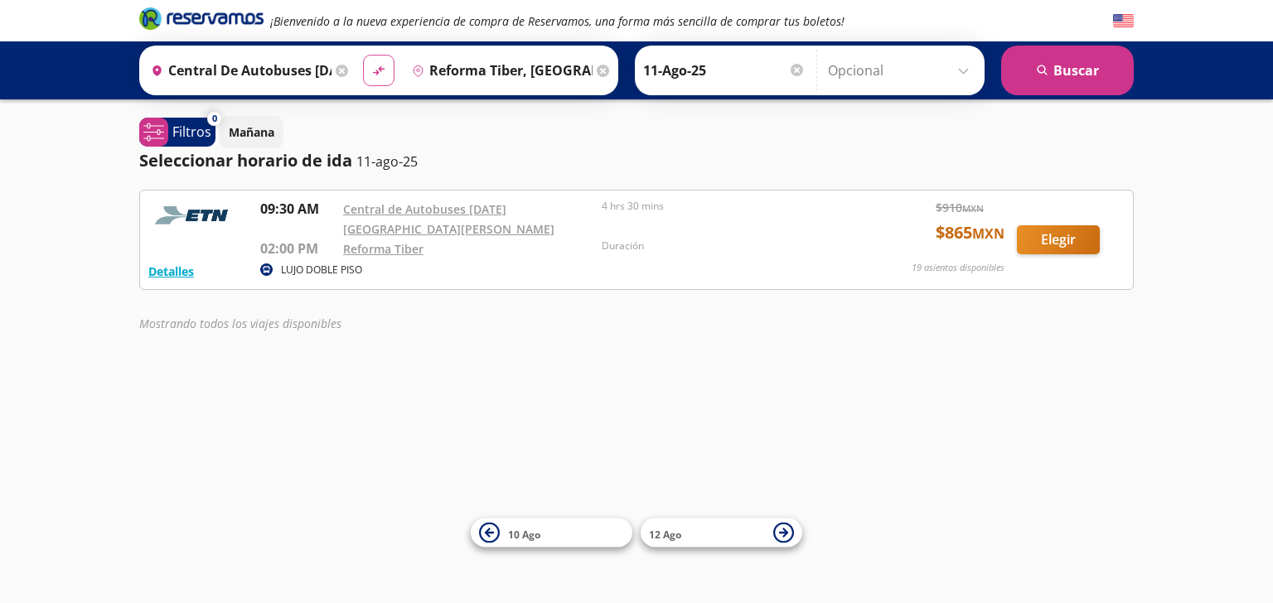
click at [378, 70] on icon "material-symbols:compare-arrows-rounded" at bounding box center [378, 71] width 15 height 16
type input "Reforma Tiber, [GEOGRAPHIC_DATA]"
type input "Central de Autobuses [DATE][GEOGRAPHIC_DATA][PERSON_NAME], [GEOGRAPHIC_DATA]"
click at [375, 72] on icon "material-symbols:compare-arrows-rounded" at bounding box center [378, 71] width 15 height 16
type input "Central de Autobuses [DATE][GEOGRAPHIC_DATA][PERSON_NAME], [GEOGRAPHIC_DATA]"
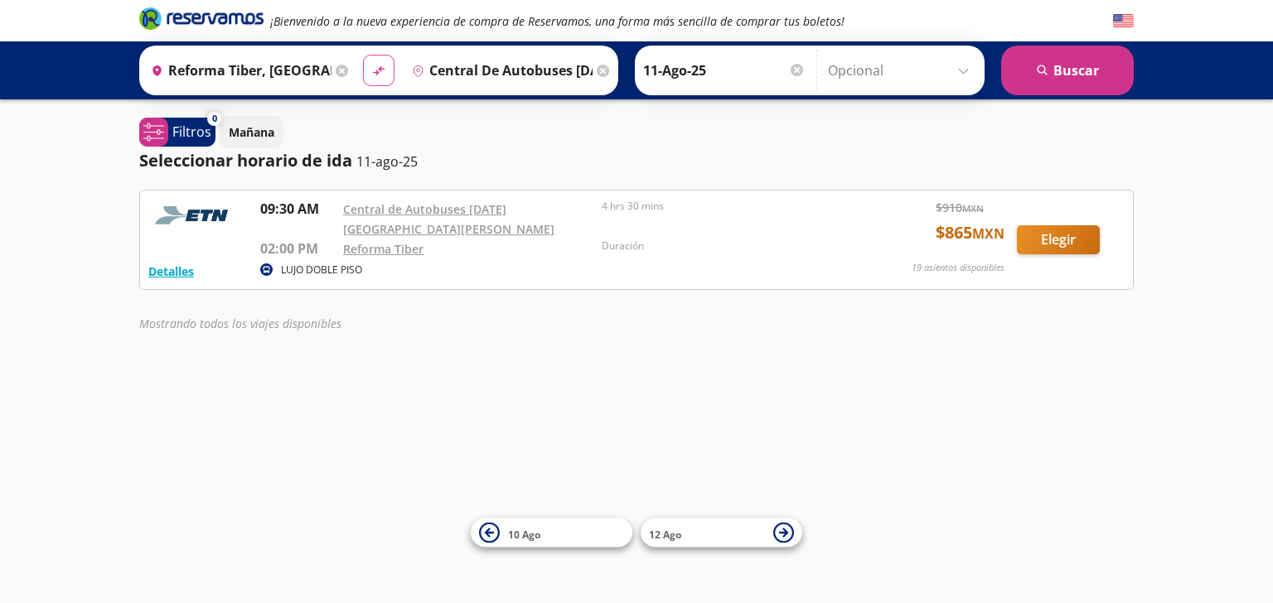
type input "Reforma Tiber, [GEOGRAPHIC_DATA]"
click at [371, 70] on icon "material-symbols:compare-arrows-rounded" at bounding box center [378, 71] width 15 height 16
type input "Reforma Tiber, Distrito Federal"
type input "Central de Autobuses San Miguel de Allende, Guanajuato"
click at [263, 133] on p "Mañana" at bounding box center [252, 131] width 46 height 17
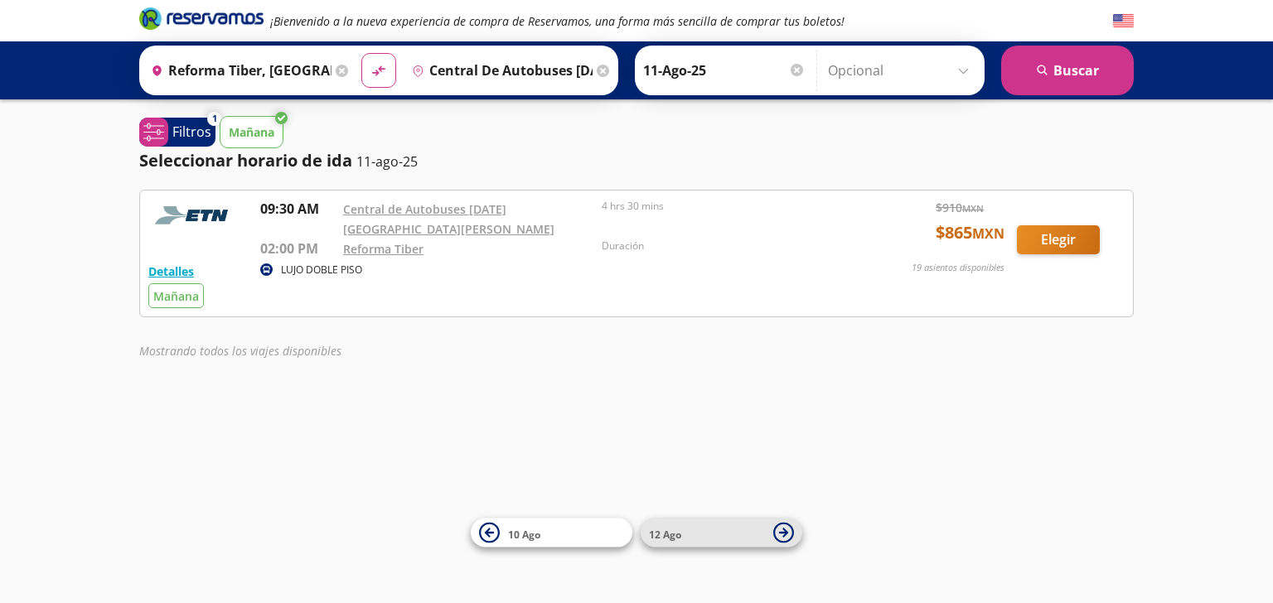
click at [755, 529] on span "12 Ago" at bounding box center [707, 533] width 116 height 20
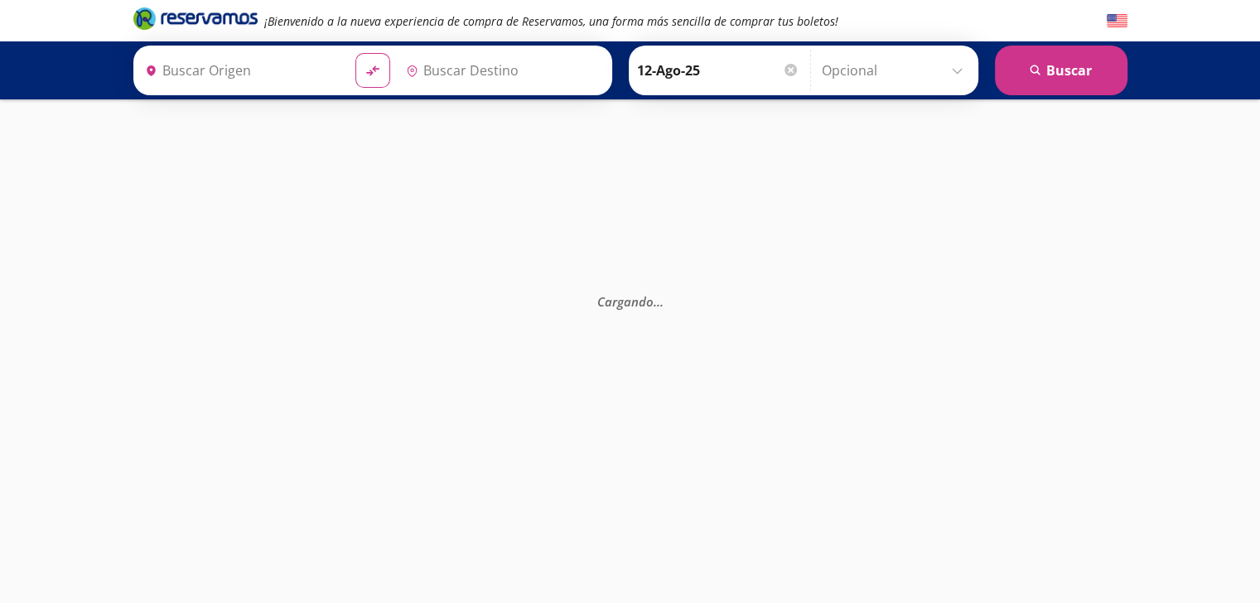
type input "Reforma Tiber, Distrito Federal"
type input "Central de Autobuses San Miguel de Allende, Guanajuato"
type input "Reforma Tiber, Distrito Federal"
type input "Central de Autobuses San Miguel de Allende, Guanajuato"
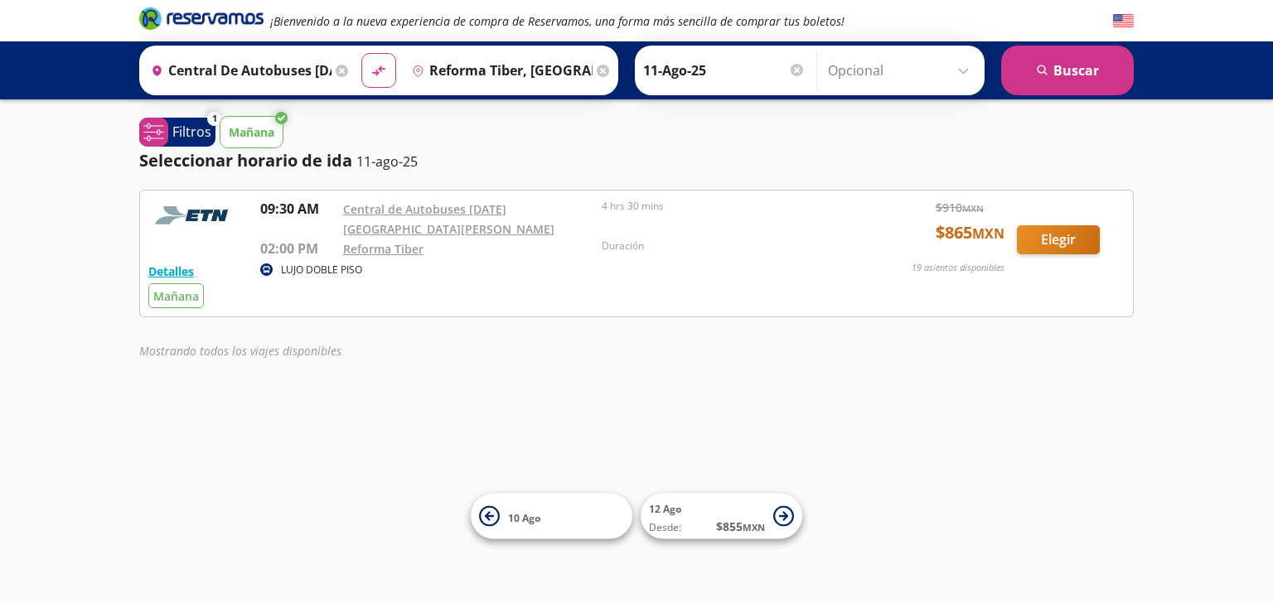
click at [960, 68] on input "Opcional" at bounding box center [902, 70] width 148 height 41
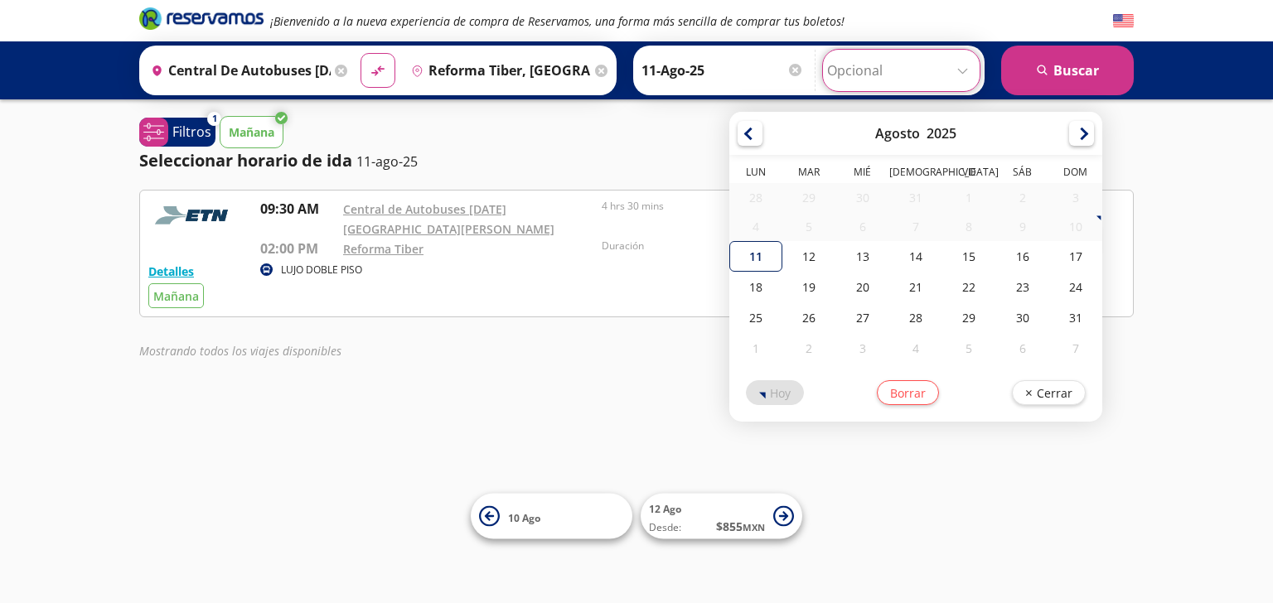
click at [759, 259] on div "11" at bounding box center [755, 256] width 53 height 31
type input "11-Ago-25"
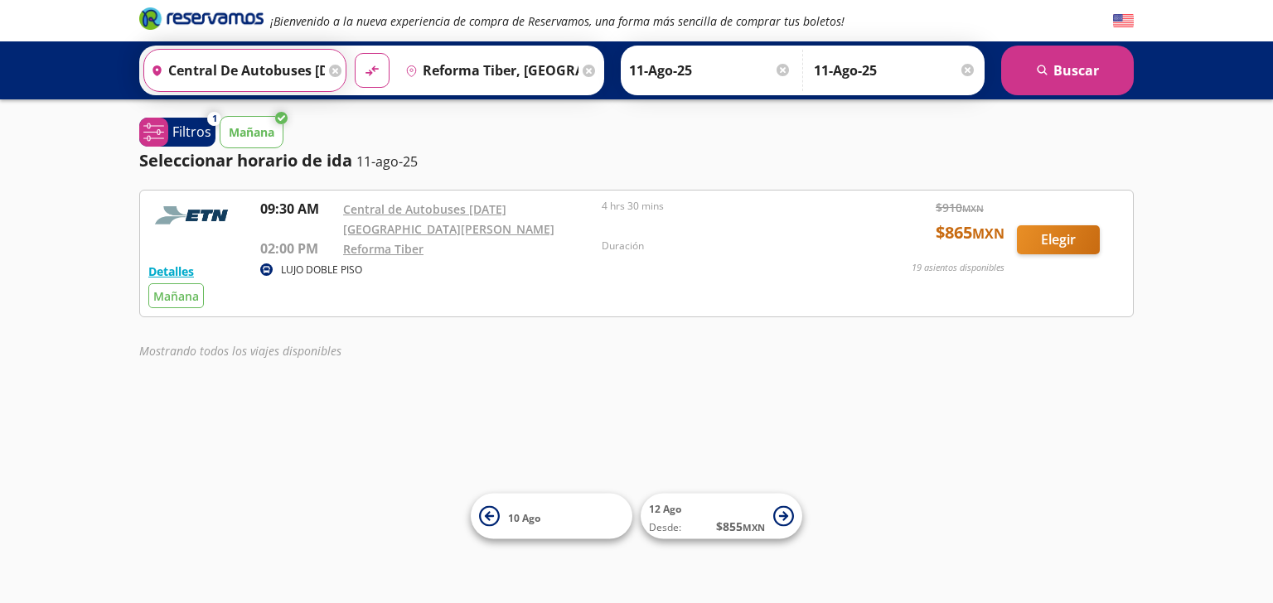
click at [314, 70] on input "Central de Autobuses San Miguel de Allende, Guanajuato" at bounding box center [234, 70] width 181 height 41
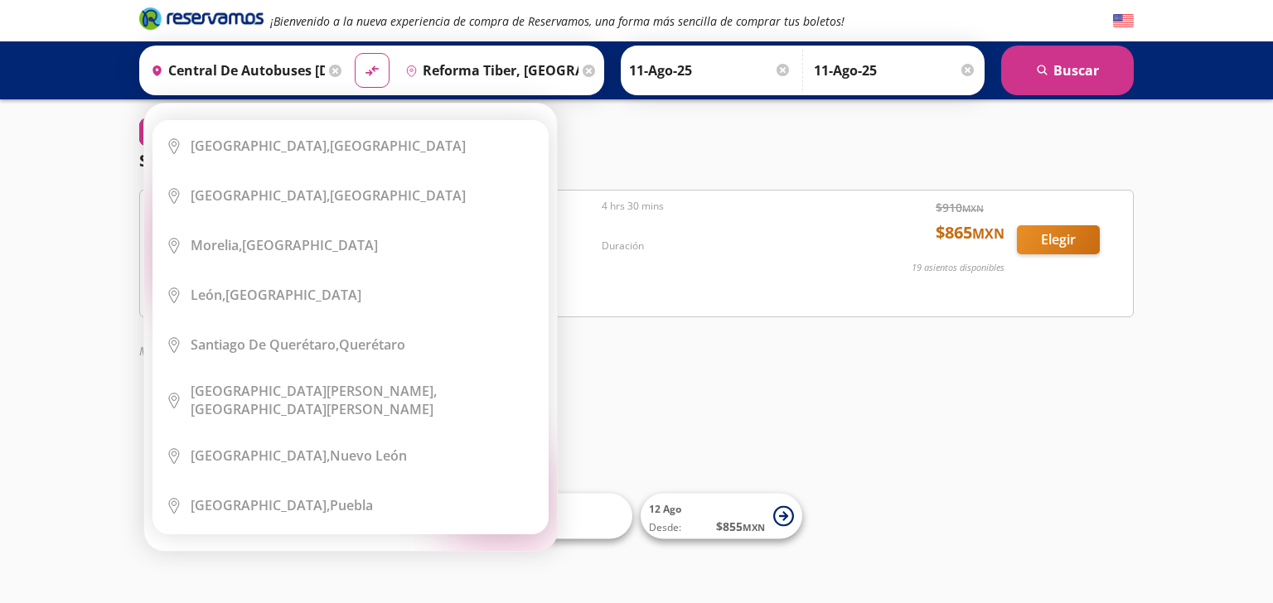
click at [316, 73] on div "Origen heroicons:map-pin-20-solid Central de Autobuses San Miguel de Allende, G…" at bounding box center [244, 70] width 203 height 43
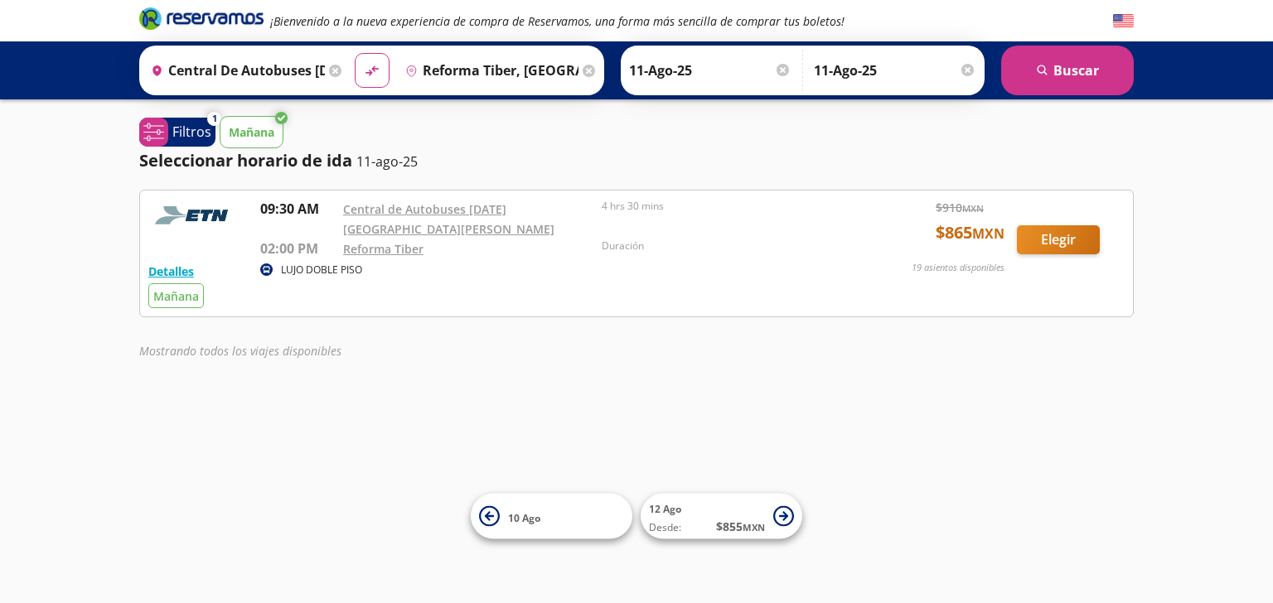
click at [678, 114] on div "¡Bienvenido a la nueva experiencia de compra de Reservamos, una forma más senci…" at bounding box center [636, 301] width 1273 height 603
click at [1053, 229] on button "Elegir" at bounding box center [1058, 239] width 83 height 29
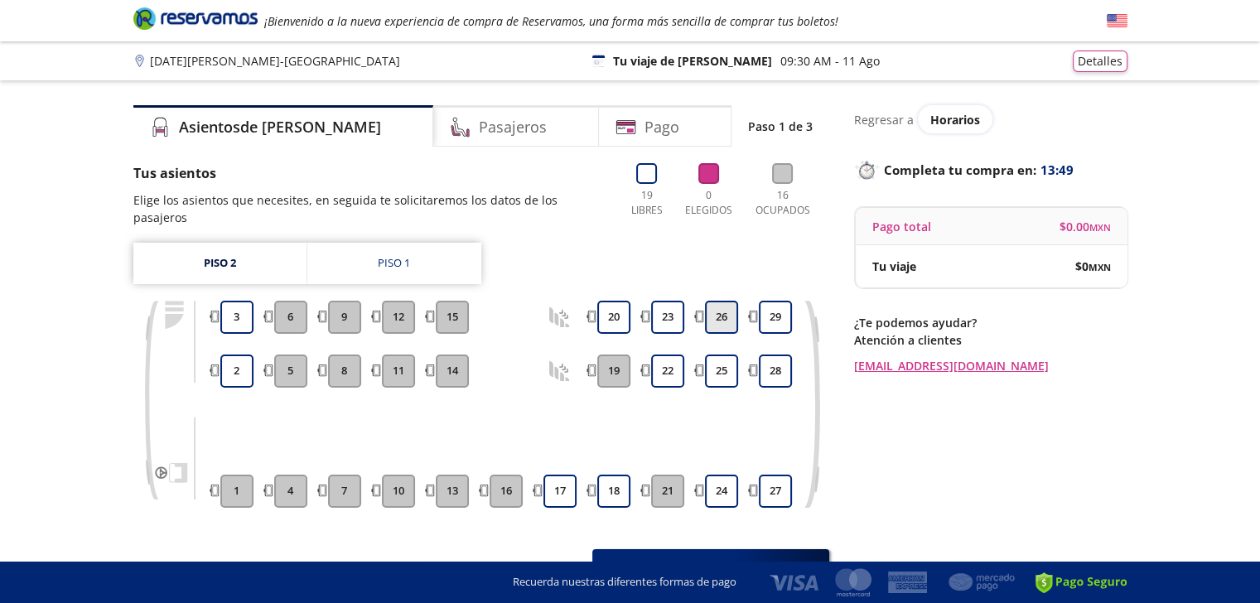
click at [731, 301] on button "26" at bounding box center [721, 317] width 33 height 33
click at [726, 355] on button "25" at bounding box center [721, 371] width 33 height 33
click at [714, 481] on button "24" at bounding box center [721, 491] width 33 height 33
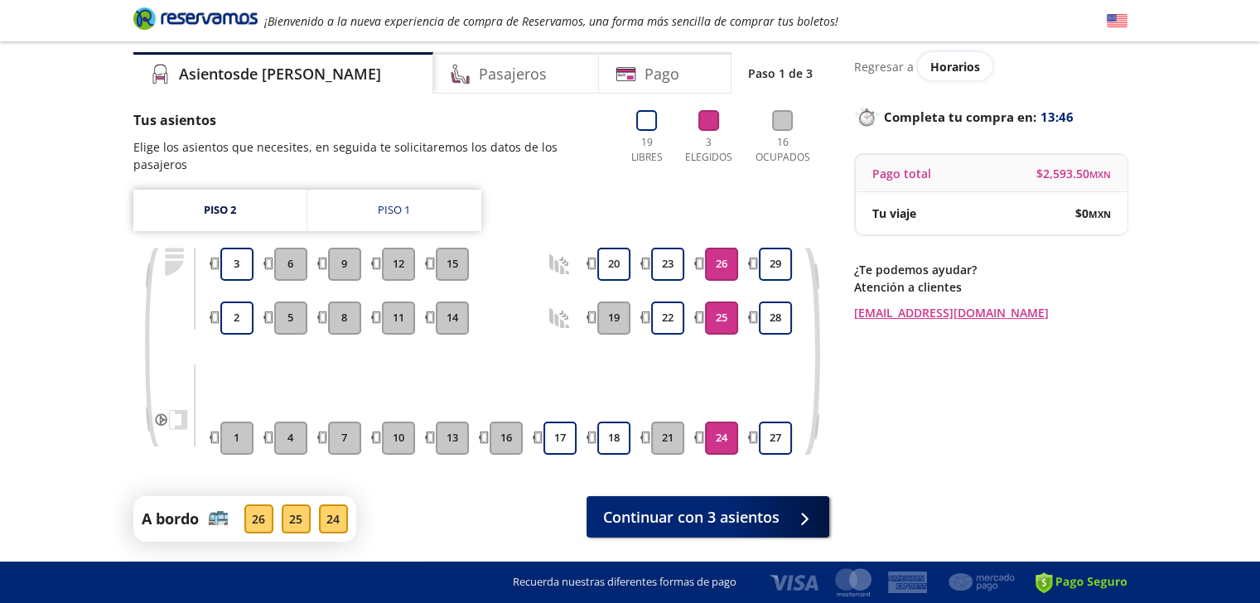
scroll to position [89, 0]
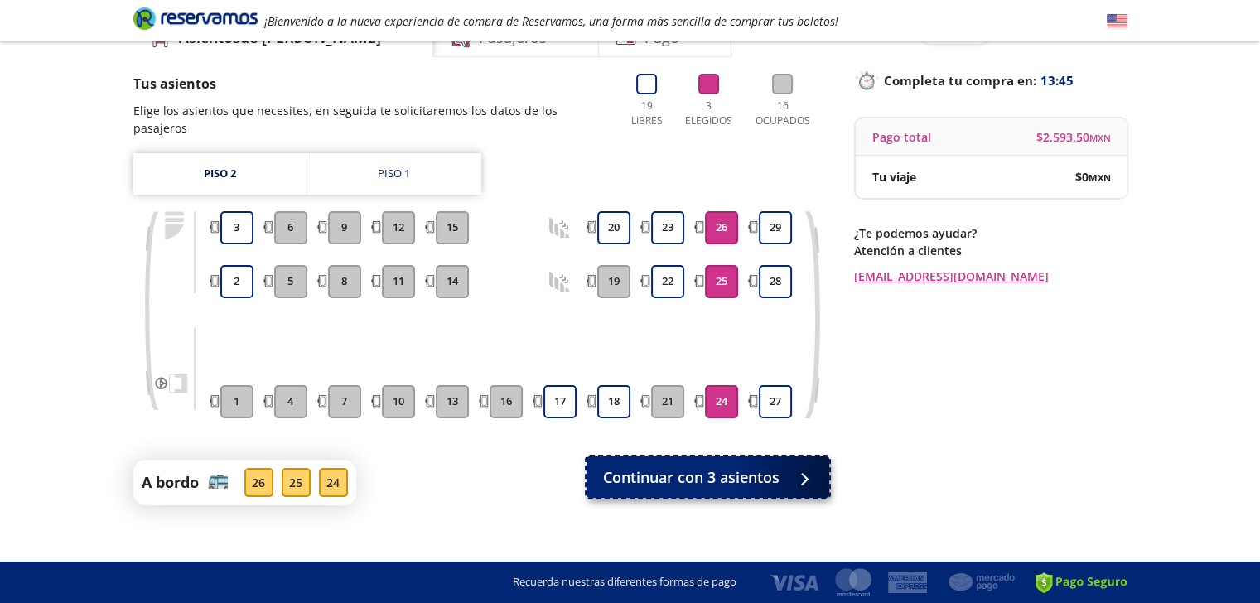
click at [742, 466] on span "Continuar con 3 asientos" at bounding box center [691, 477] width 176 height 22
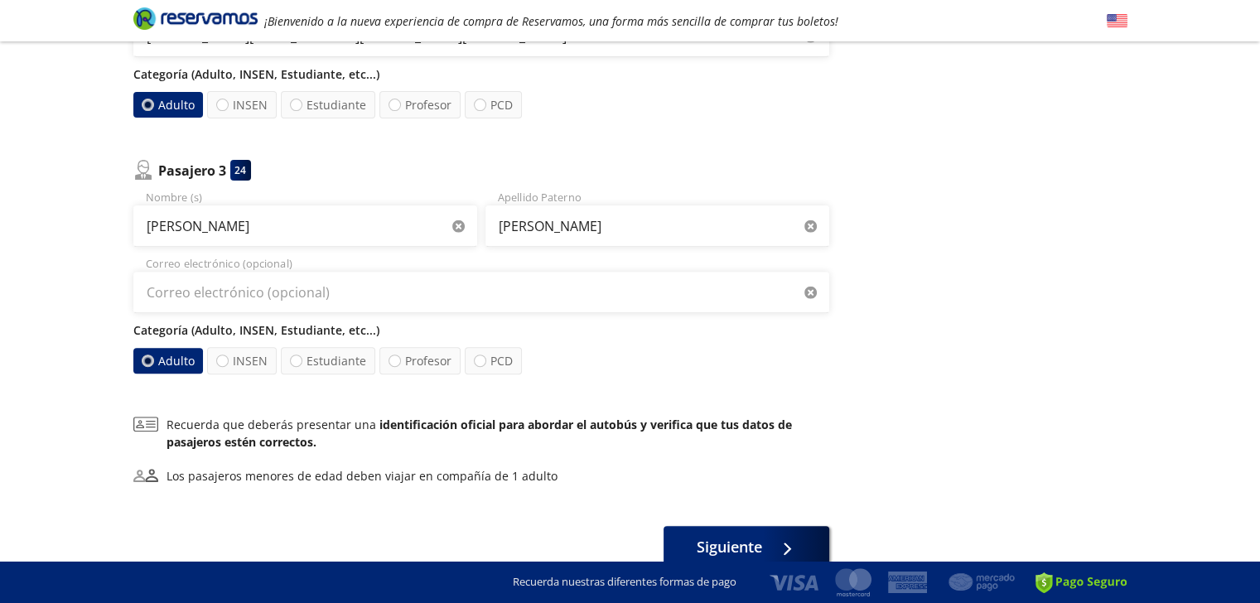
scroll to position [659, 0]
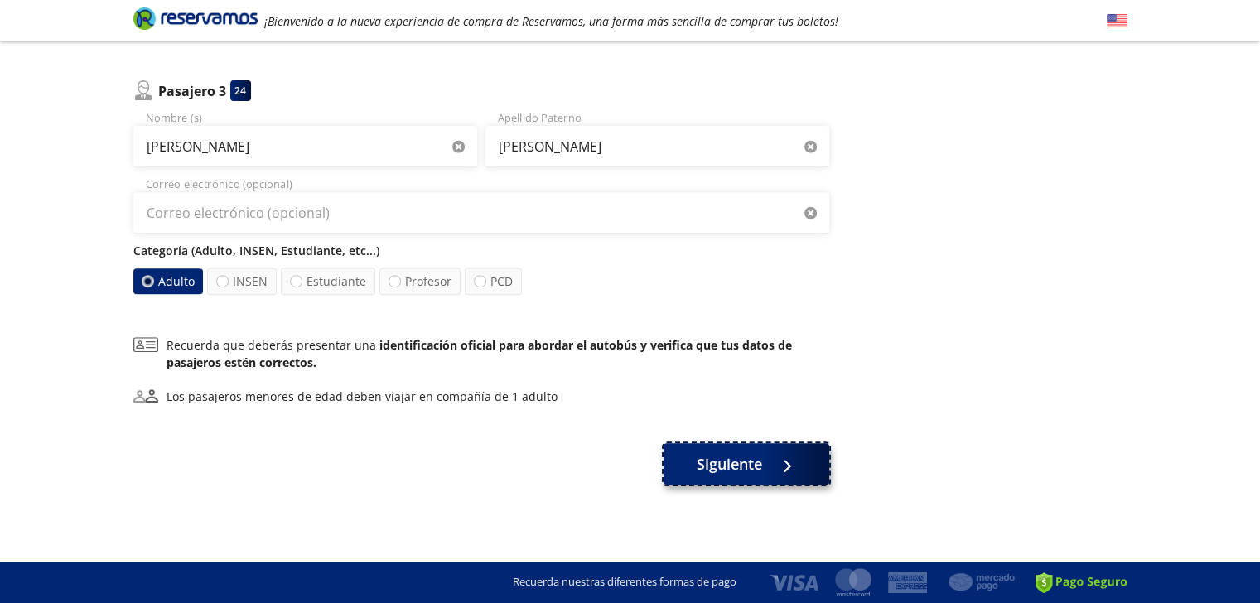
click at [764, 466] on button "Siguiente" at bounding box center [747, 463] width 166 height 41
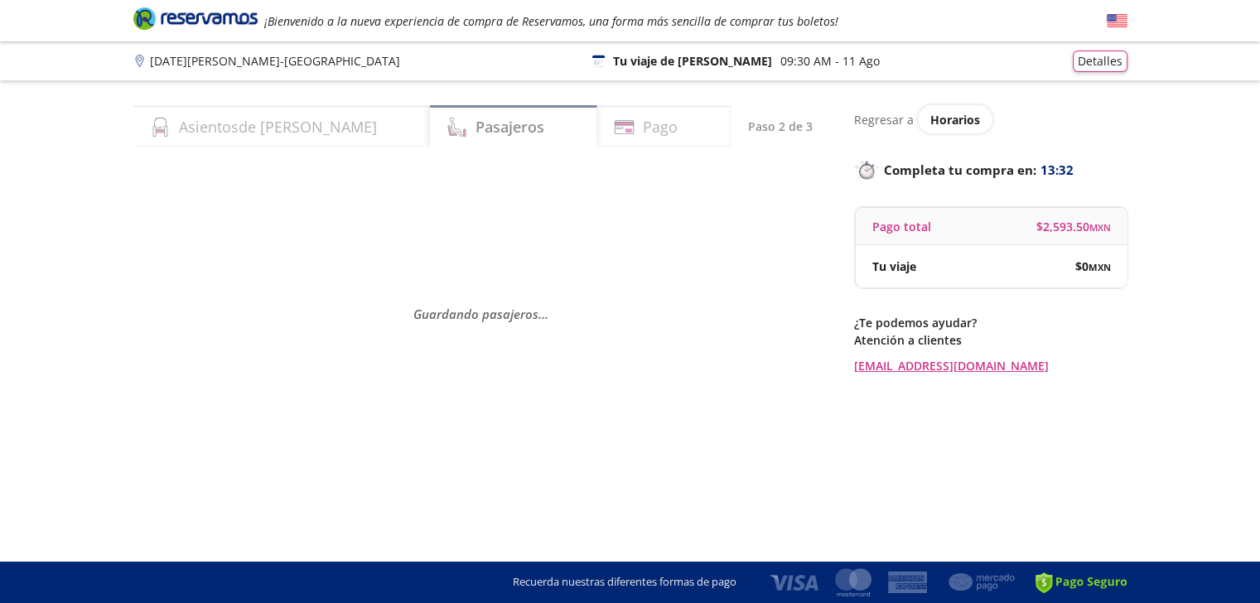
scroll to position [0, 0]
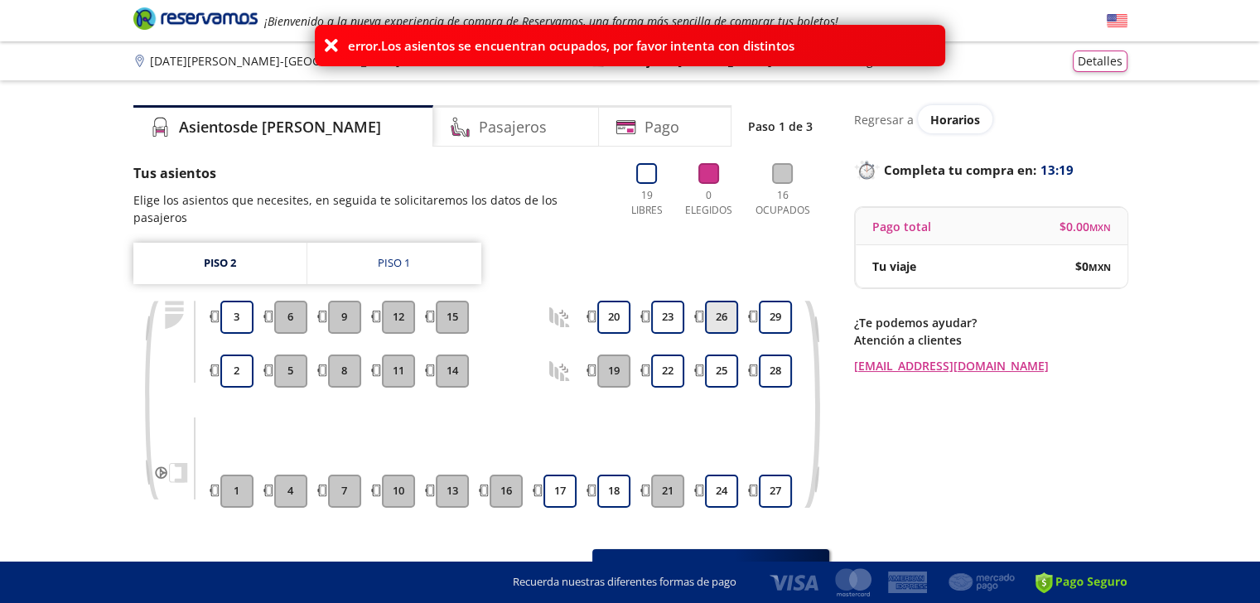
click at [723, 303] on button "26" at bounding box center [721, 317] width 33 height 33
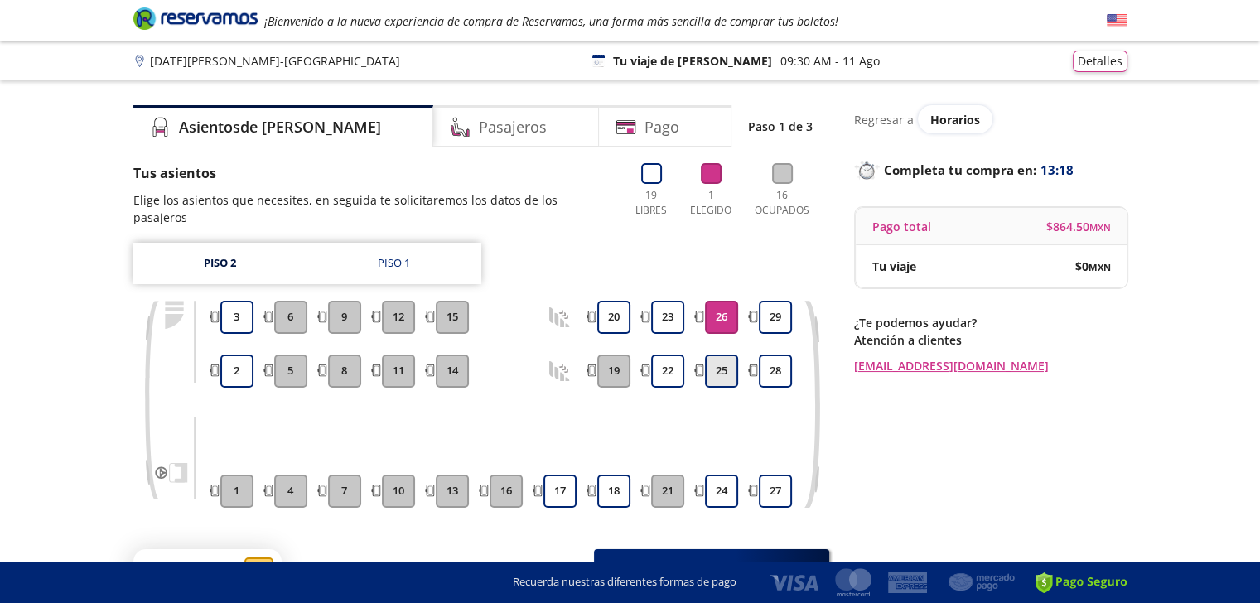
click at [732, 355] on button "25" at bounding box center [721, 371] width 33 height 33
click at [726, 484] on button "24" at bounding box center [721, 491] width 33 height 33
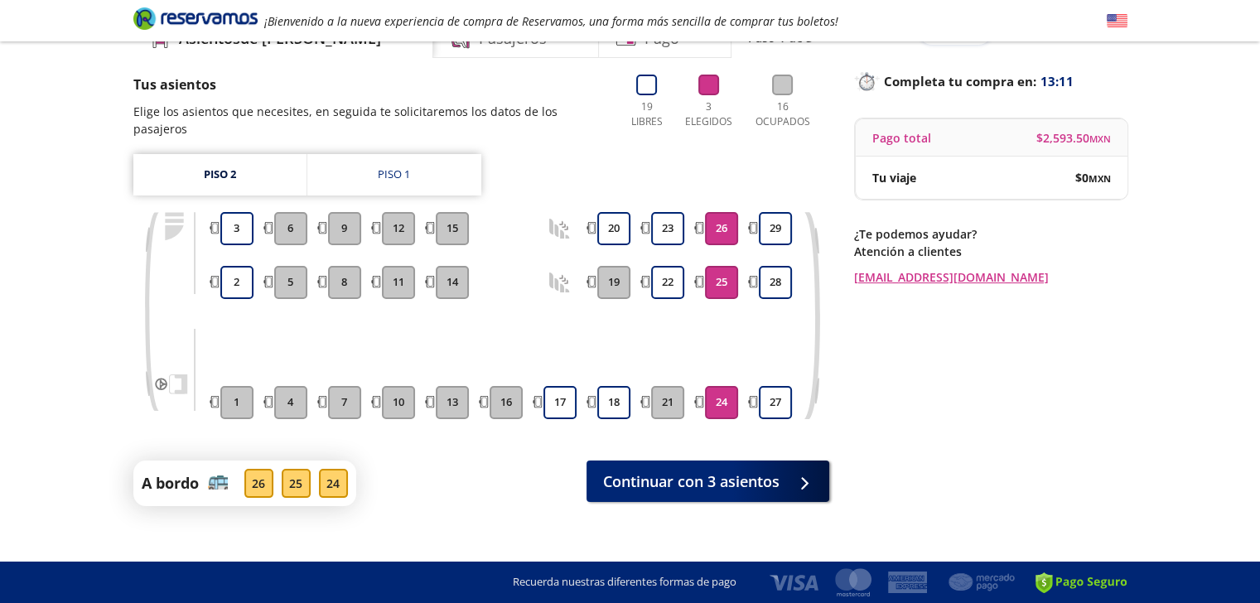
scroll to position [89, 0]
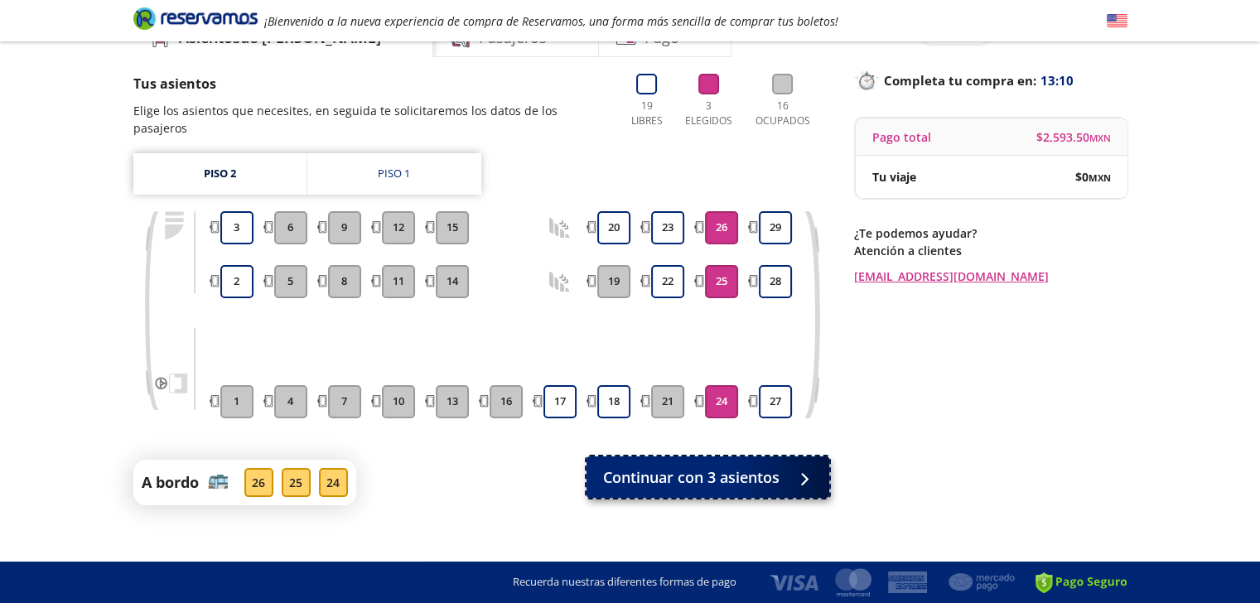
click at [742, 471] on button "Continuar con 3 asientos" at bounding box center [708, 477] width 243 height 41
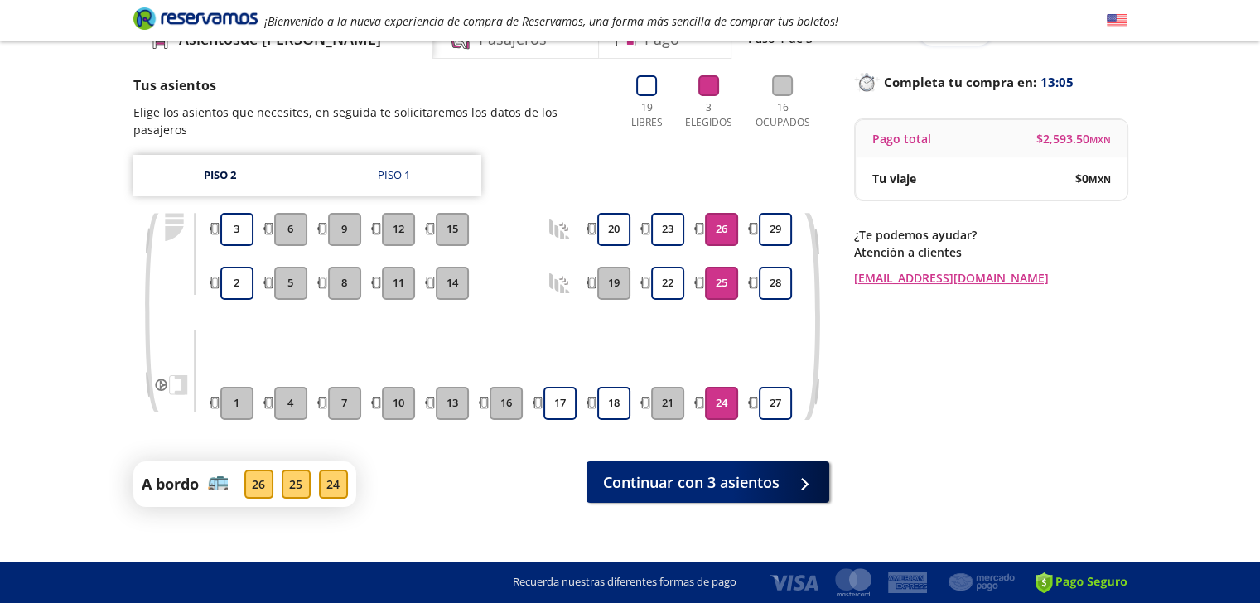
scroll to position [89, 0]
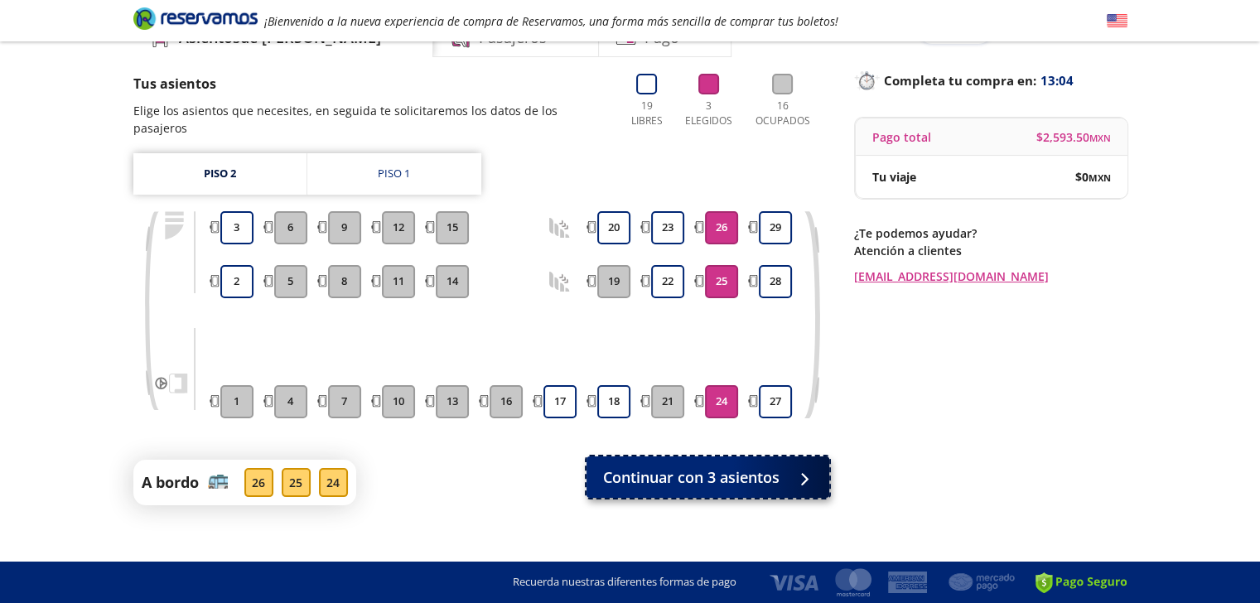
click at [785, 457] on button "Continuar con 3 asientos" at bounding box center [708, 477] width 243 height 41
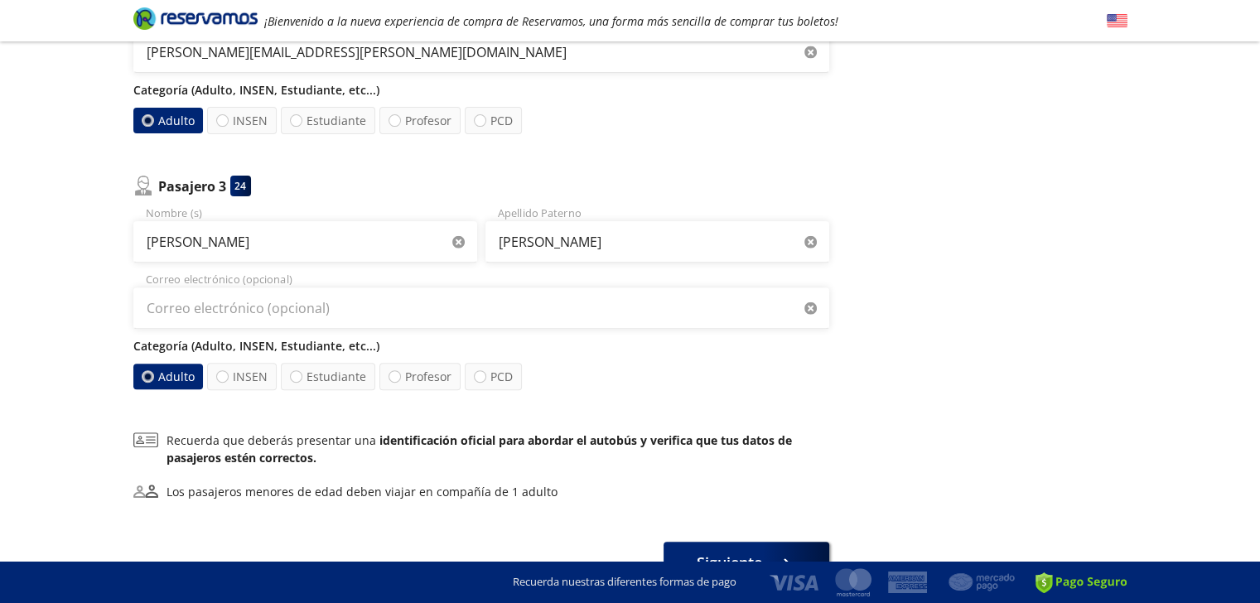
scroll to position [659, 0]
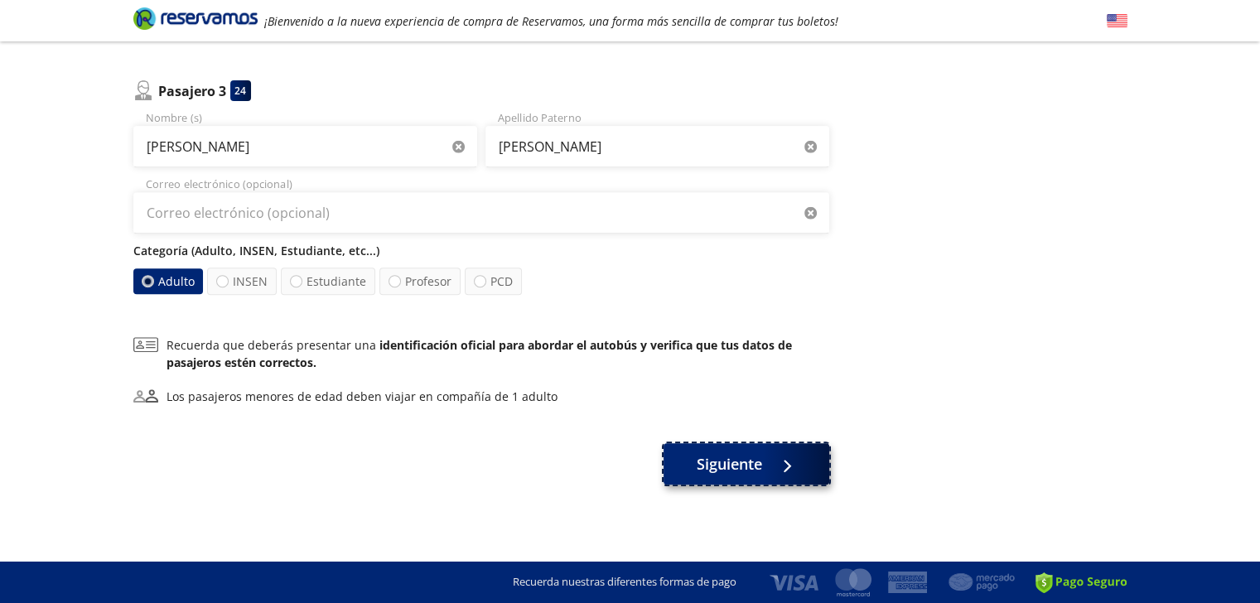
click at [769, 466] on button "Siguiente" at bounding box center [747, 463] width 166 height 41
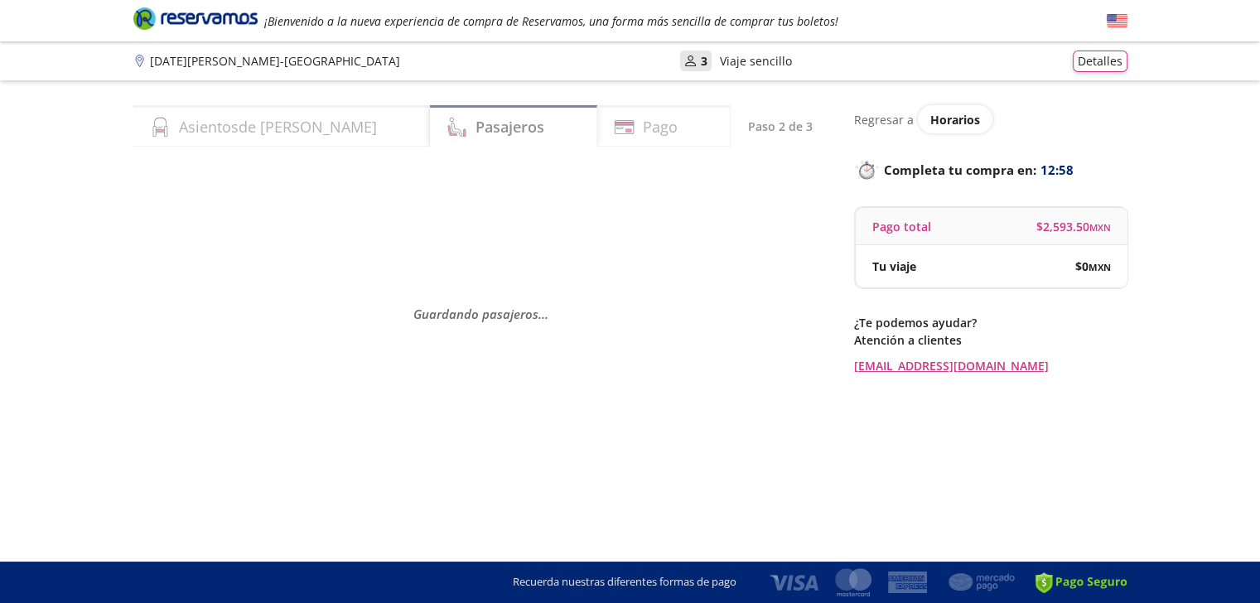
scroll to position [0, 0]
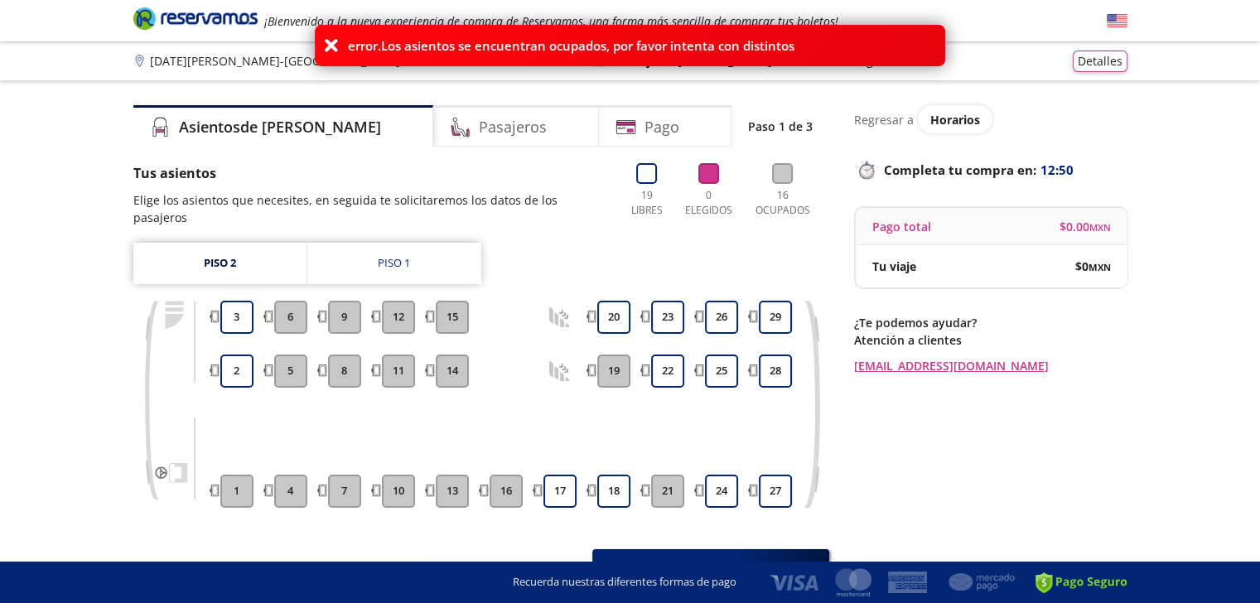
click at [775, 314] on button "29" at bounding box center [775, 317] width 33 height 33
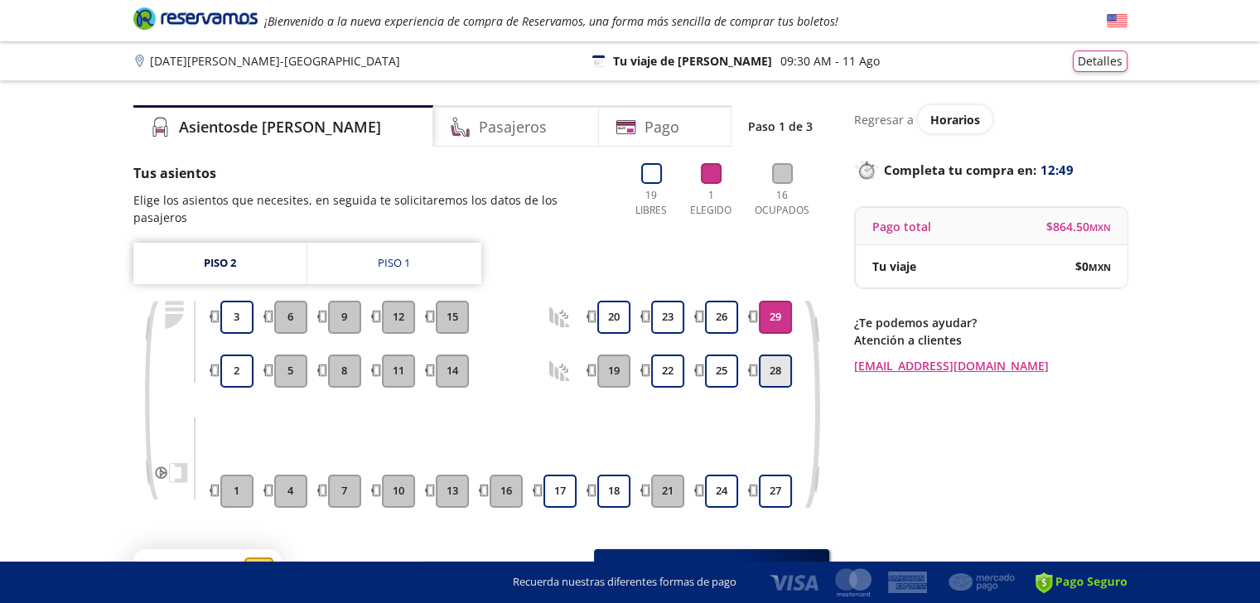
click at [785, 360] on button "28" at bounding box center [775, 371] width 33 height 33
click at [770, 485] on button "27" at bounding box center [775, 491] width 33 height 33
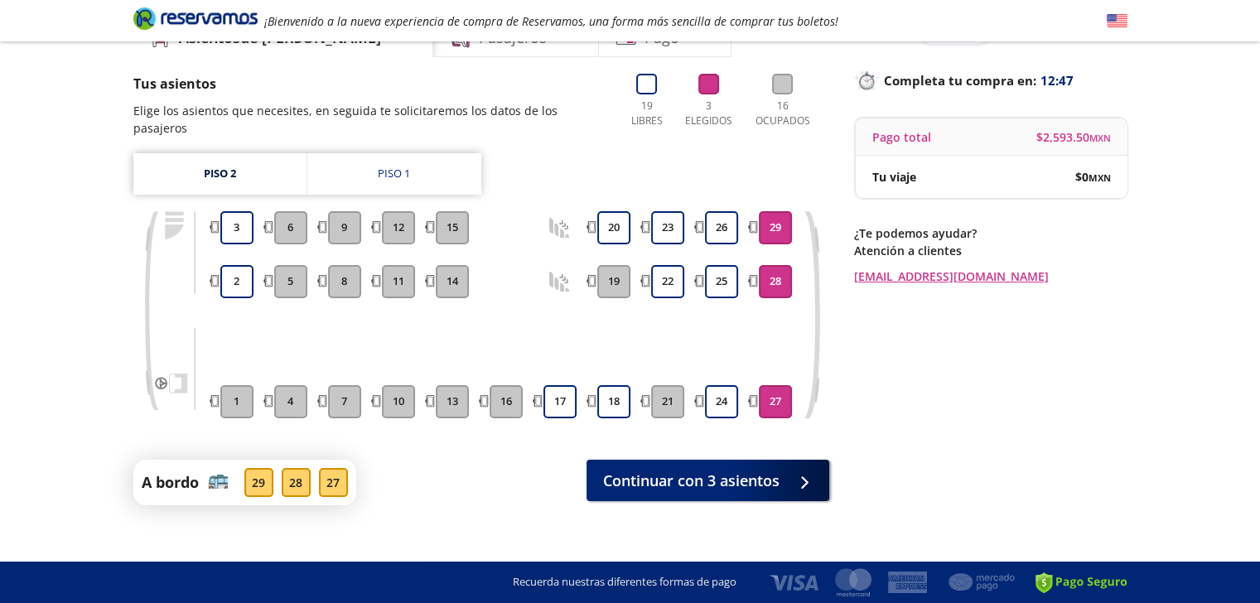
scroll to position [89, 0]
click at [786, 466] on button "Continuar con 3 asientos" at bounding box center [708, 477] width 243 height 41
click at [772, 466] on span "Continuar con 3 asientos" at bounding box center [691, 477] width 176 height 22
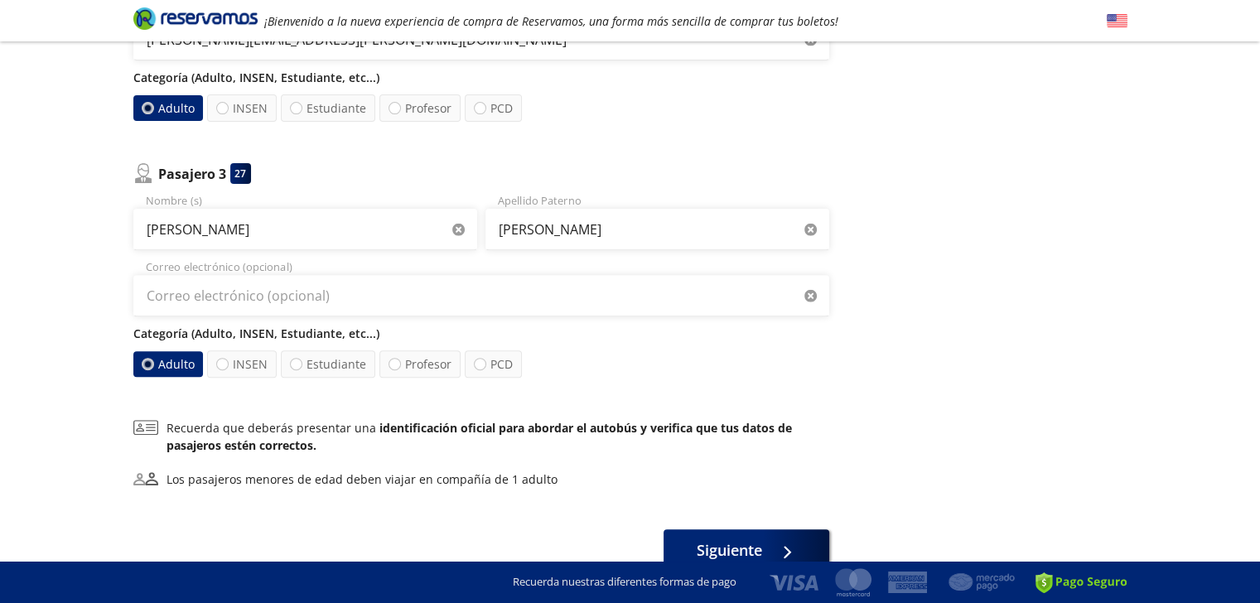
scroll to position [659, 0]
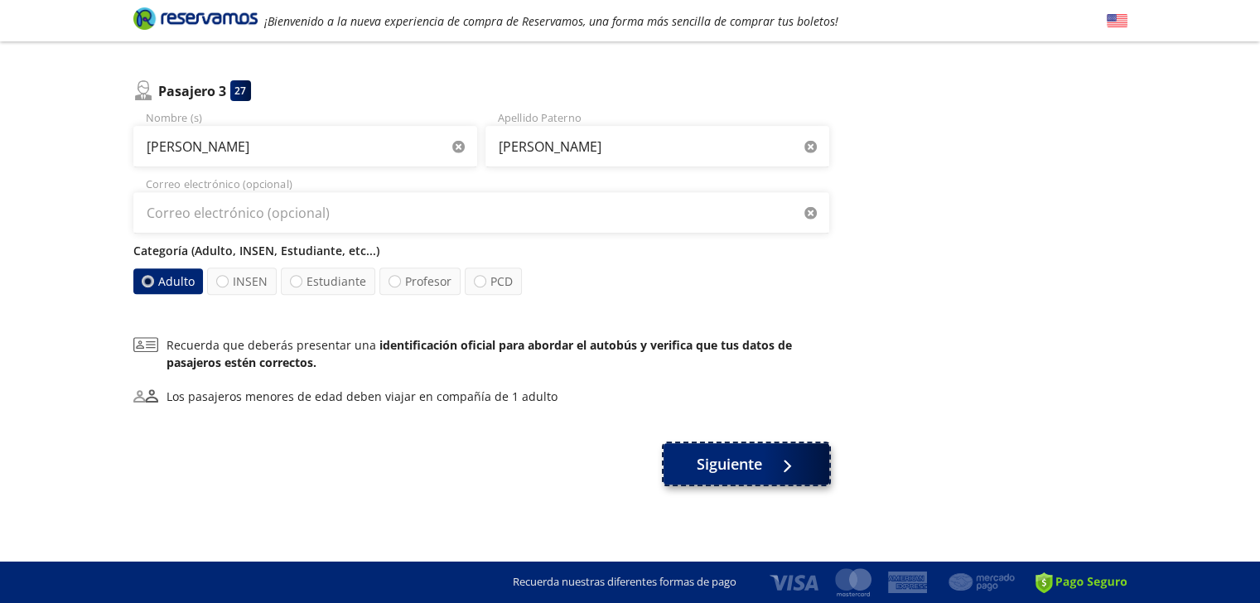
click at [791, 458] on div at bounding box center [783, 464] width 25 height 21
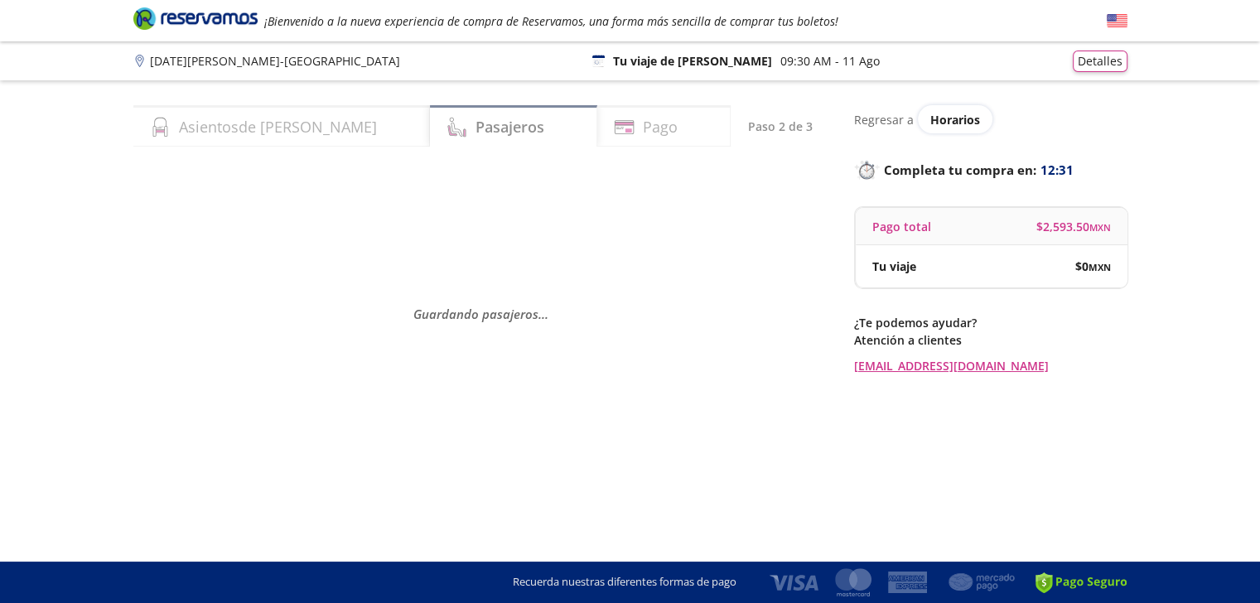
scroll to position [0, 0]
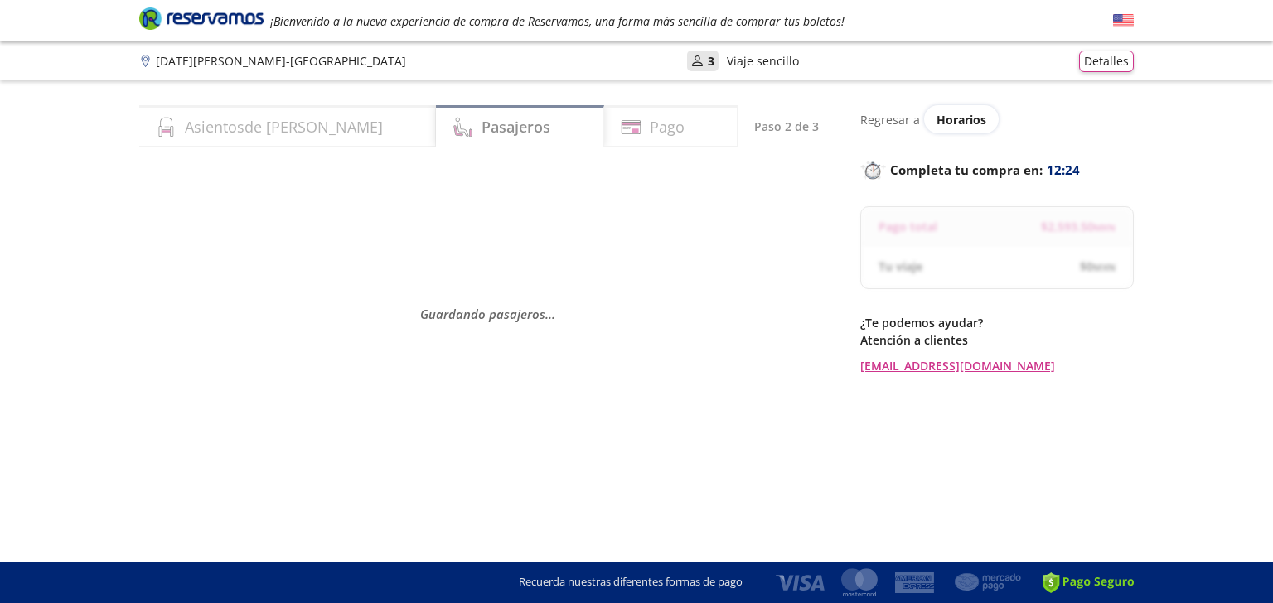
select select "MX"
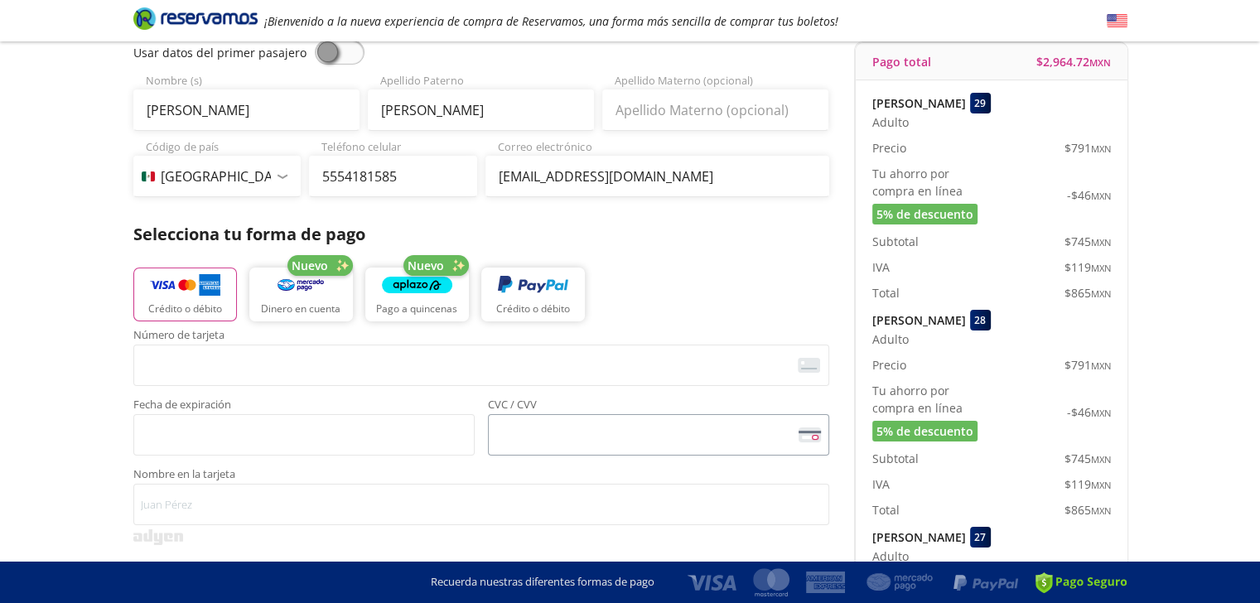
scroll to position [166, 0]
click at [550, 297] on button "Crédito o débito" at bounding box center [533, 295] width 104 height 56
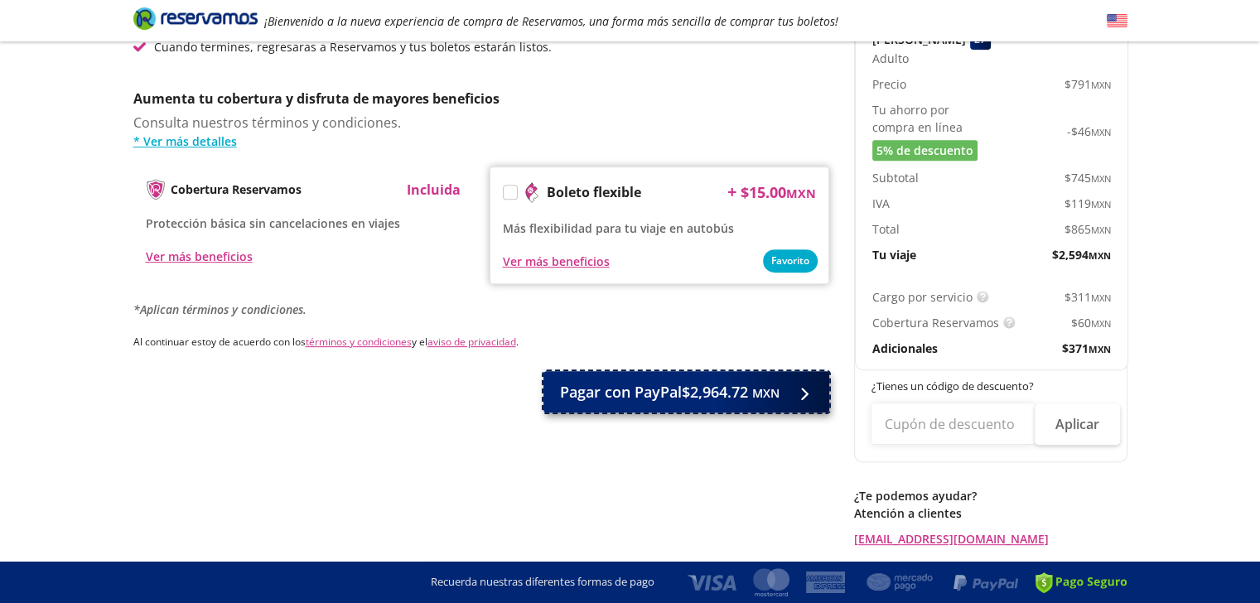
scroll to position [661, 0]
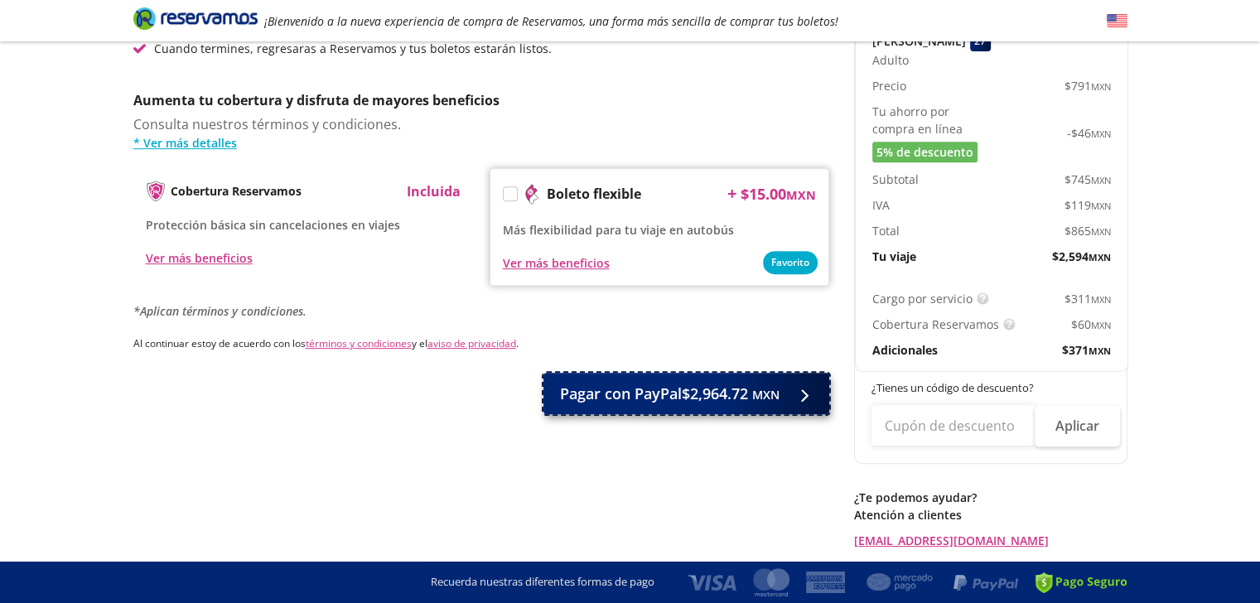
click at [712, 393] on span "Pagar con PayPal $2,964.72 MXN" at bounding box center [670, 394] width 220 height 22
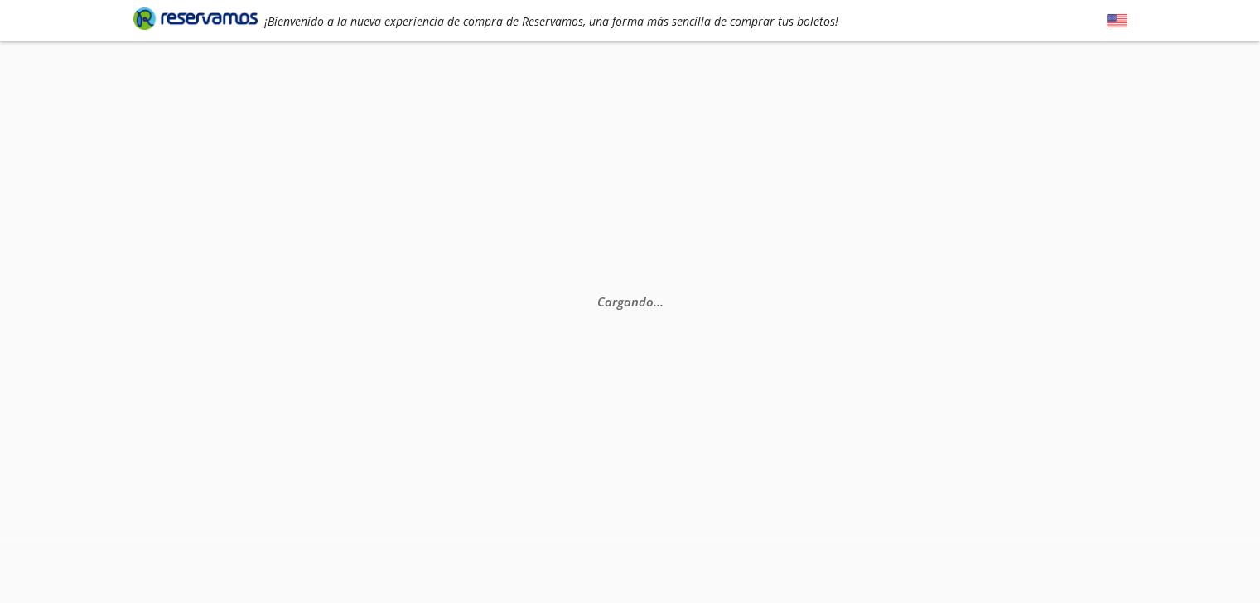
scroll to position [0, 0]
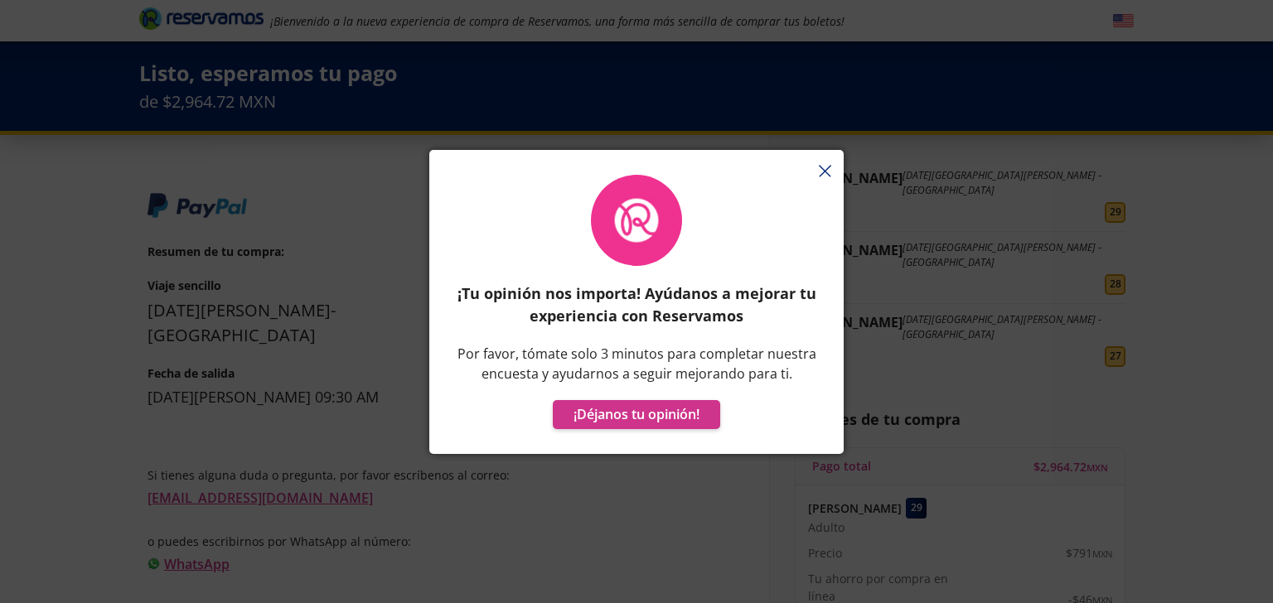
click at [824, 173] on div "¡Tu opinión nos importa! Ayúdanos a mejorar tu experiencia con Reservamos Por f…" at bounding box center [636, 310] width 414 height 287
click at [829, 169] on div "¡Tu opinión nos importa! Ayúdanos a mejorar tu experiencia con Reservamos Por f…" at bounding box center [636, 310] width 414 height 287
click at [671, 417] on button "¡Déjanos tu opinión!" at bounding box center [636, 414] width 167 height 29
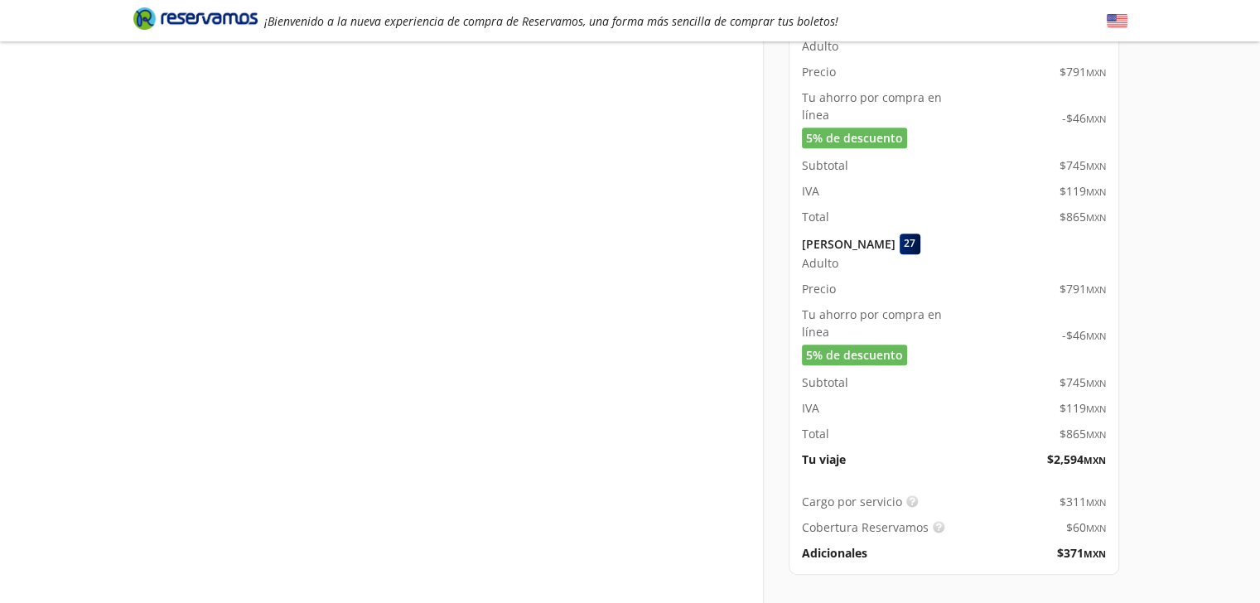
scroll to position [724, 0]
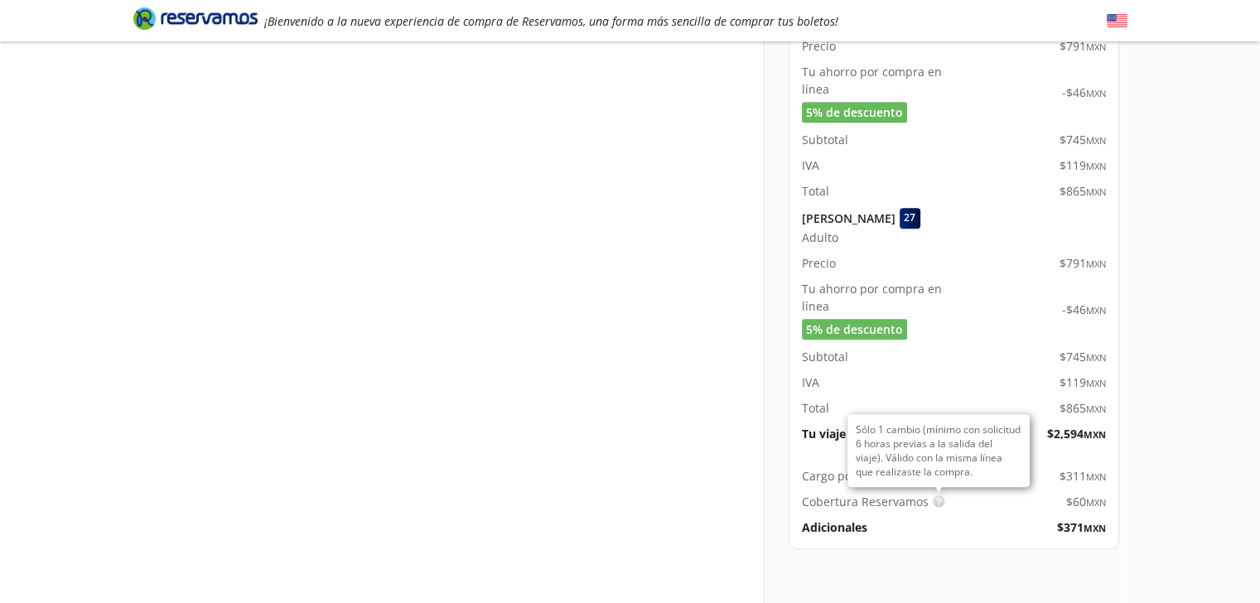
click at [938, 495] on img at bounding box center [939, 501] width 12 height 12
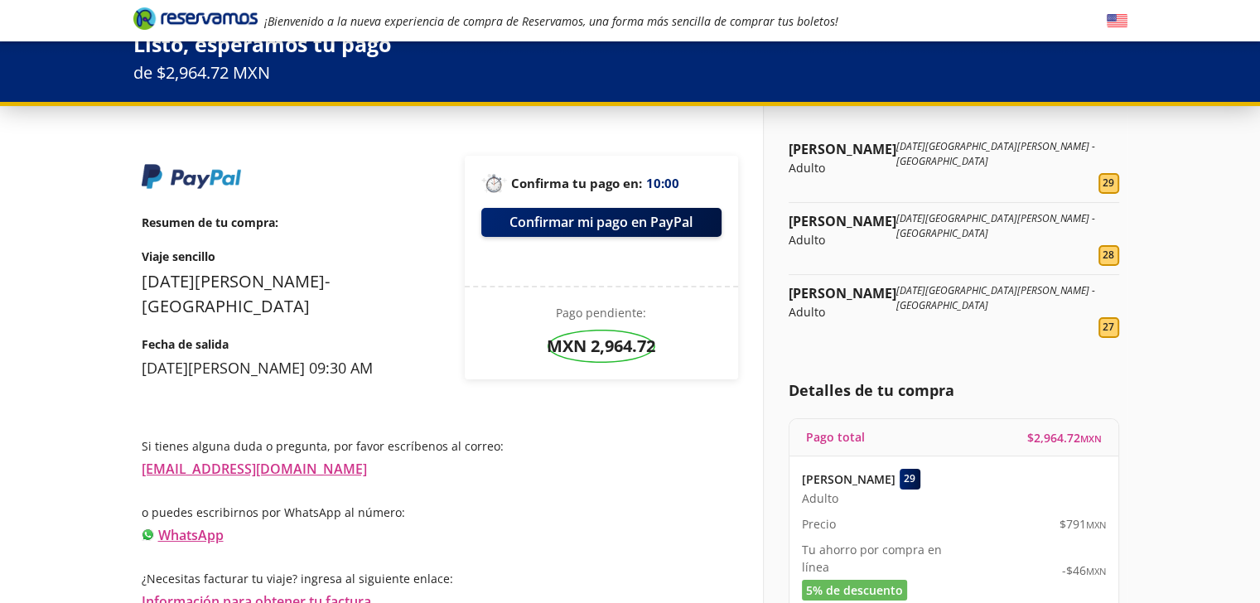
scroll to position [0, 0]
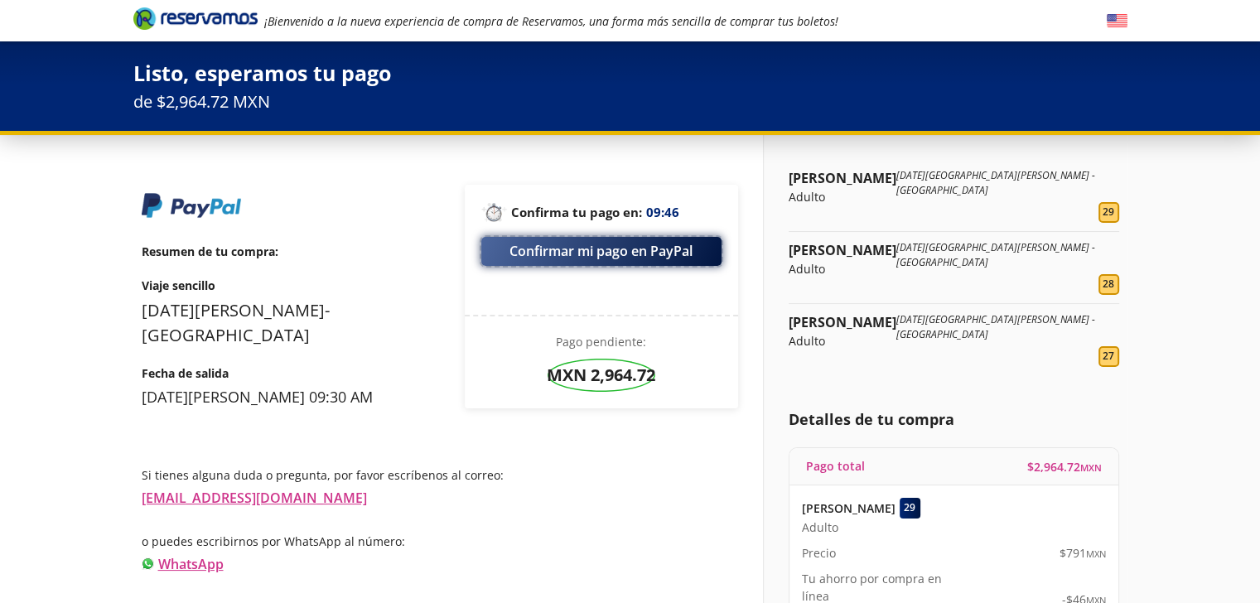
click at [599, 253] on button "Confirmar mi pago en PayPal" at bounding box center [601, 251] width 240 height 29
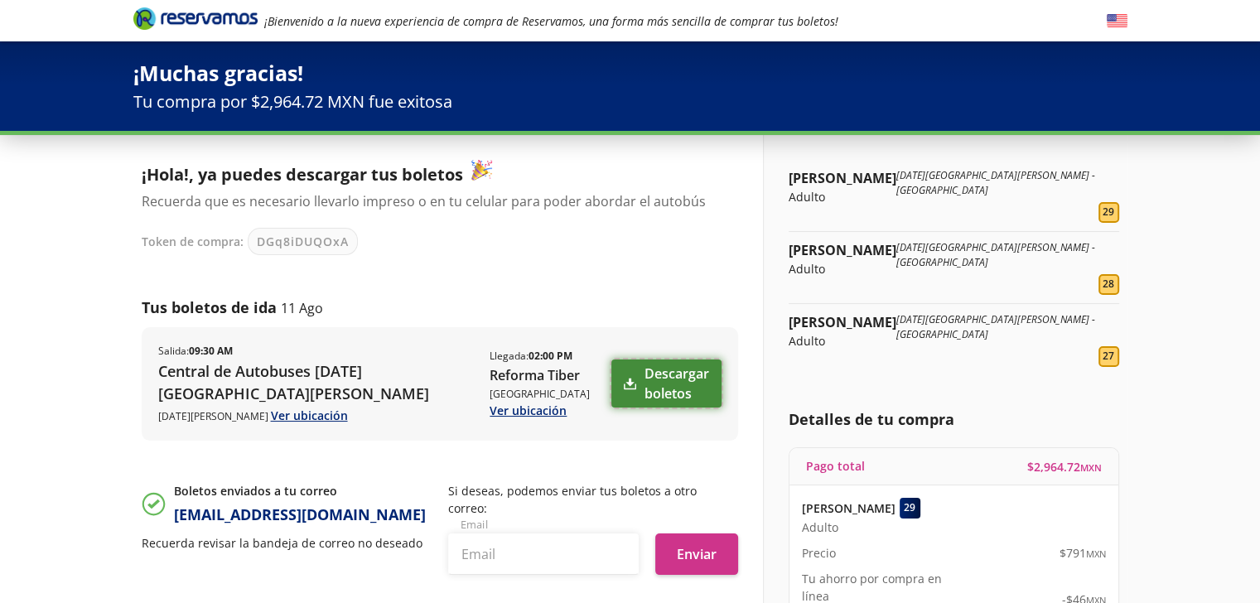
click at [639, 381] on link "Descargar boletos" at bounding box center [666, 384] width 110 height 48
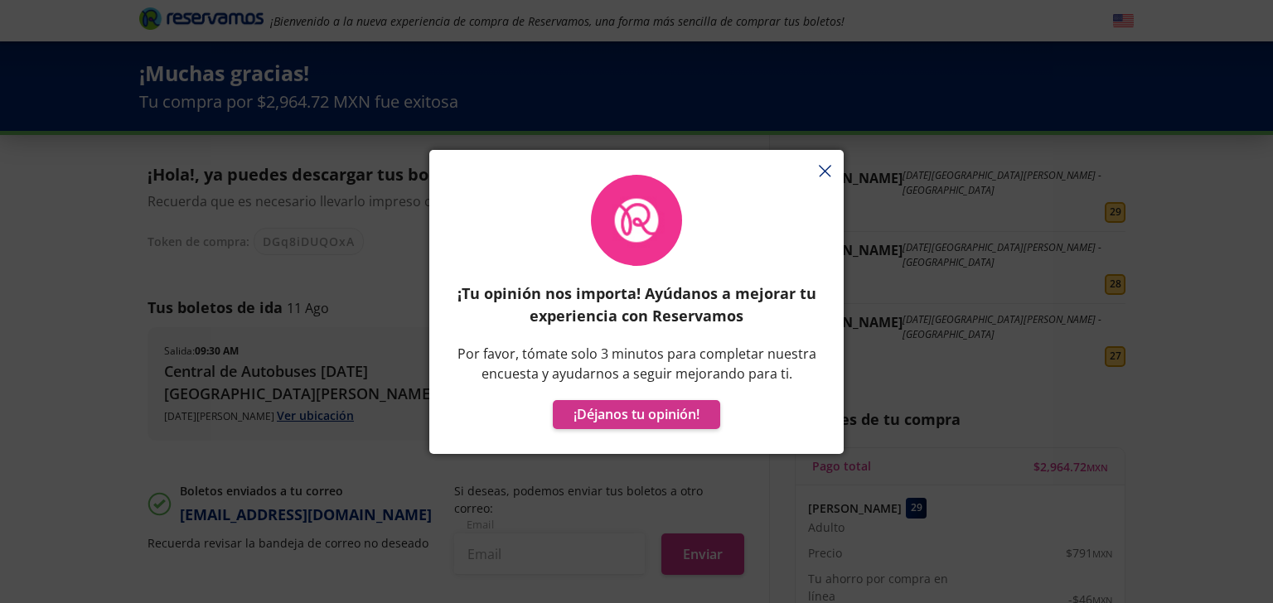
click at [826, 168] on div "¡Tu opinión nos importa! Ayúdanos a mejorar tu experiencia con Reservamos Por f…" at bounding box center [636, 310] width 414 height 287
click at [819, 165] on icon "button" at bounding box center [825, 171] width 12 height 12
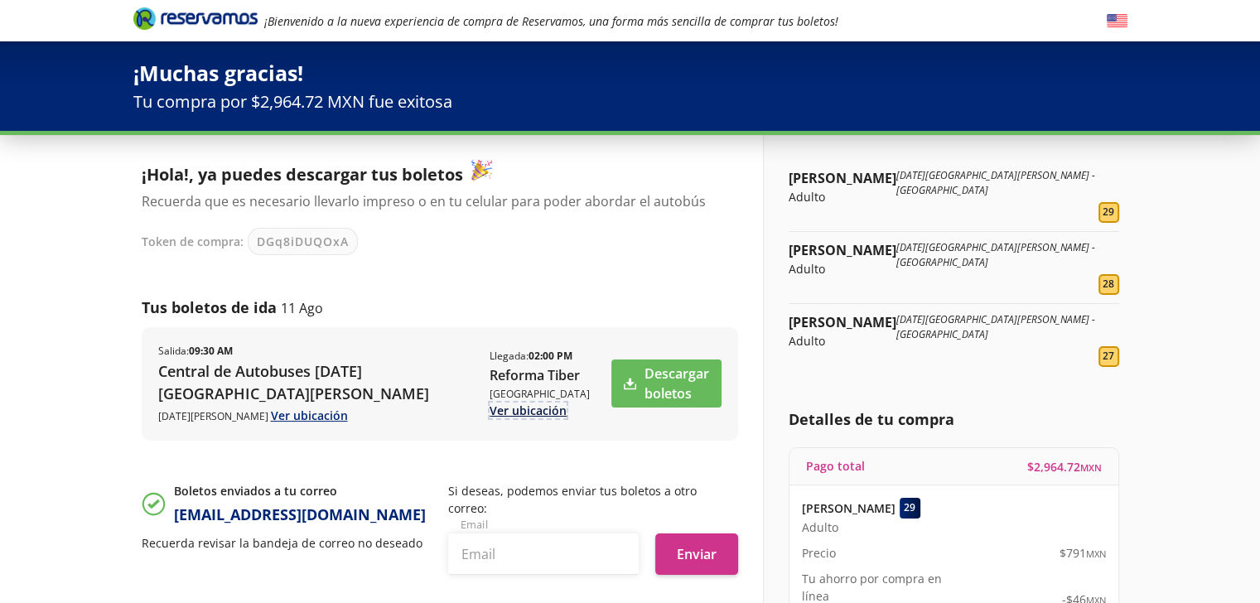
click at [534, 403] on link "Ver ubicación" at bounding box center [528, 411] width 77 height 16
